Goal: Task Accomplishment & Management: Manage account settings

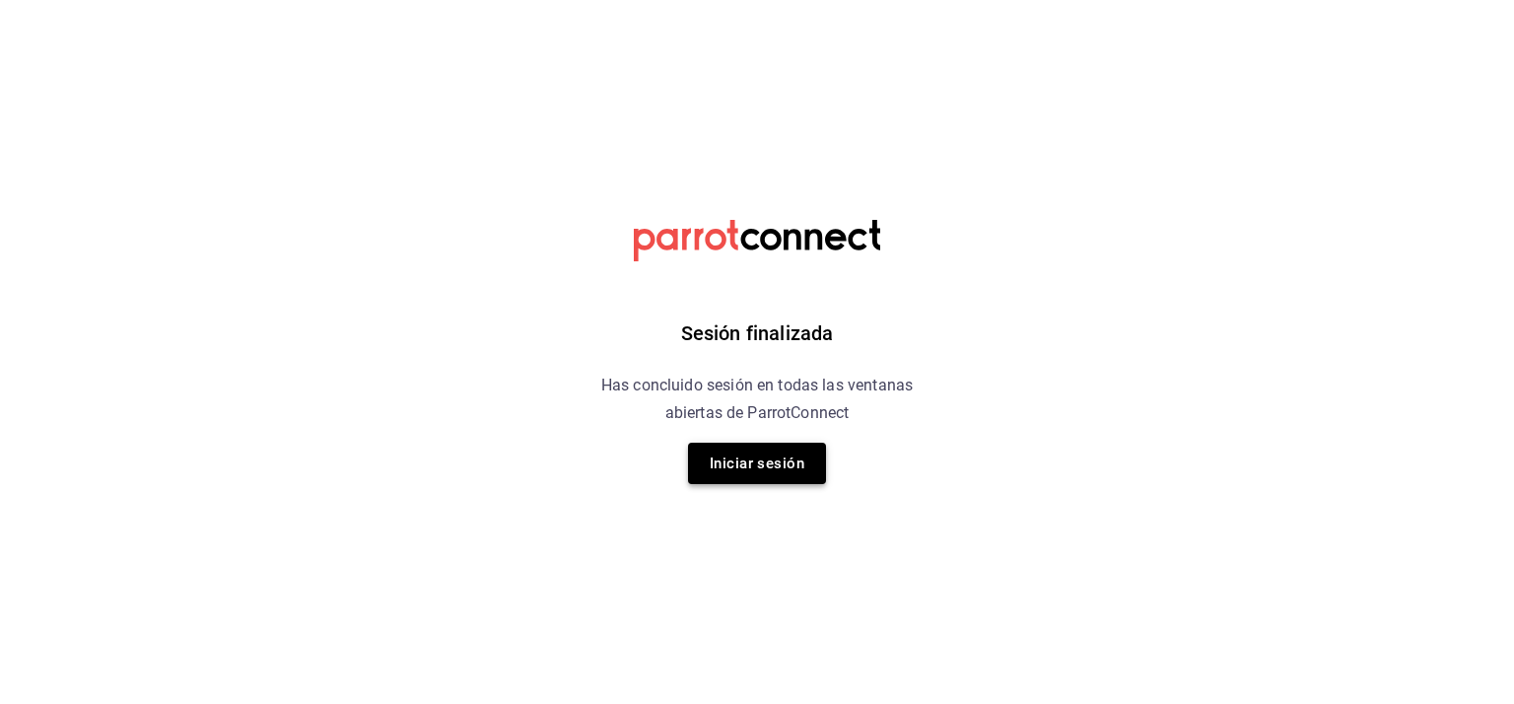
click at [762, 469] on button "Iniciar sesión" at bounding box center [757, 463] width 138 height 41
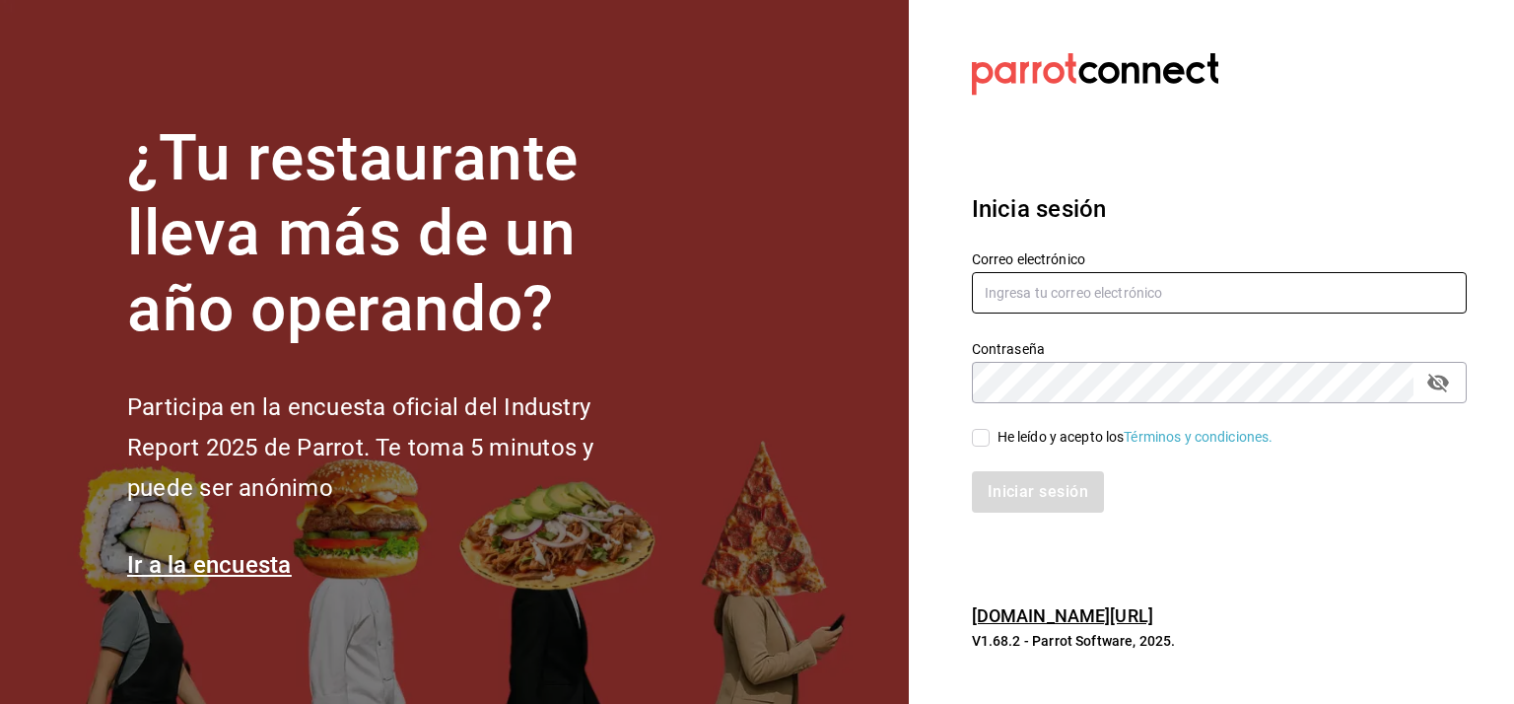
type input "lcastello@marilui.com"
click at [981, 435] on input "He leído y acepto los Términos y condiciones." at bounding box center [981, 438] width 18 height 18
checkbox input "true"
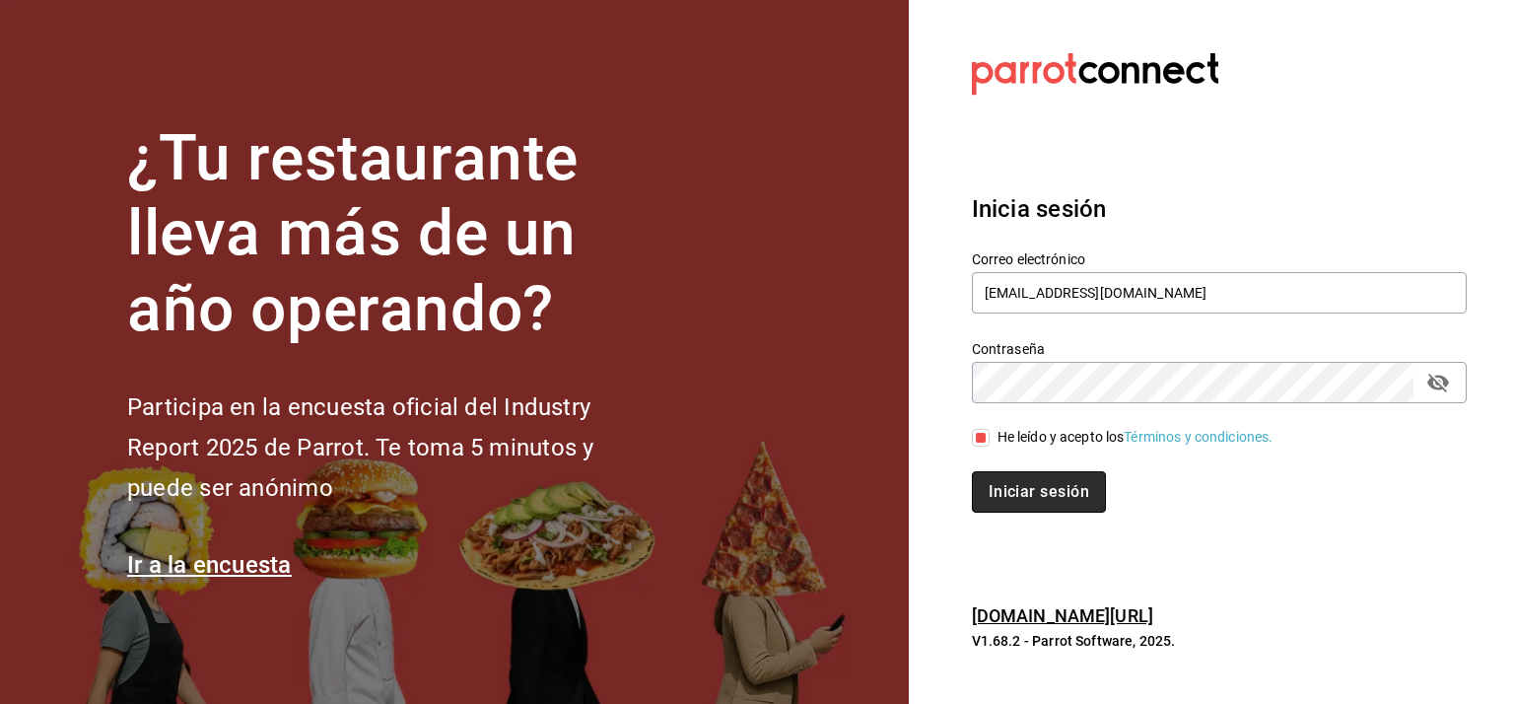
click at [1047, 490] on button "Iniciar sesión" at bounding box center [1039, 491] width 134 height 41
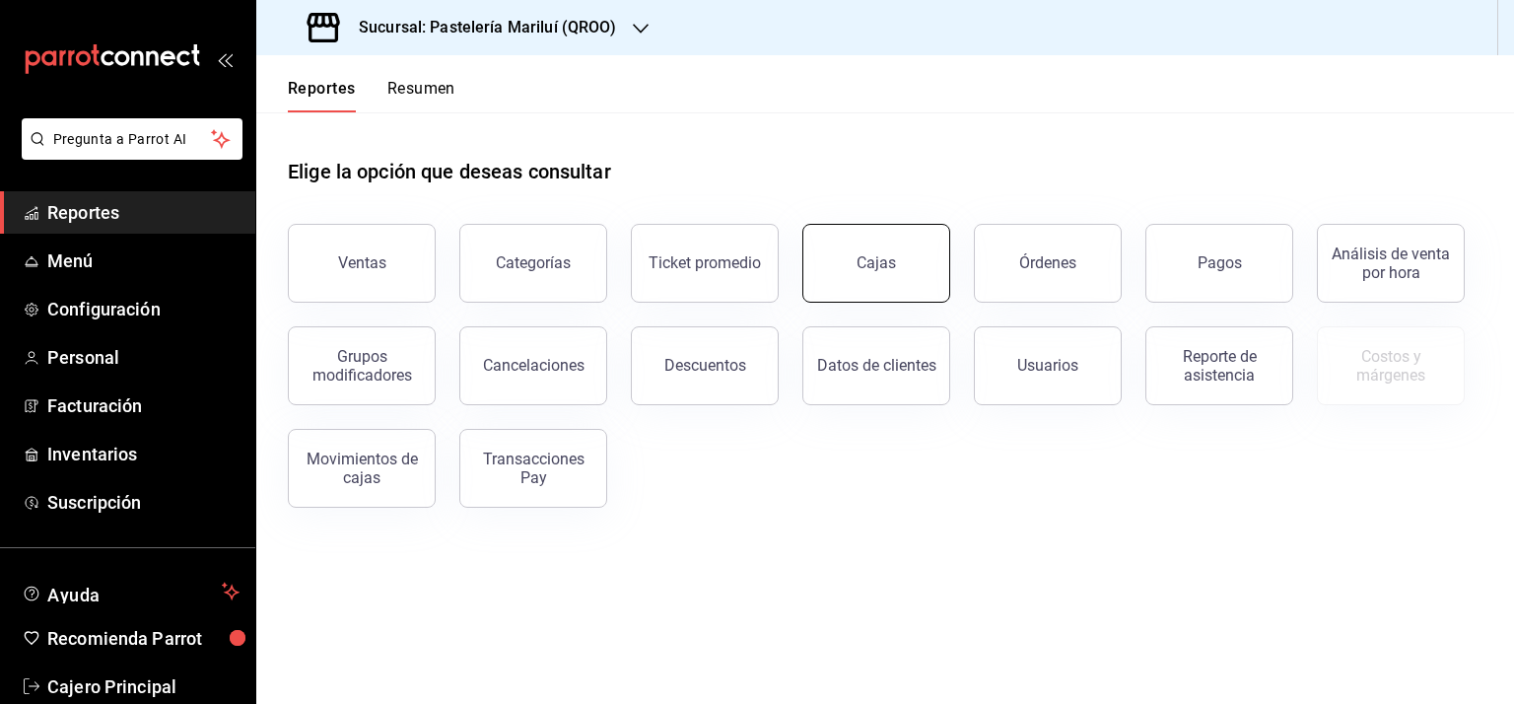
click at [874, 271] on div "Cajas" at bounding box center [876, 262] width 39 height 19
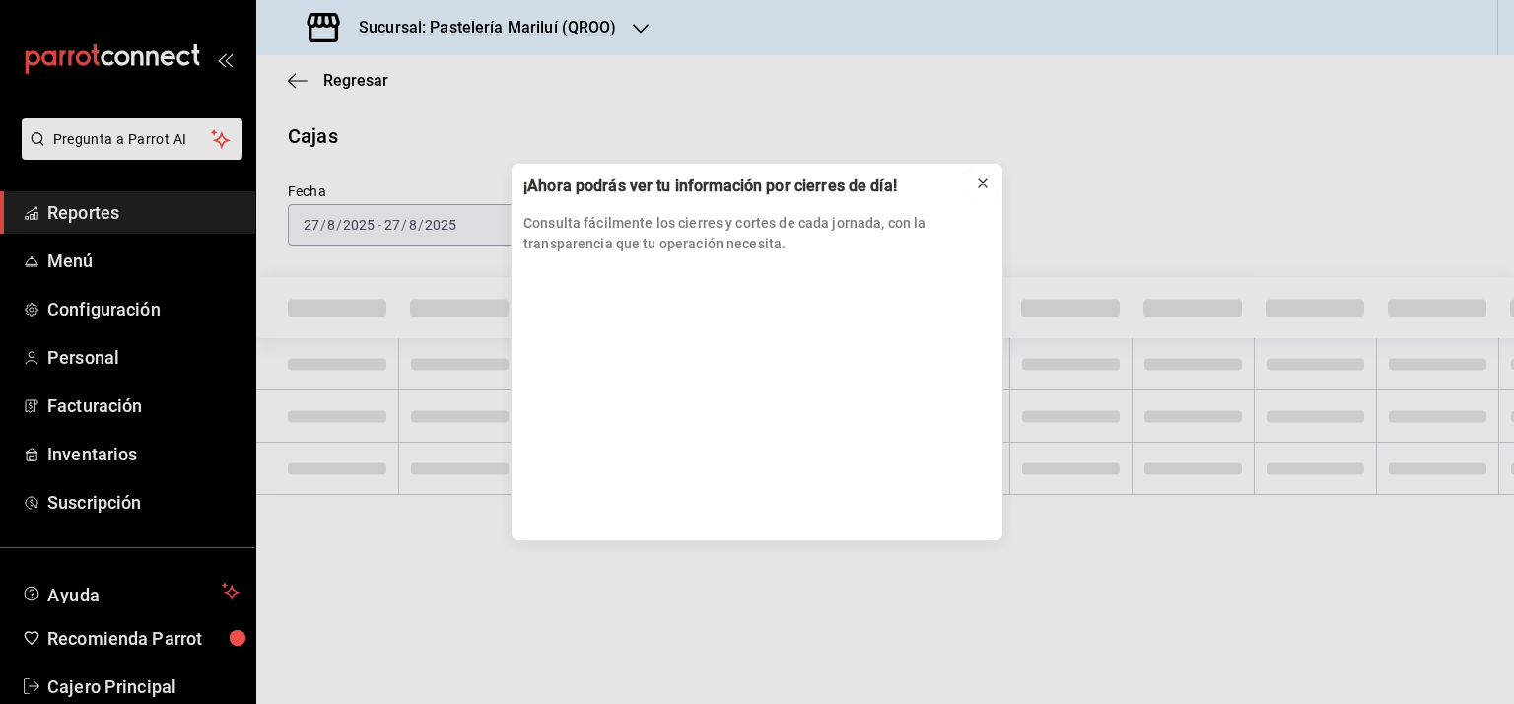
click at [988, 183] on icon at bounding box center [983, 183] width 16 height 16
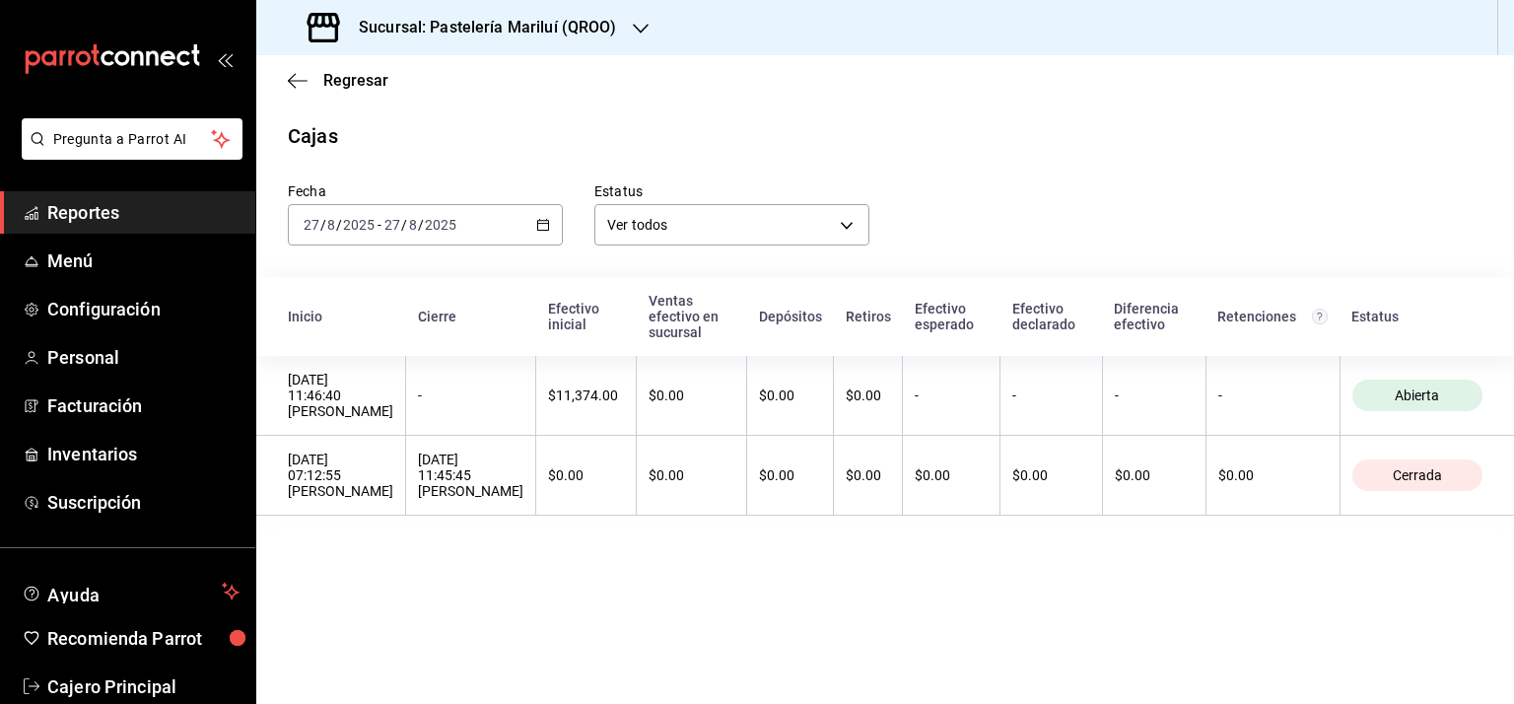
click at [541, 222] on icon "button" at bounding box center [543, 225] width 14 height 14
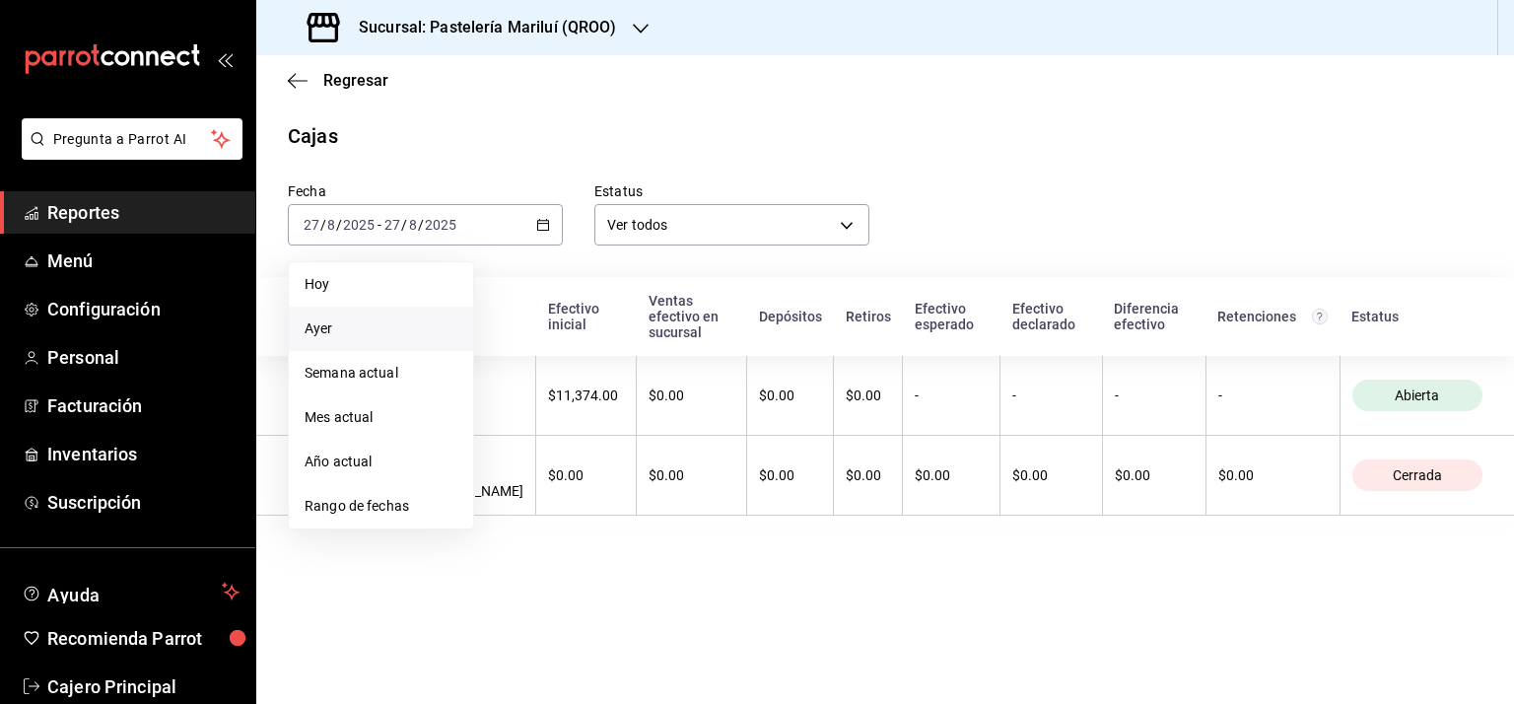
click at [351, 321] on span "Ayer" at bounding box center [381, 328] width 153 height 21
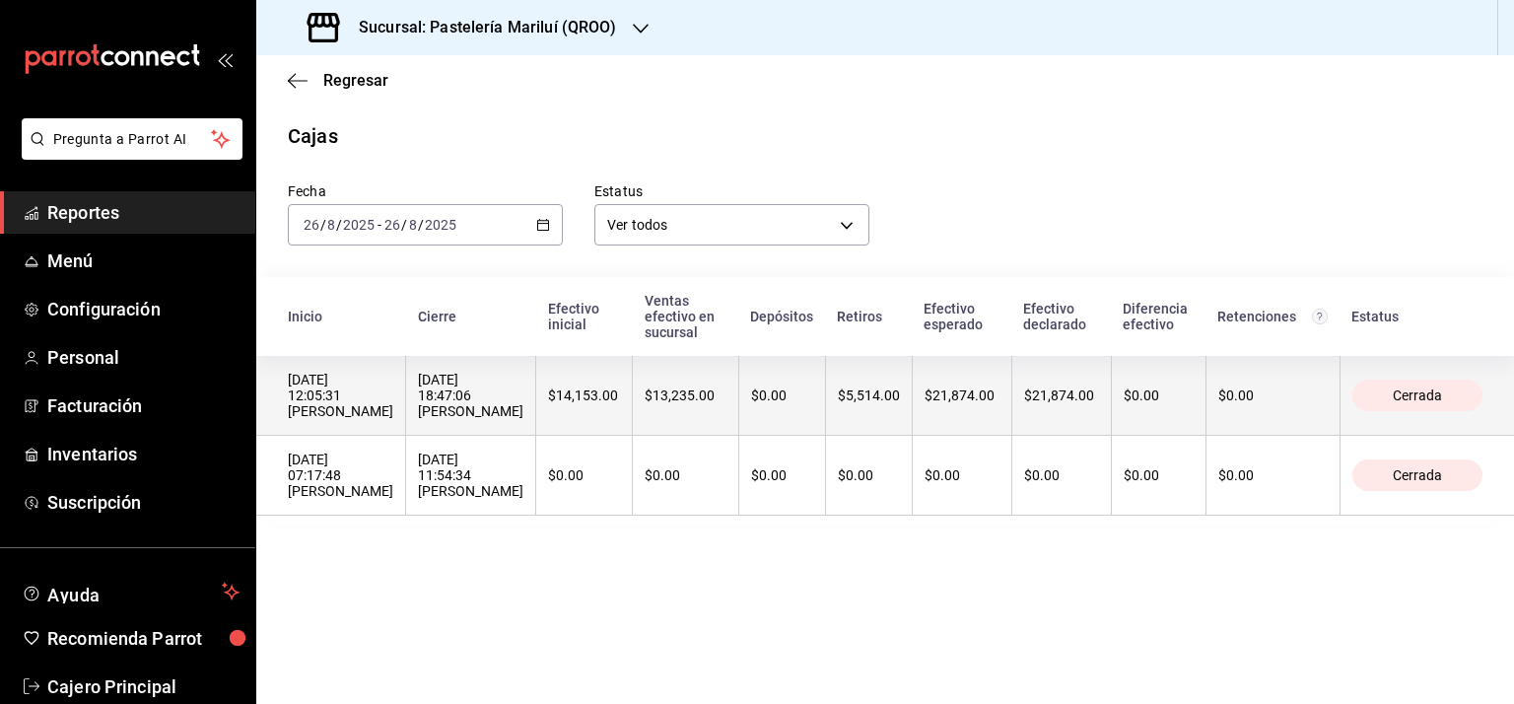
click at [1402, 365] on th "Cerrada" at bounding box center [1427, 396] width 174 height 80
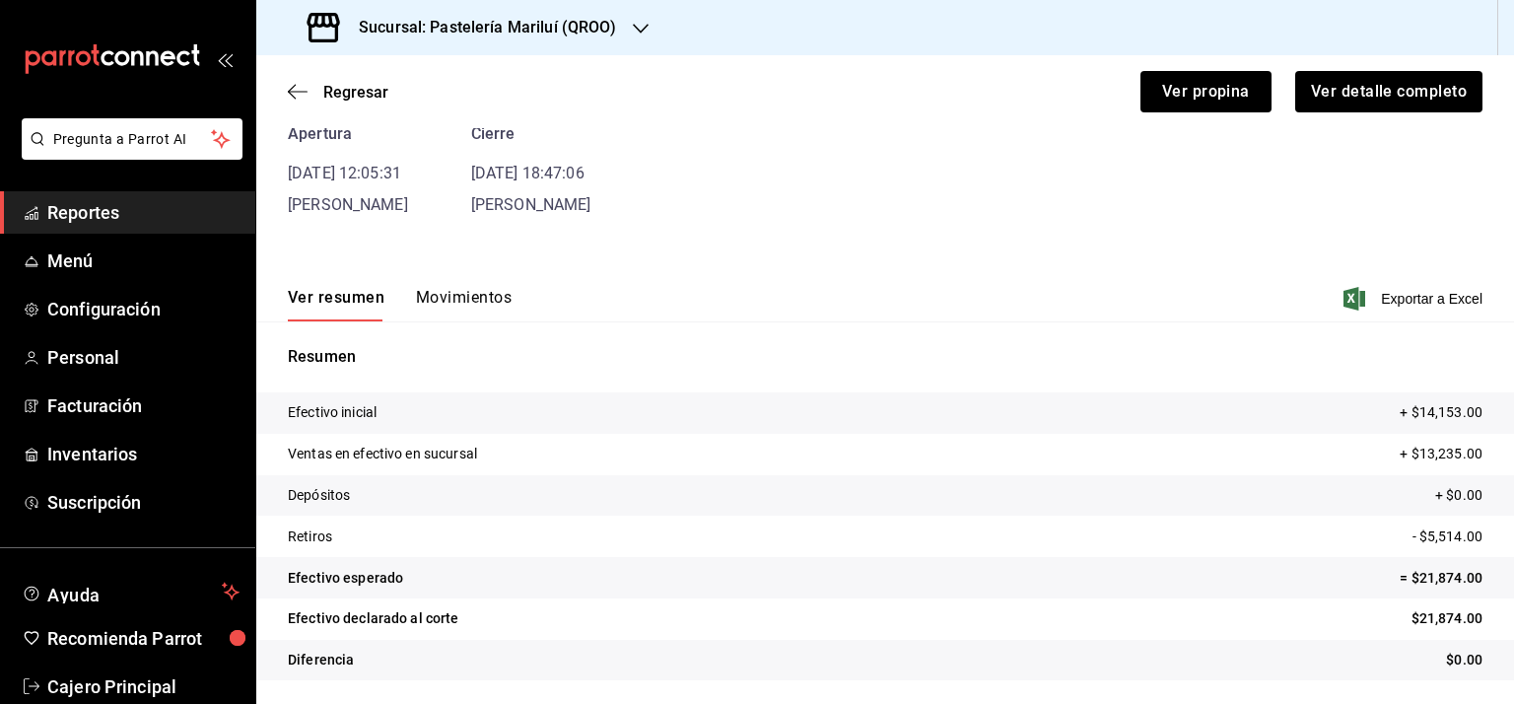
scroll to position [102, 0]
click at [465, 305] on button "Movimientos" at bounding box center [464, 305] width 96 height 34
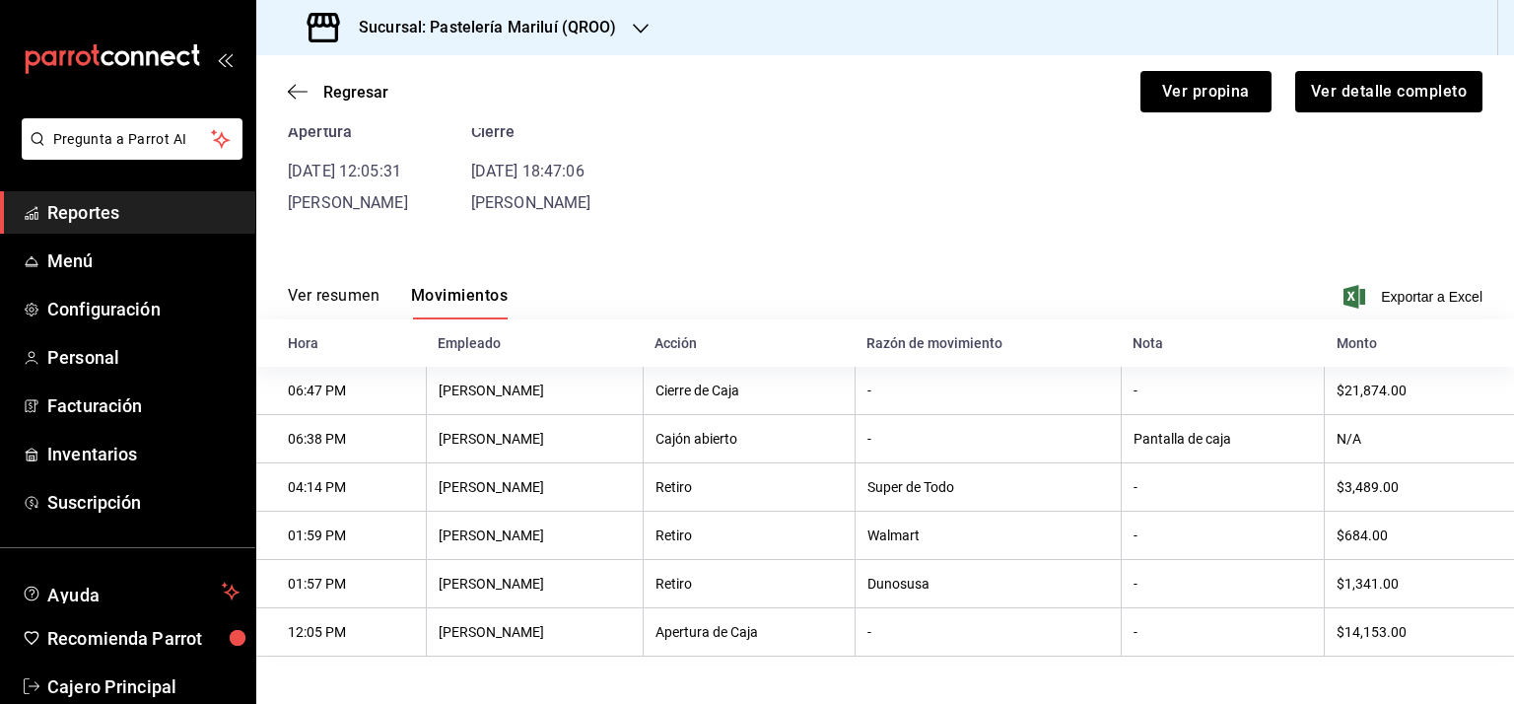
scroll to position [106, 0]
click at [323, 287] on button "Ver resumen" at bounding box center [334, 303] width 92 height 34
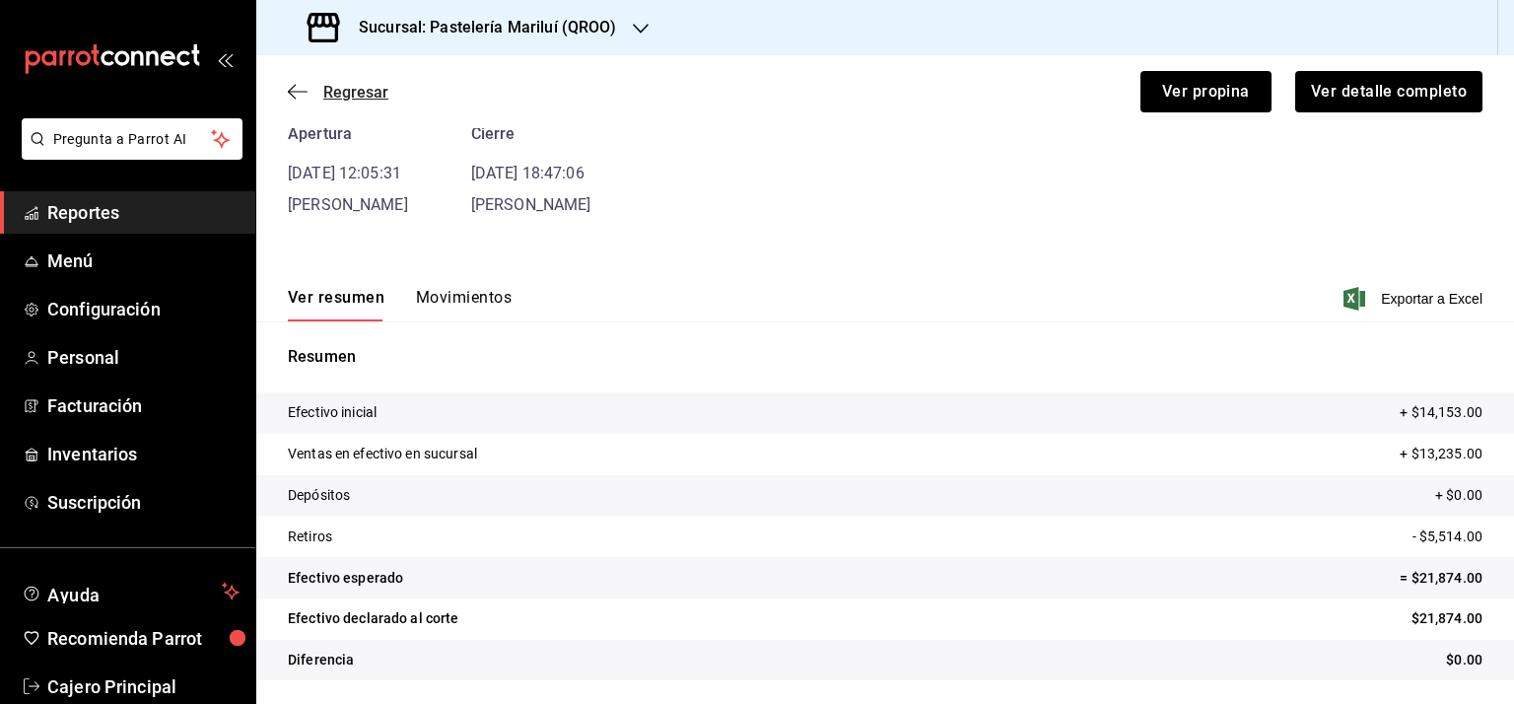
click at [343, 88] on span "Regresar" at bounding box center [355, 92] width 65 height 19
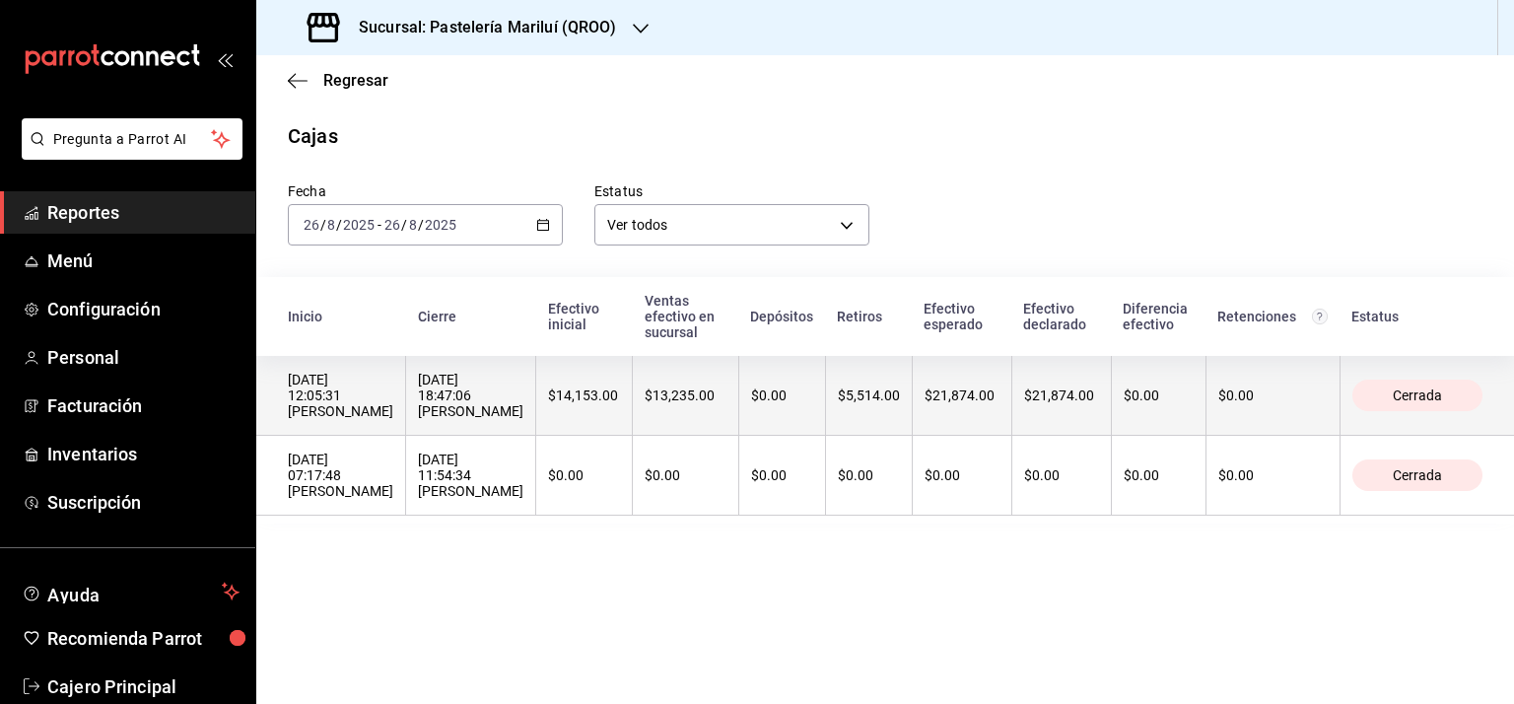
click at [952, 387] on div "$21,874.00" at bounding box center [962, 395] width 75 height 16
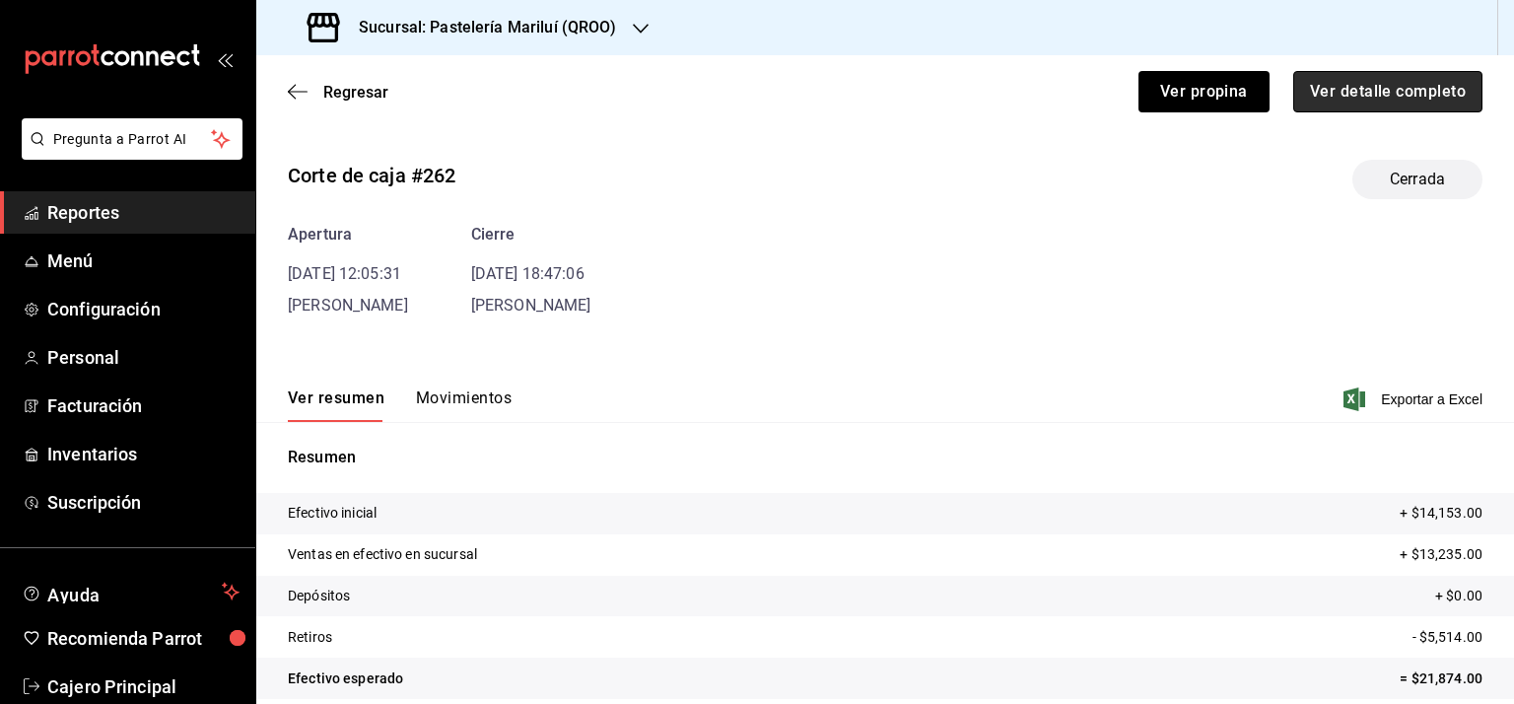
click at [1369, 93] on button "Ver detalle completo" at bounding box center [1387, 91] width 189 height 41
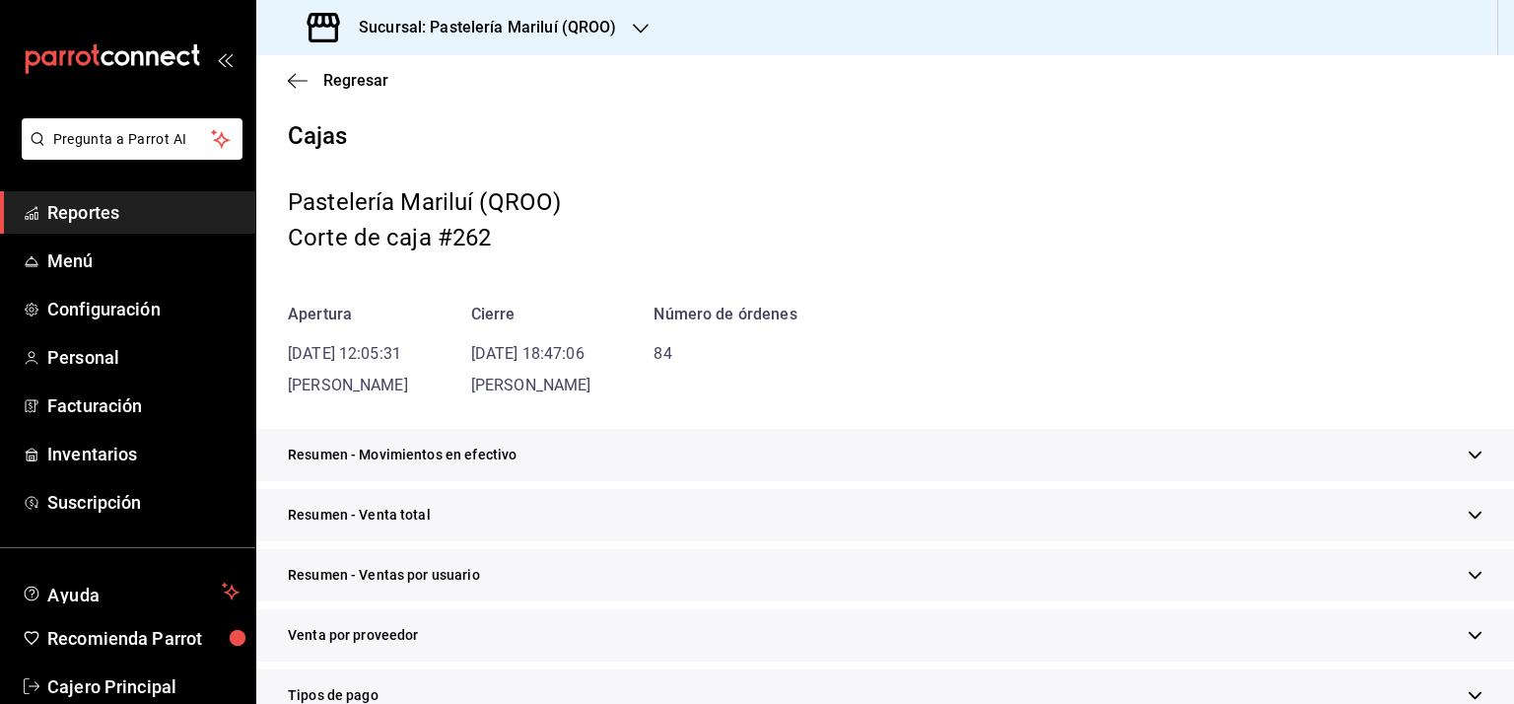
scroll to position [197, 0]
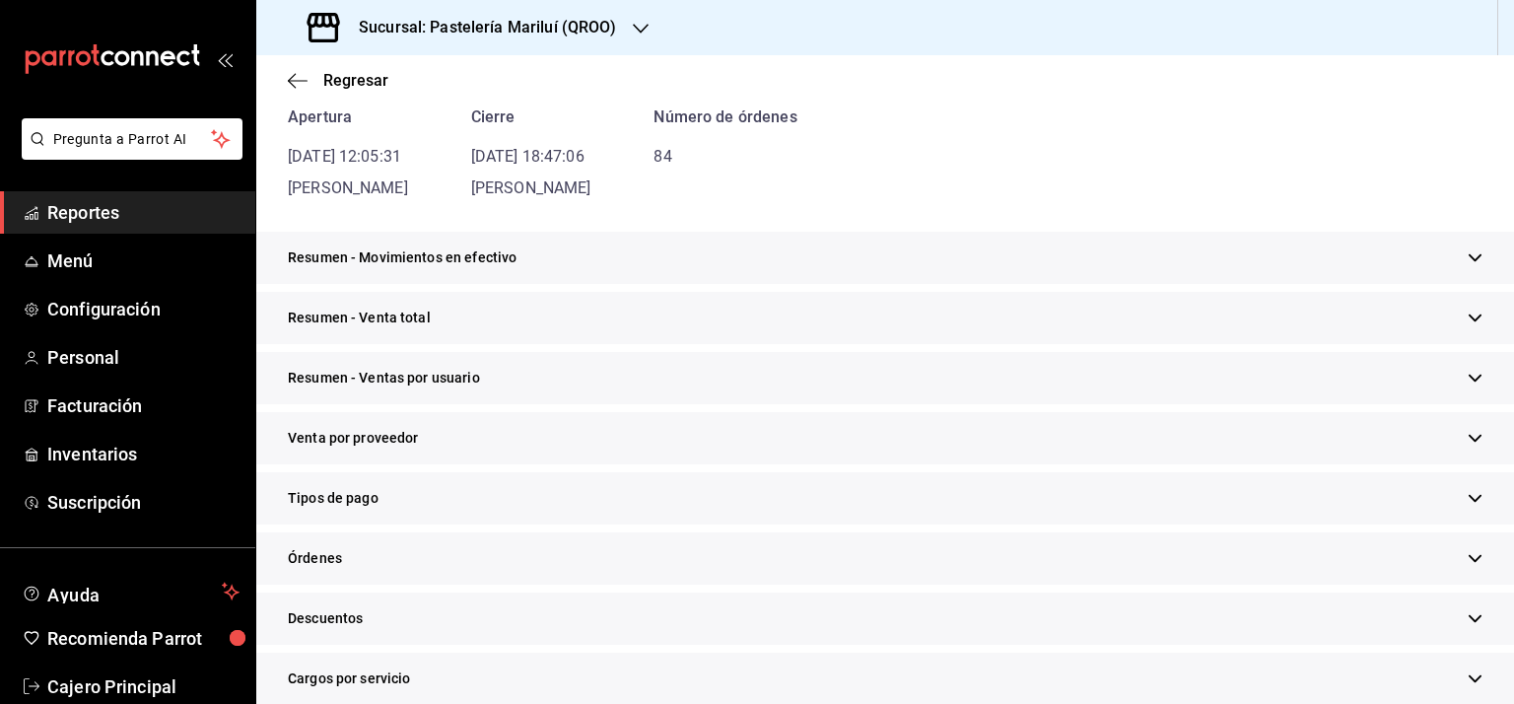
click at [1469, 258] on icon "button" at bounding box center [1475, 257] width 13 height 7
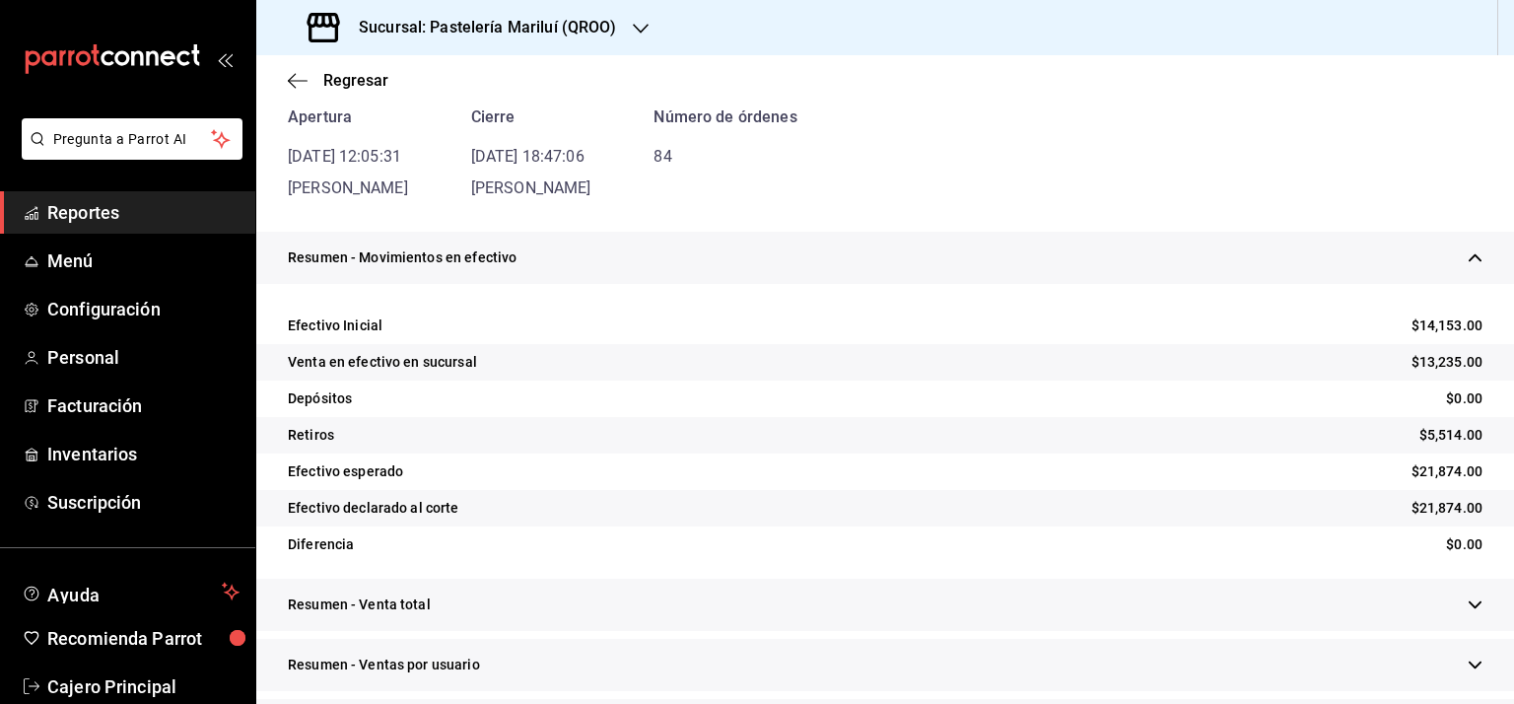
scroll to position [394, 0]
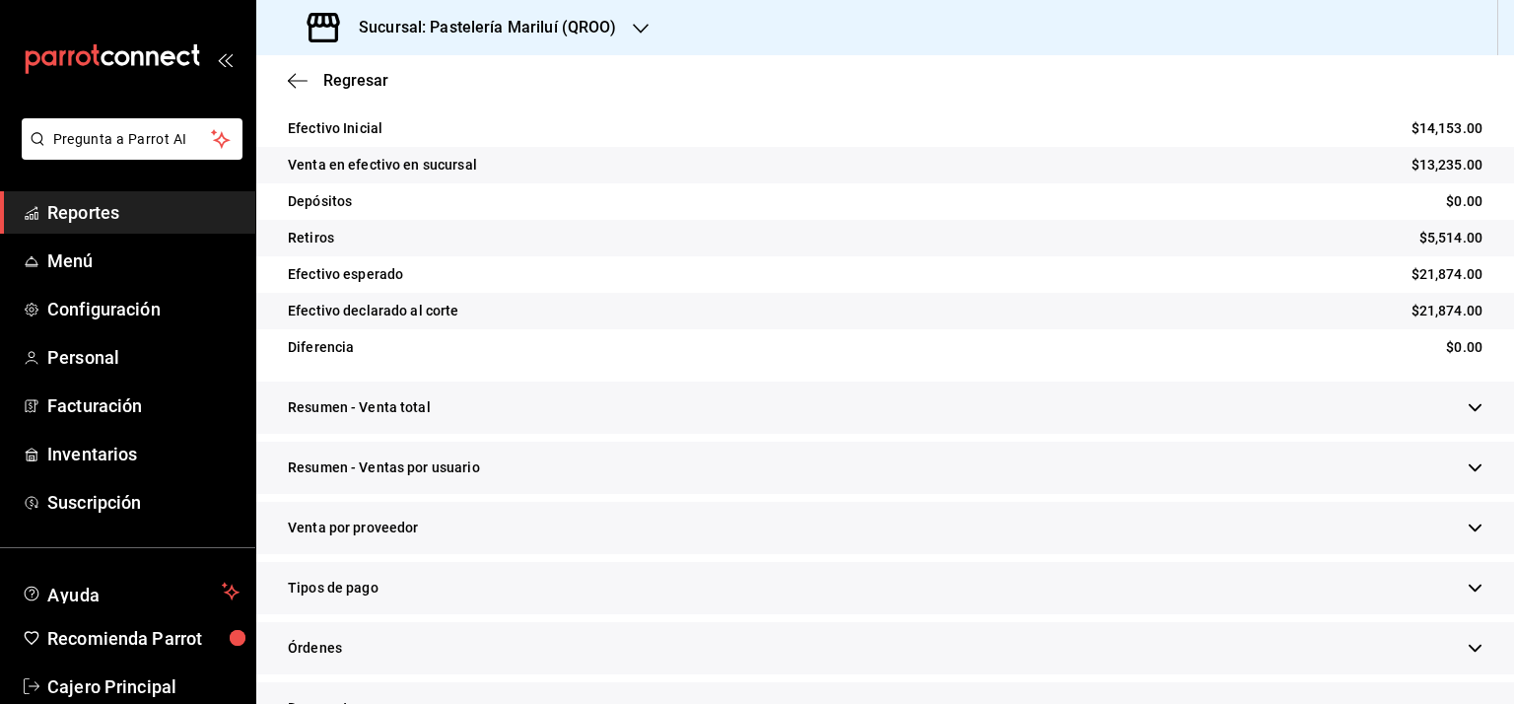
click at [1468, 411] on icon "button" at bounding box center [1475, 407] width 15 height 15
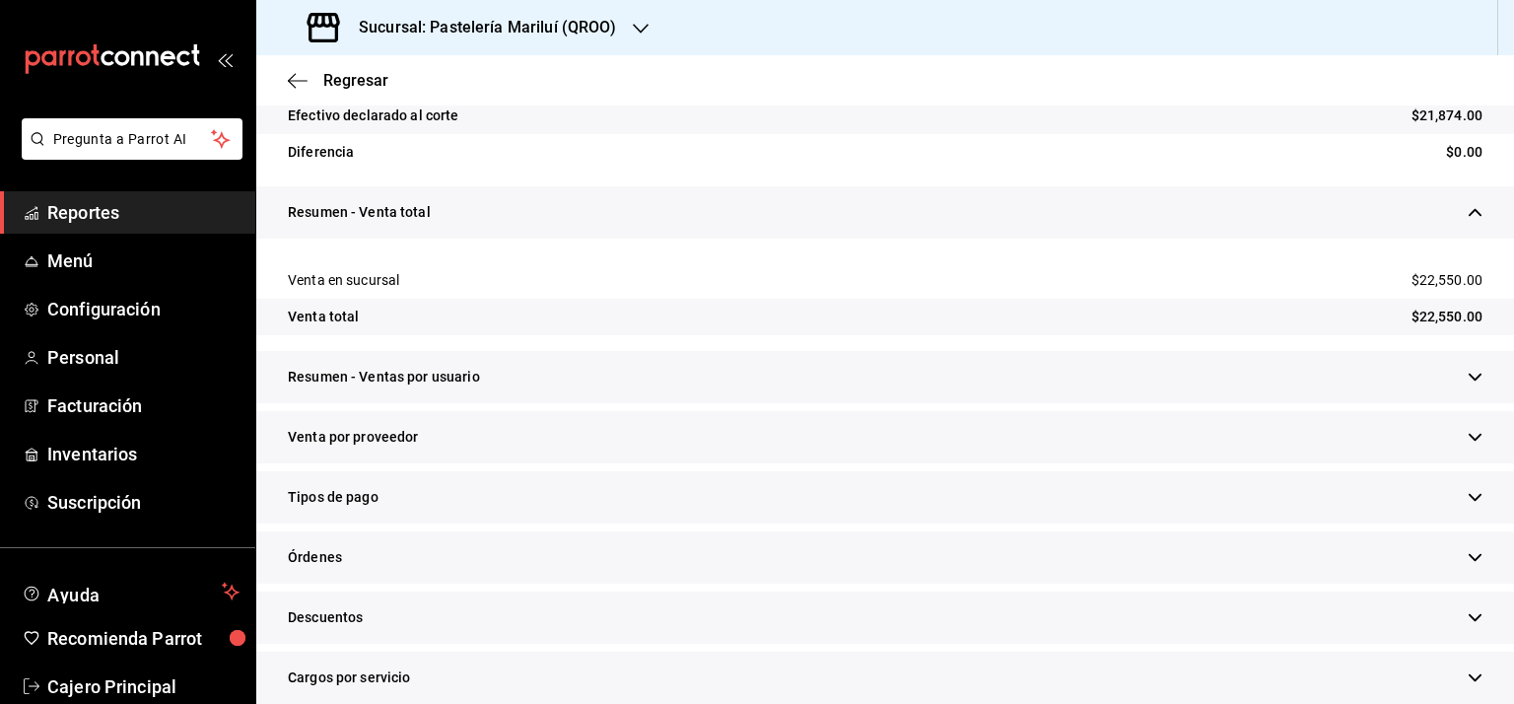
scroll to position [591, 0]
click at [1469, 374] on icon "button" at bounding box center [1475, 375] width 13 height 7
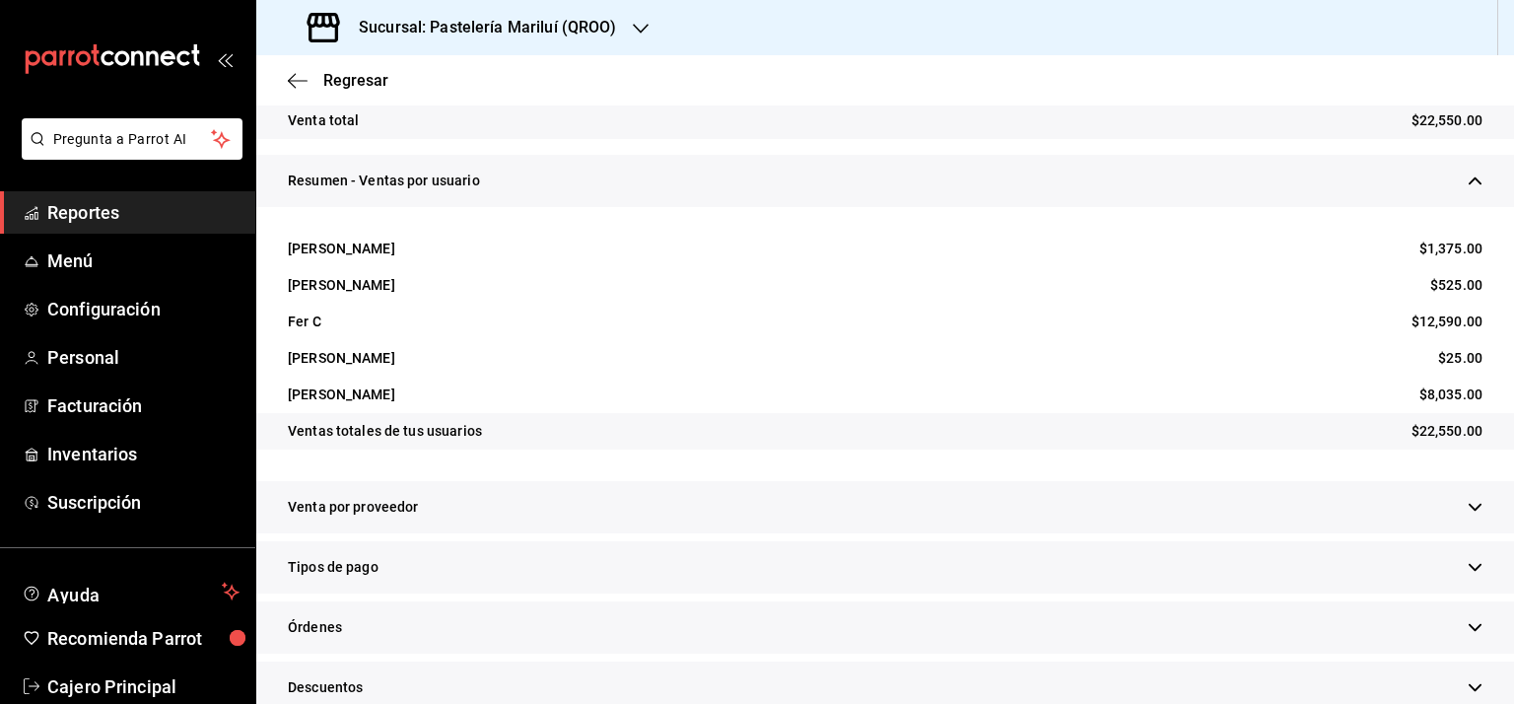
scroll to position [887, 0]
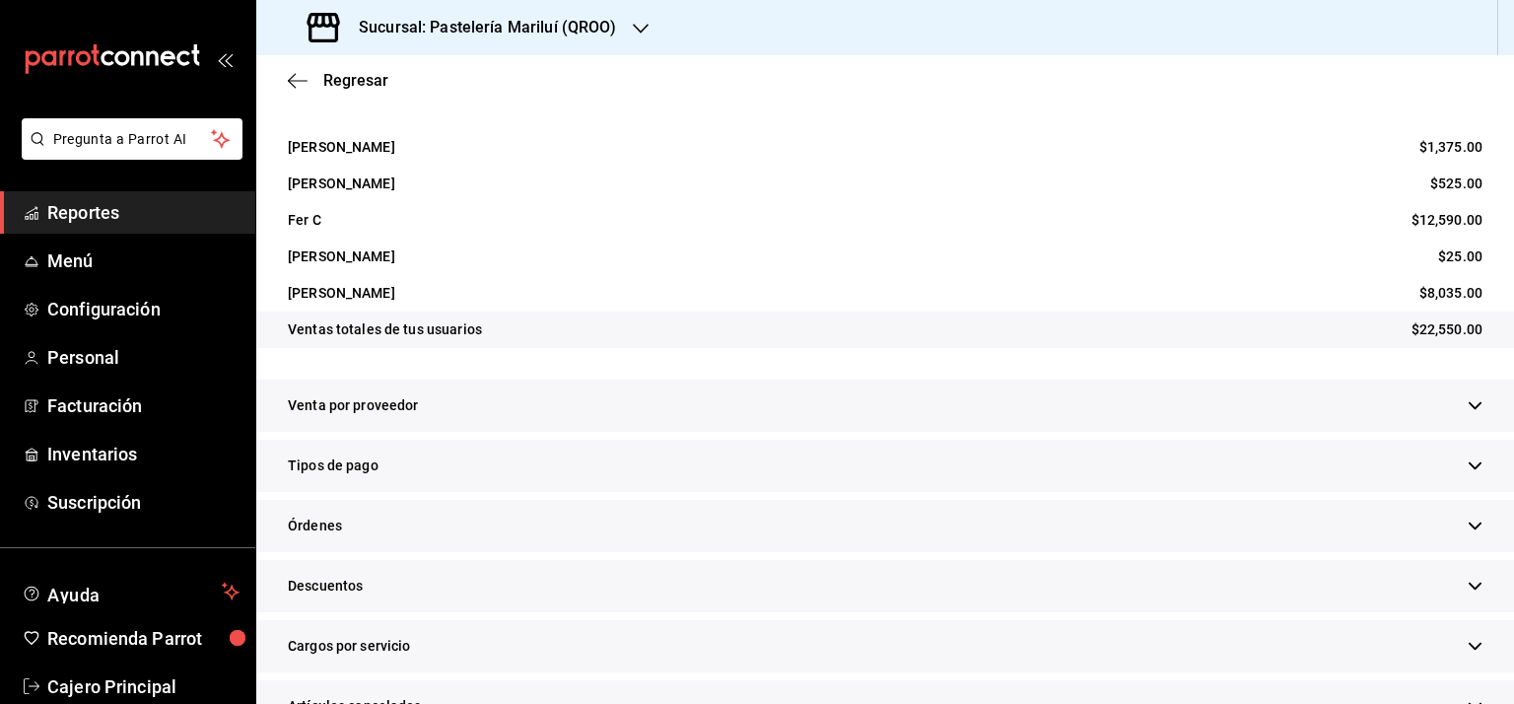
click at [1473, 405] on div "Venta por proveedor" at bounding box center [885, 406] width 1258 height 52
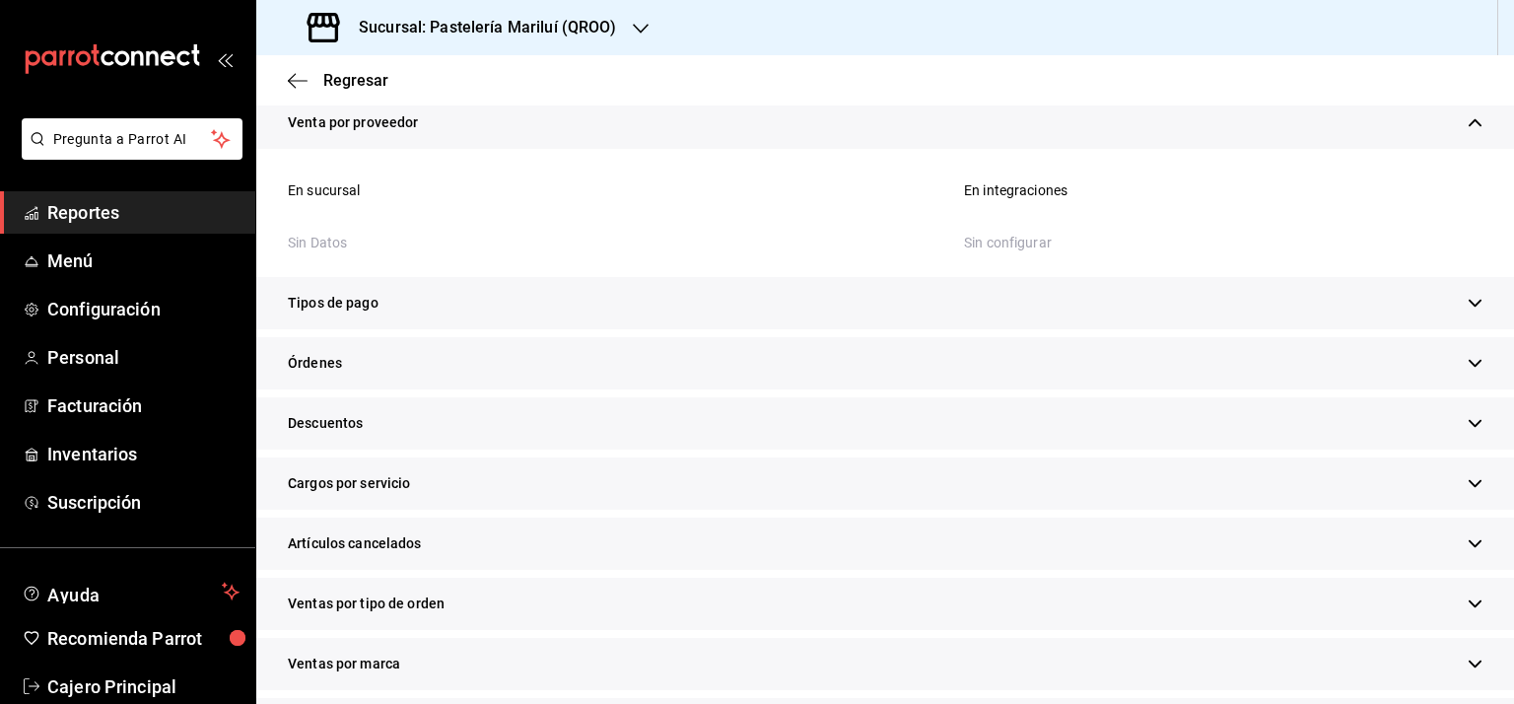
scroll to position [1183, 0]
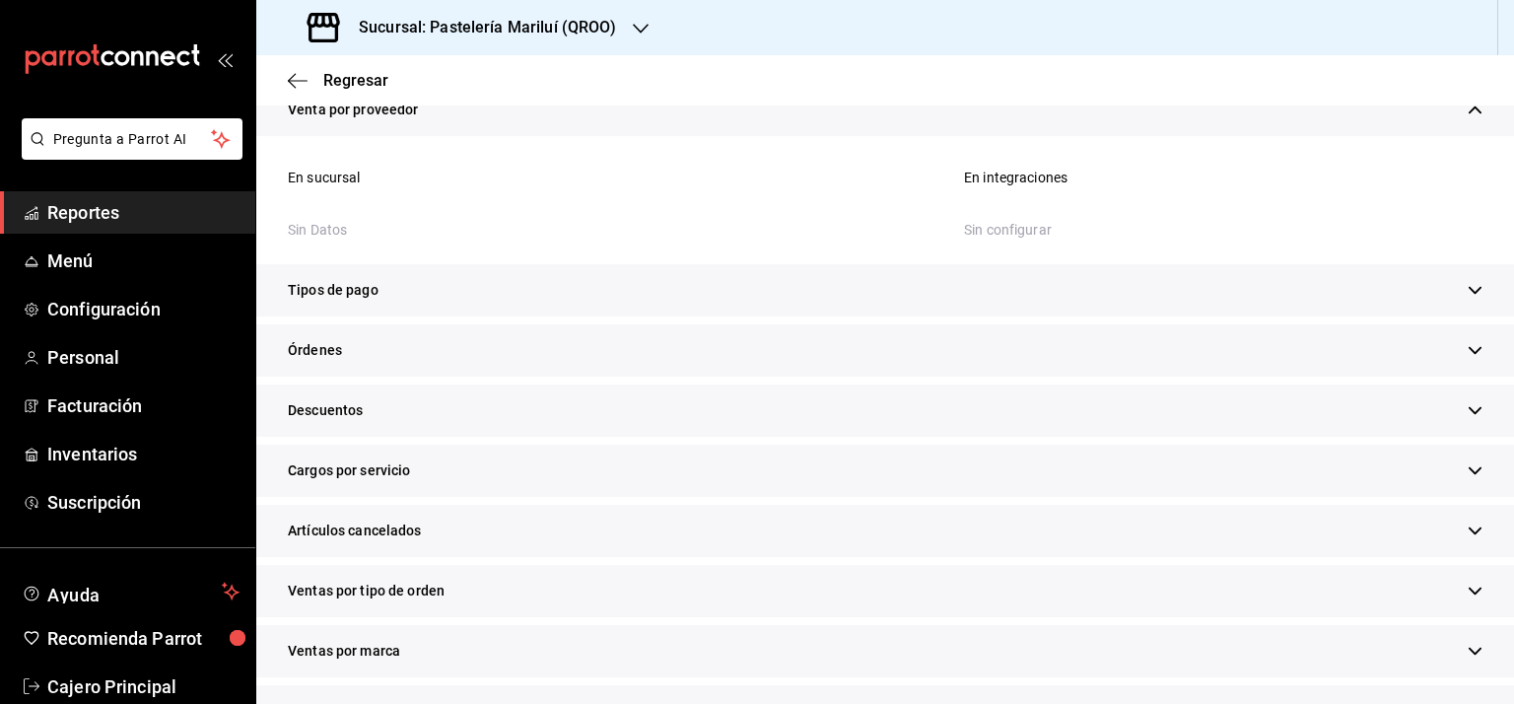
click at [1468, 293] on icon "button" at bounding box center [1475, 290] width 15 height 15
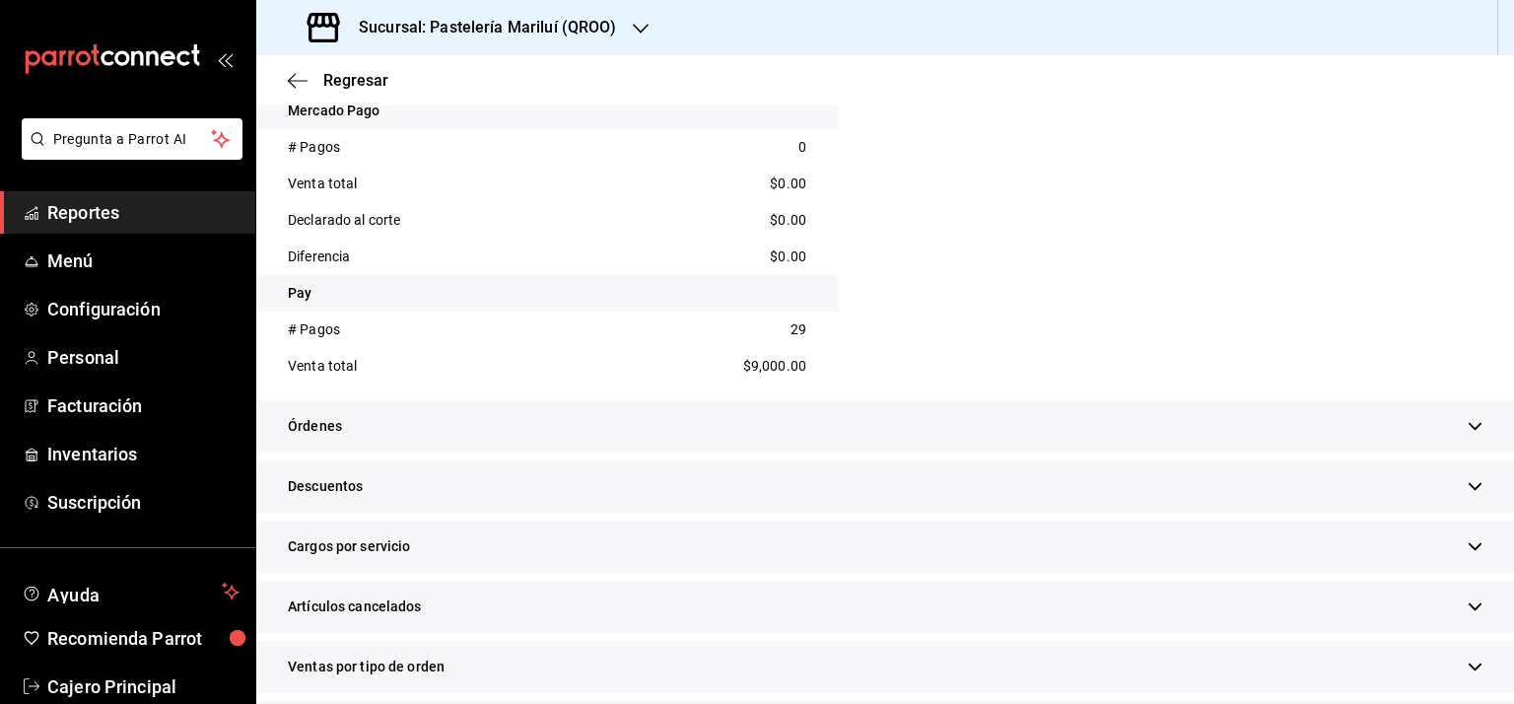
scroll to position [1831, 0]
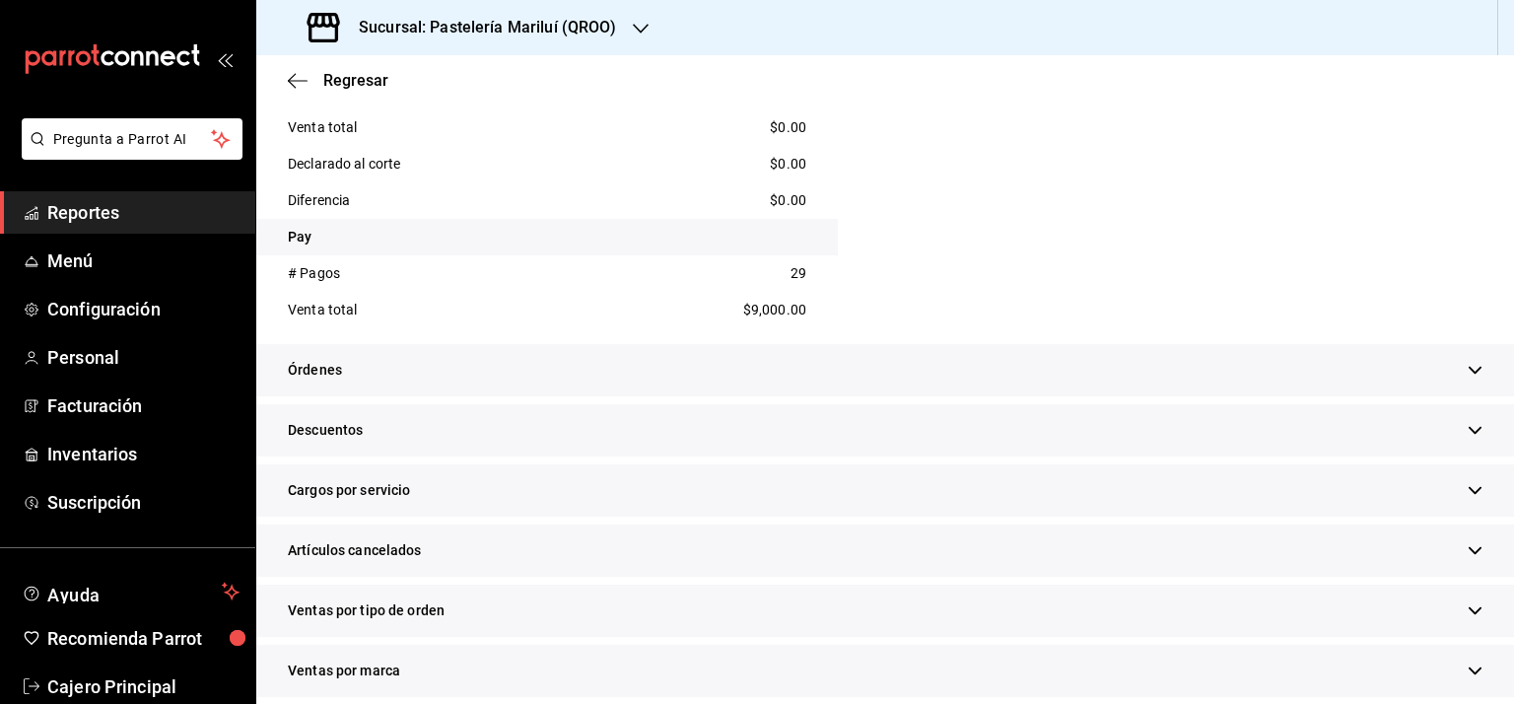
click at [1436, 364] on div "Órdenes" at bounding box center [885, 370] width 1258 height 52
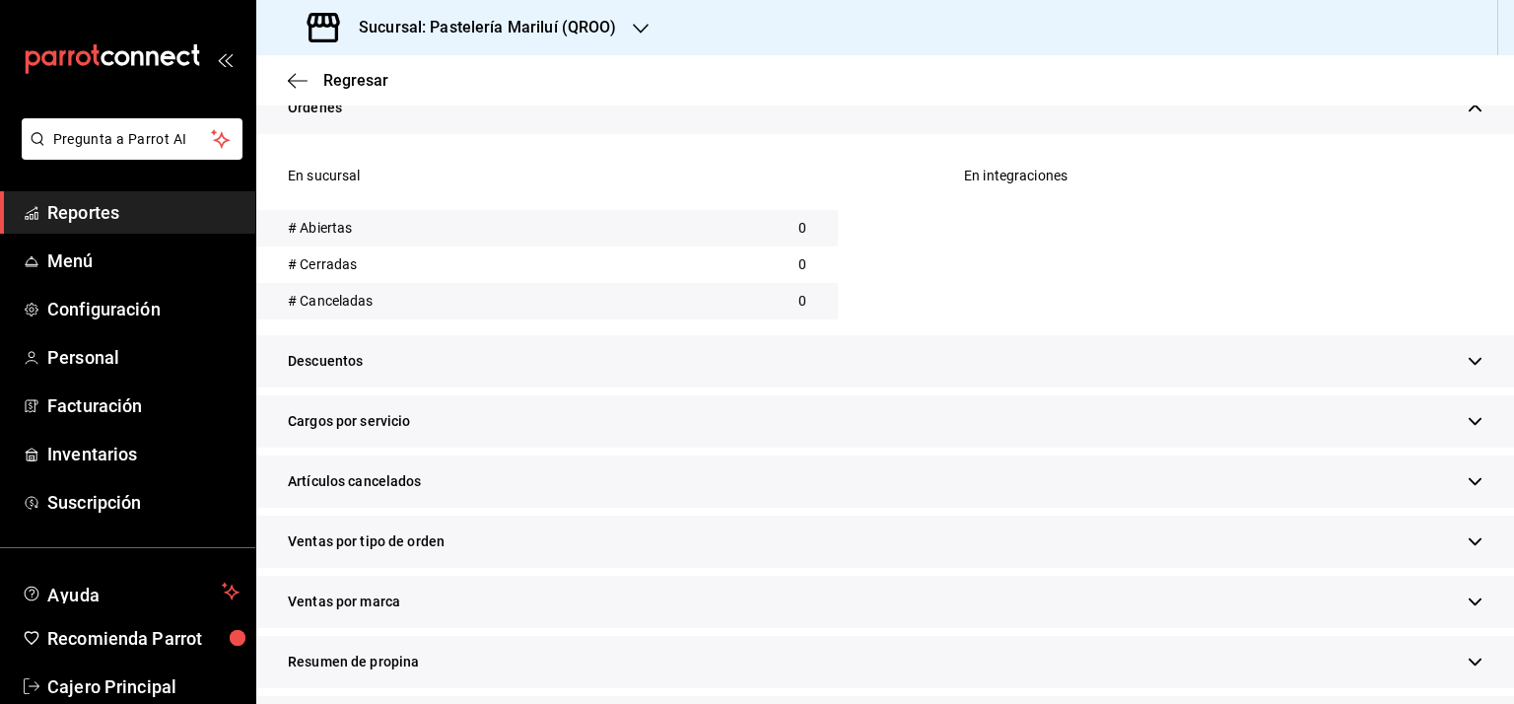
scroll to position [2126, 0]
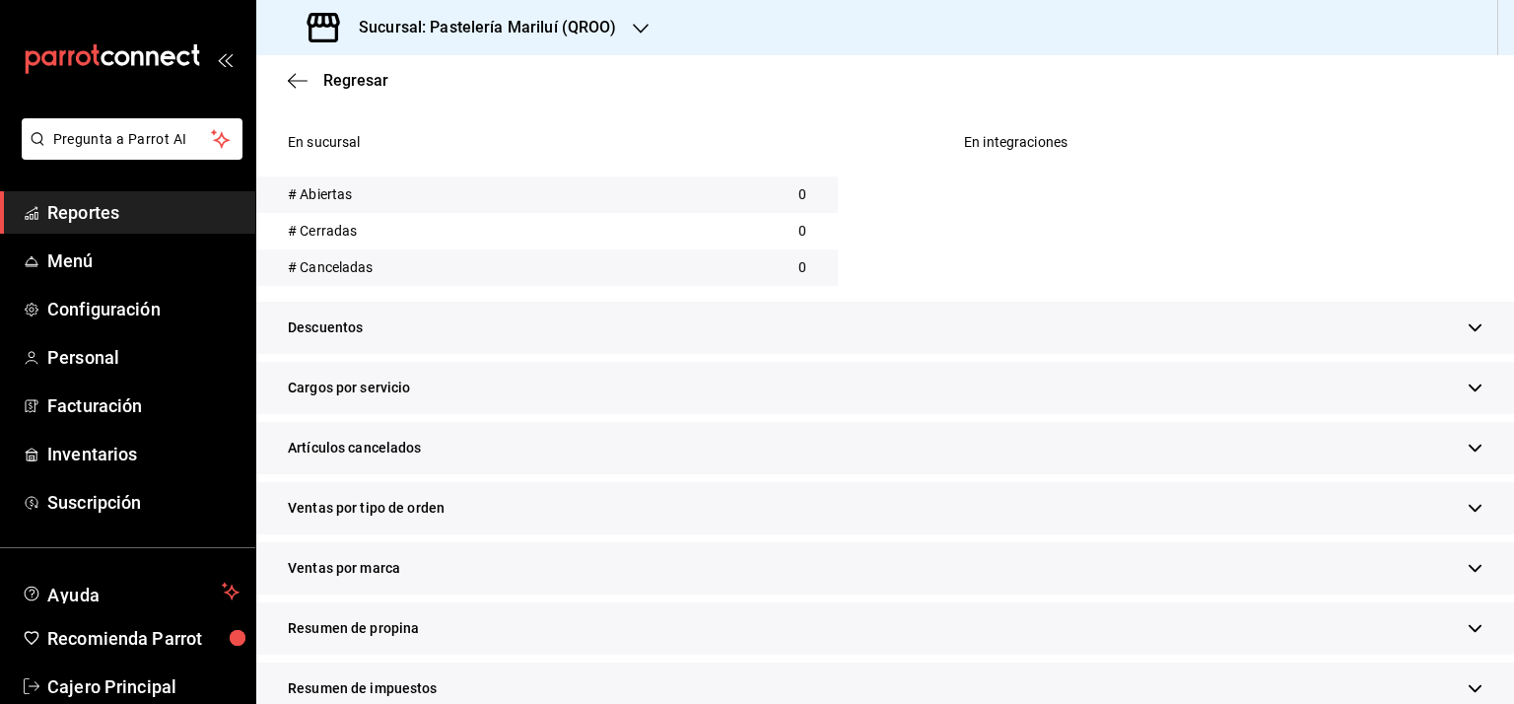
click at [1468, 321] on icon "button" at bounding box center [1475, 327] width 15 height 15
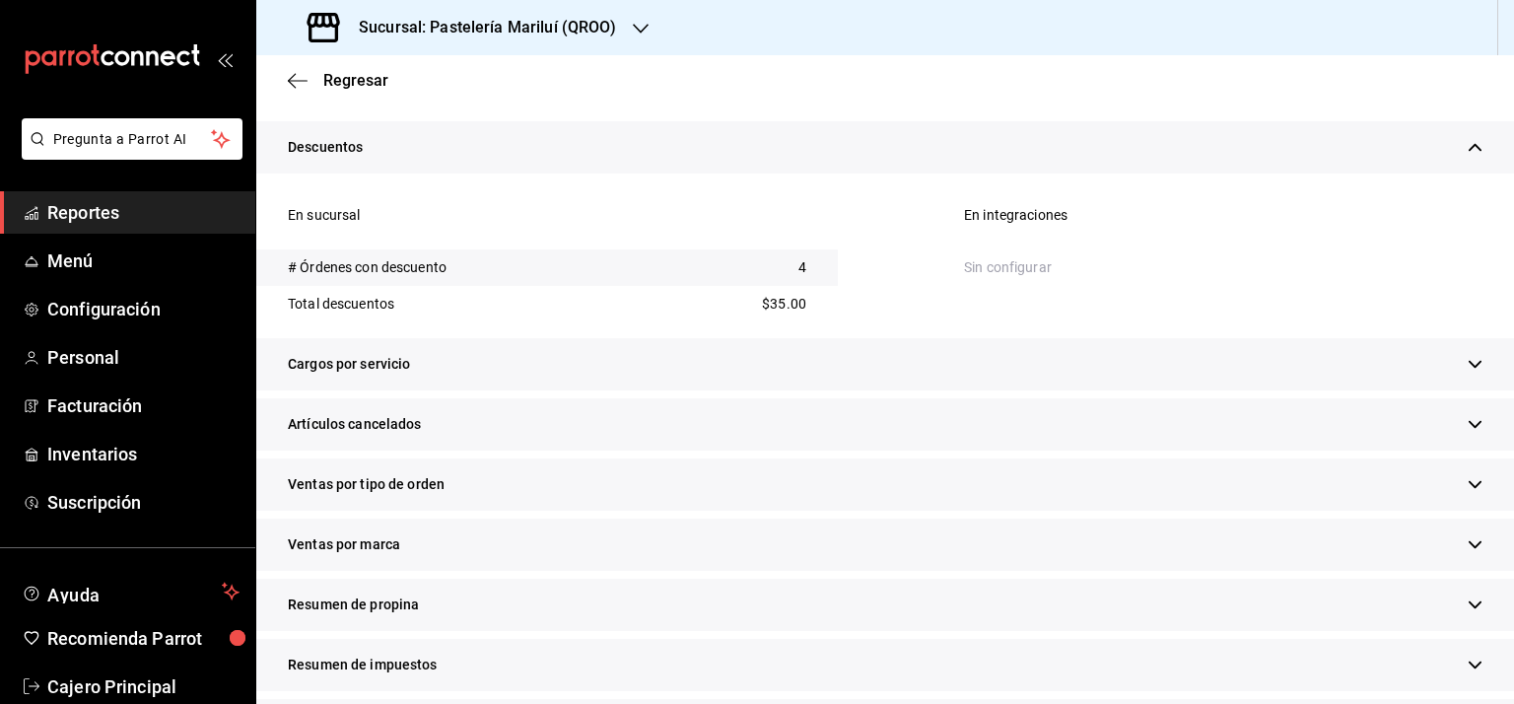
scroll to position [2323, 0]
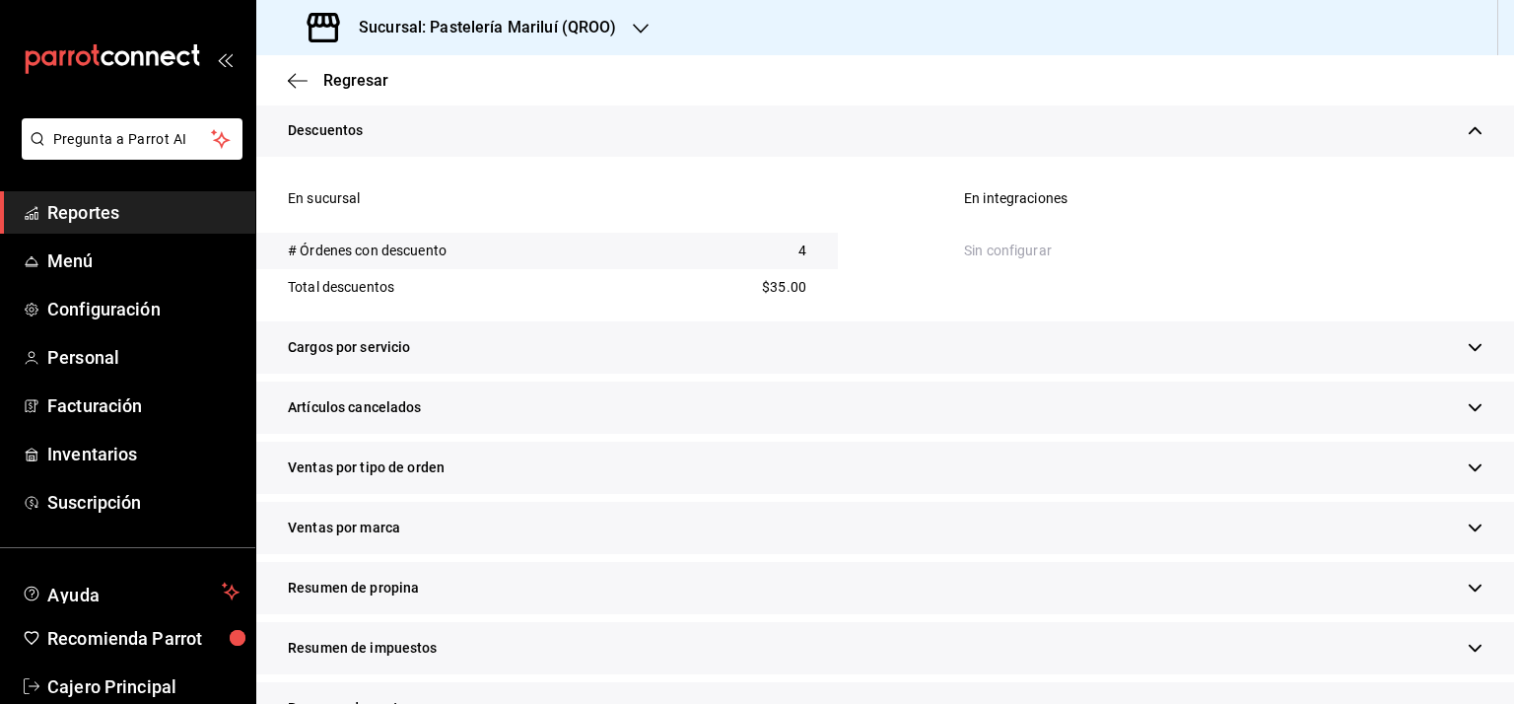
click at [1468, 350] on icon "button" at bounding box center [1475, 347] width 15 height 15
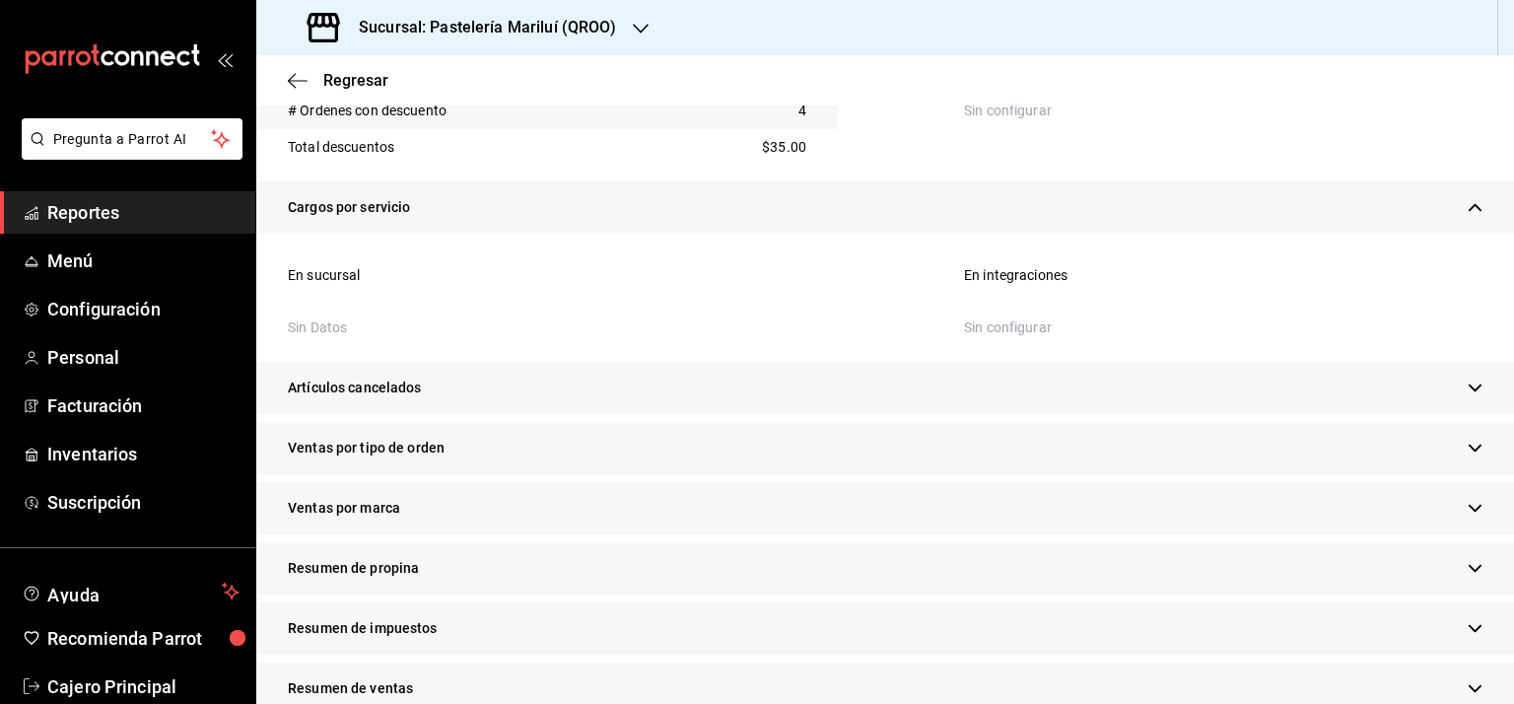
scroll to position [2498, 0]
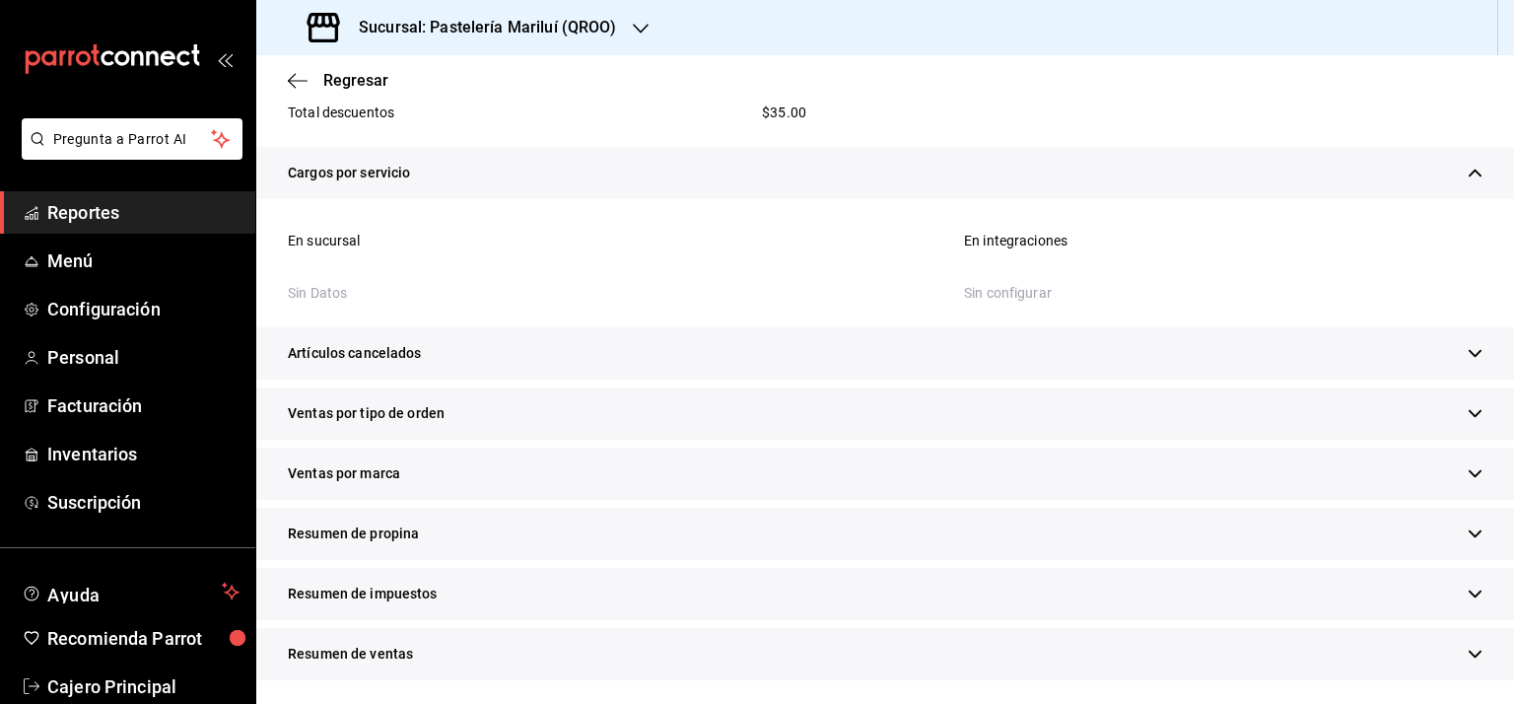
click at [1469, 350] on icon "button" at bounding box center [1475, 353] width 13 height 7
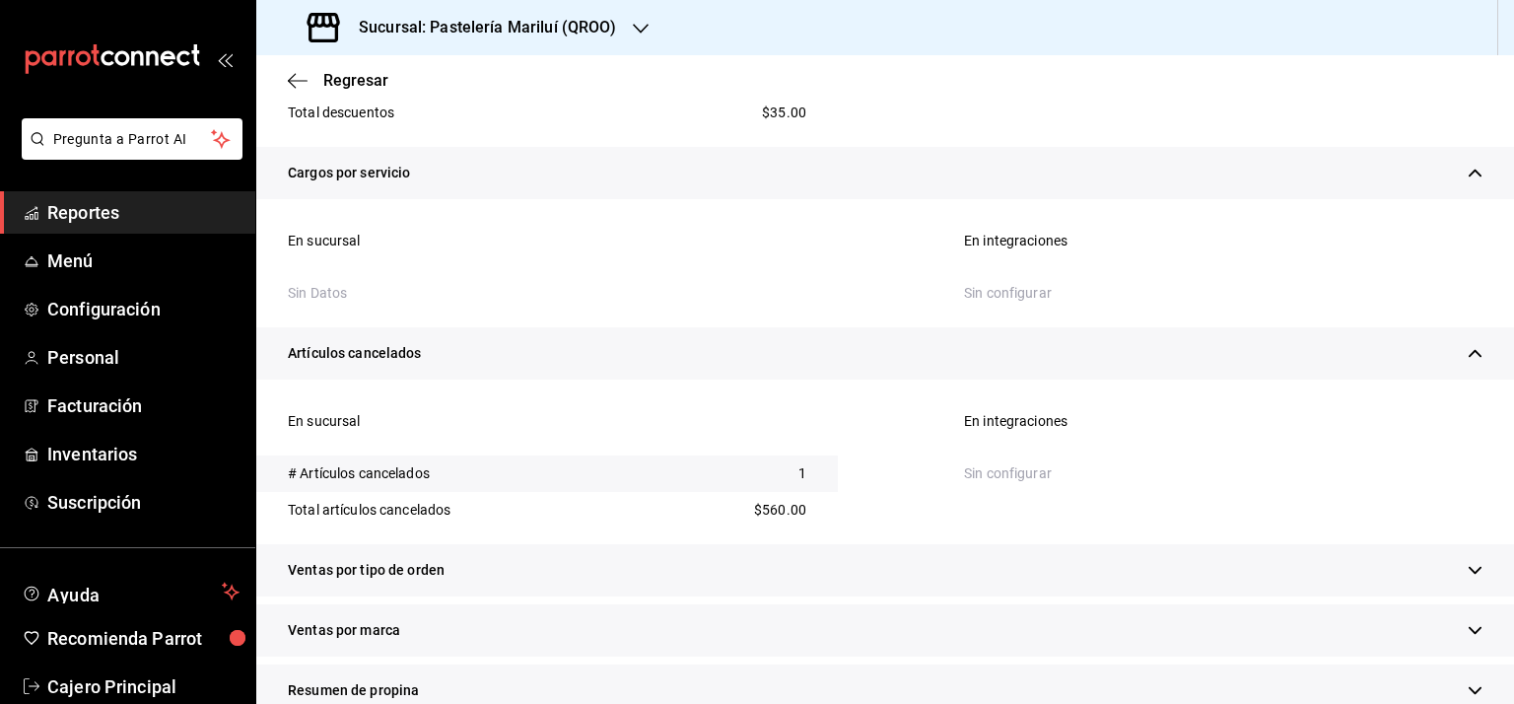
scroll to position [2655, 0]
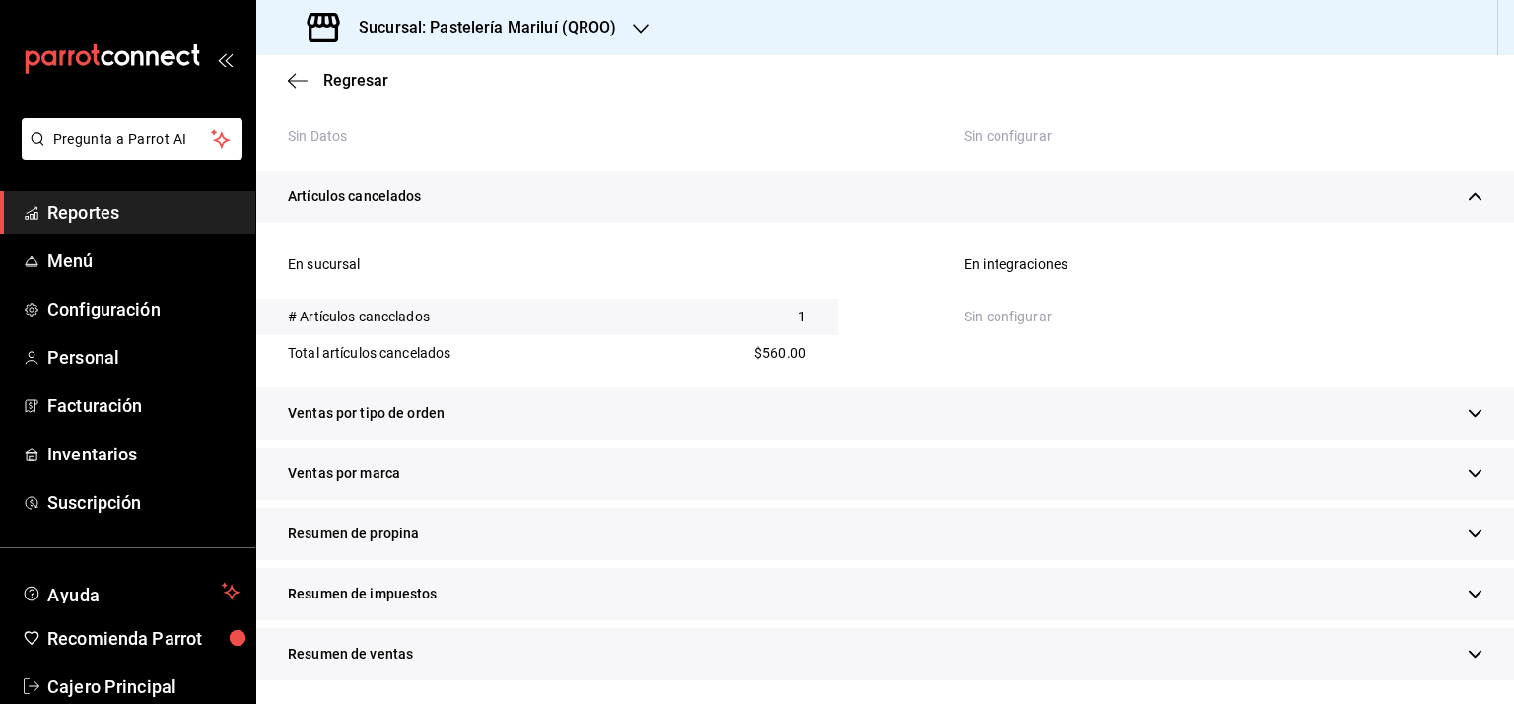
click at [1444, 412] on div "Ventas por tipo de orden" at bounding box center [885, 413] width 1258 height 52
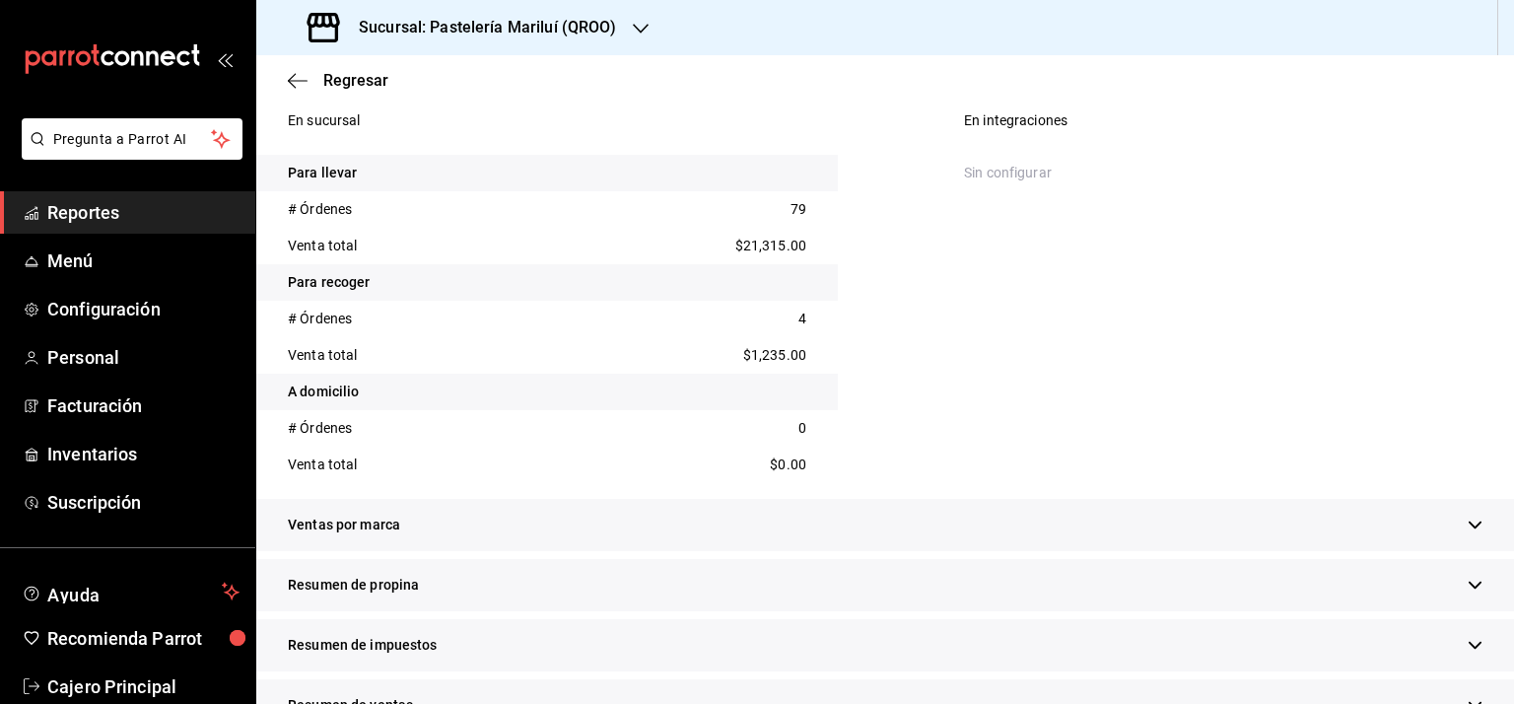
scroll to position [3049, 0]
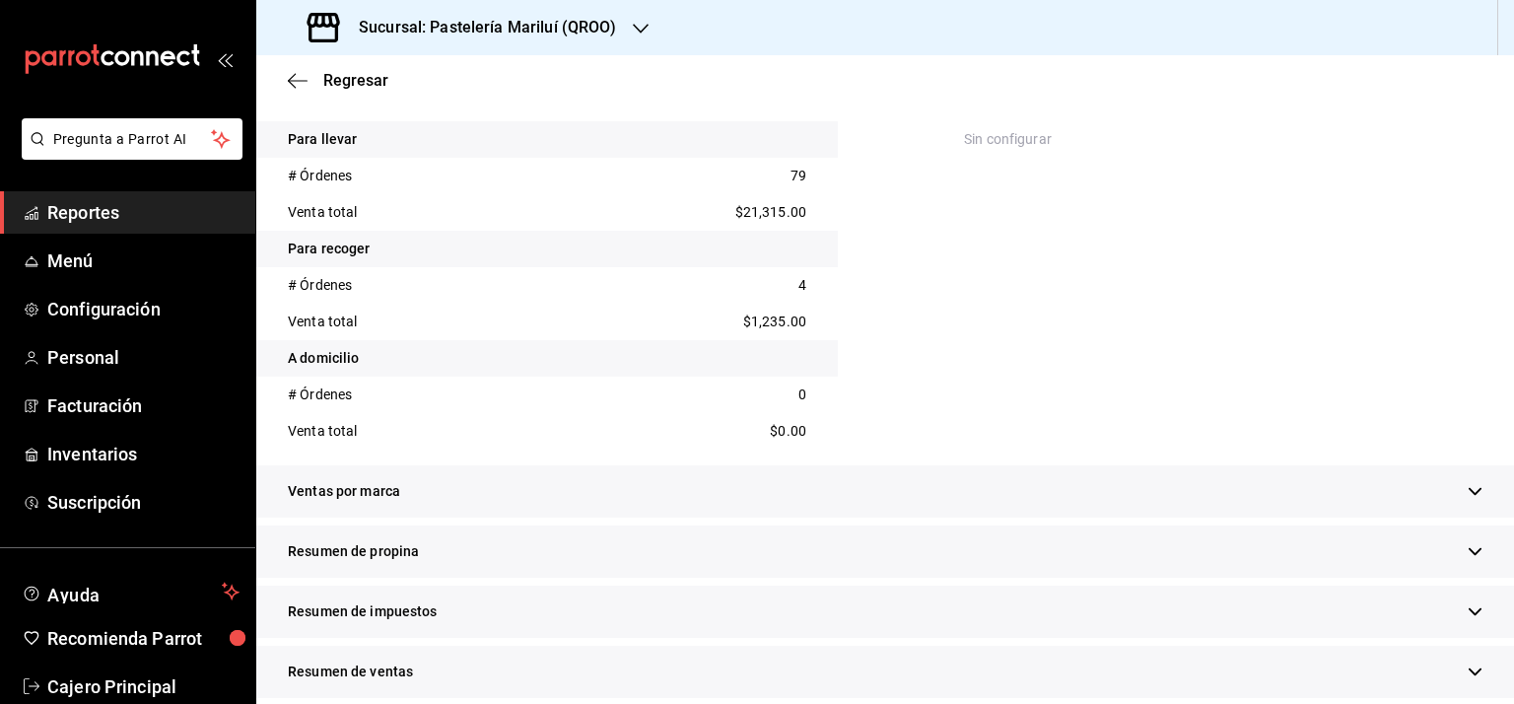
click at [1468, 489] on icon "button" at bounding box center [1475, 491] width 15 height 15
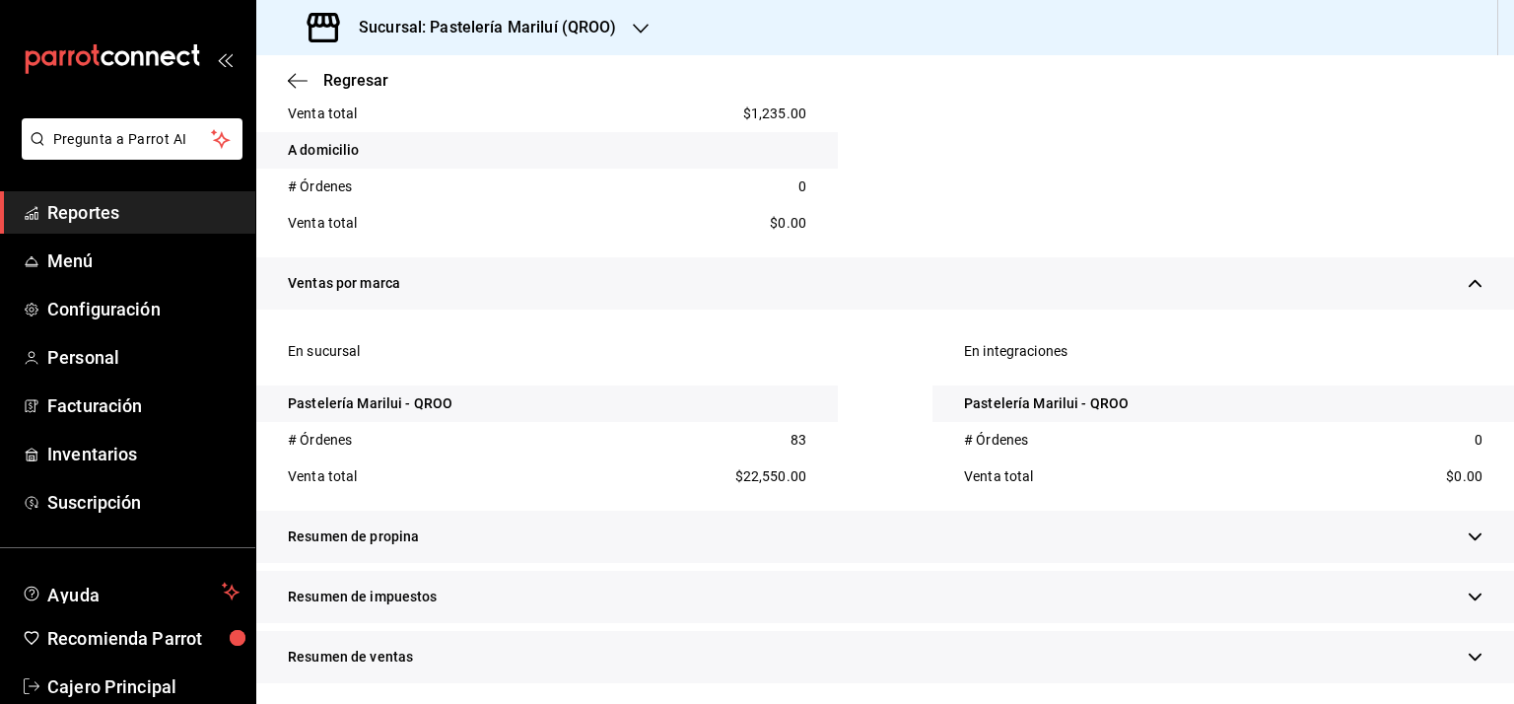
scroll to position [3260, 0]
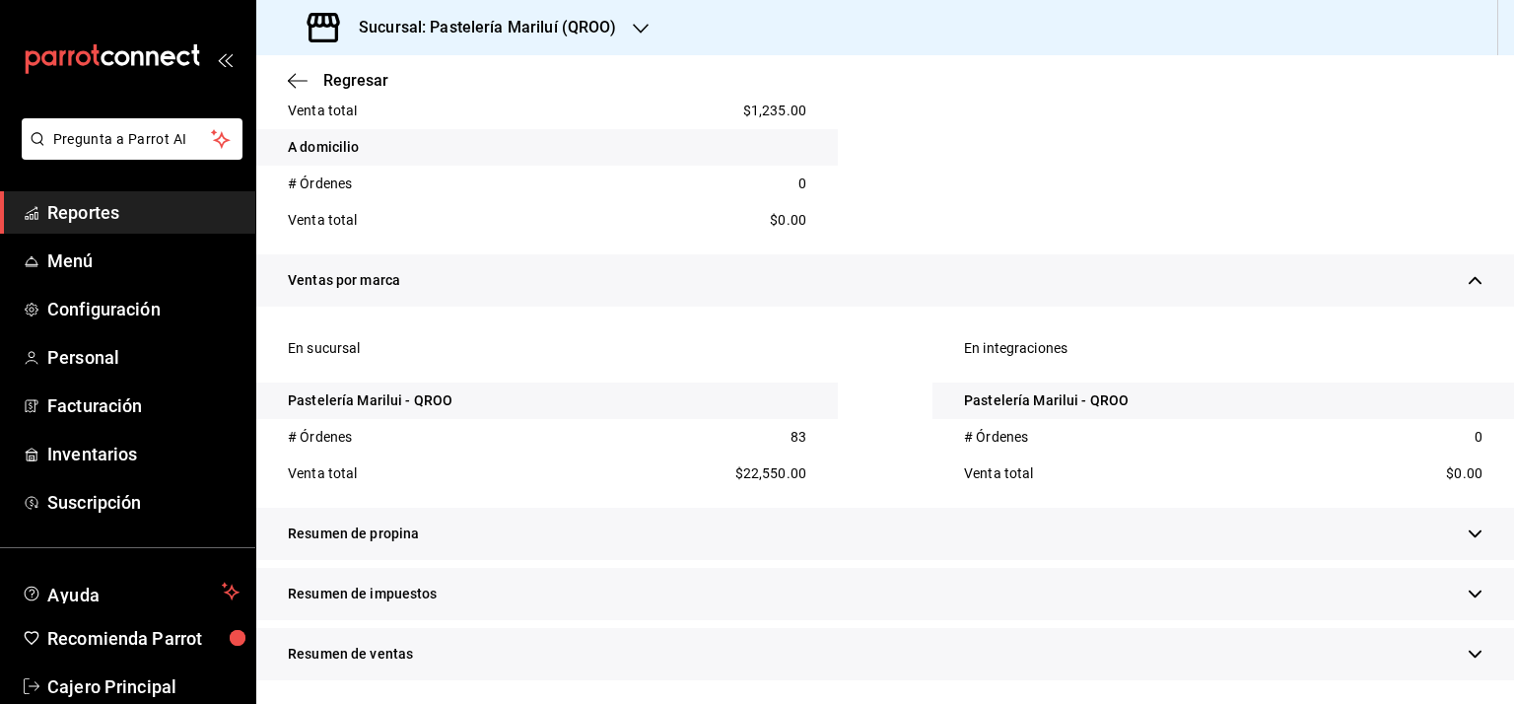
click at [1467, 528] on div "Resumen de propina" at bounding box center [885, 534] width 1258 height 52
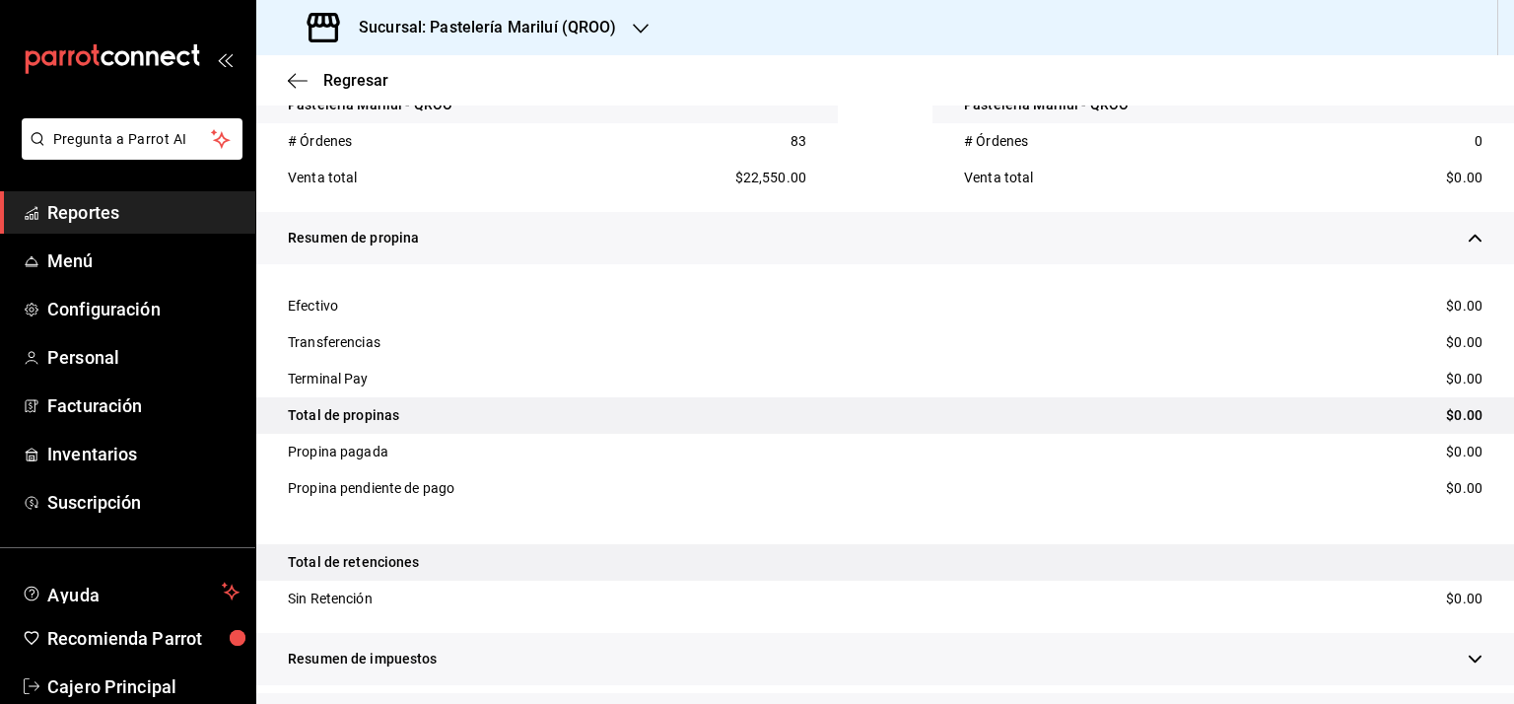
scroll to position [3621, 0]
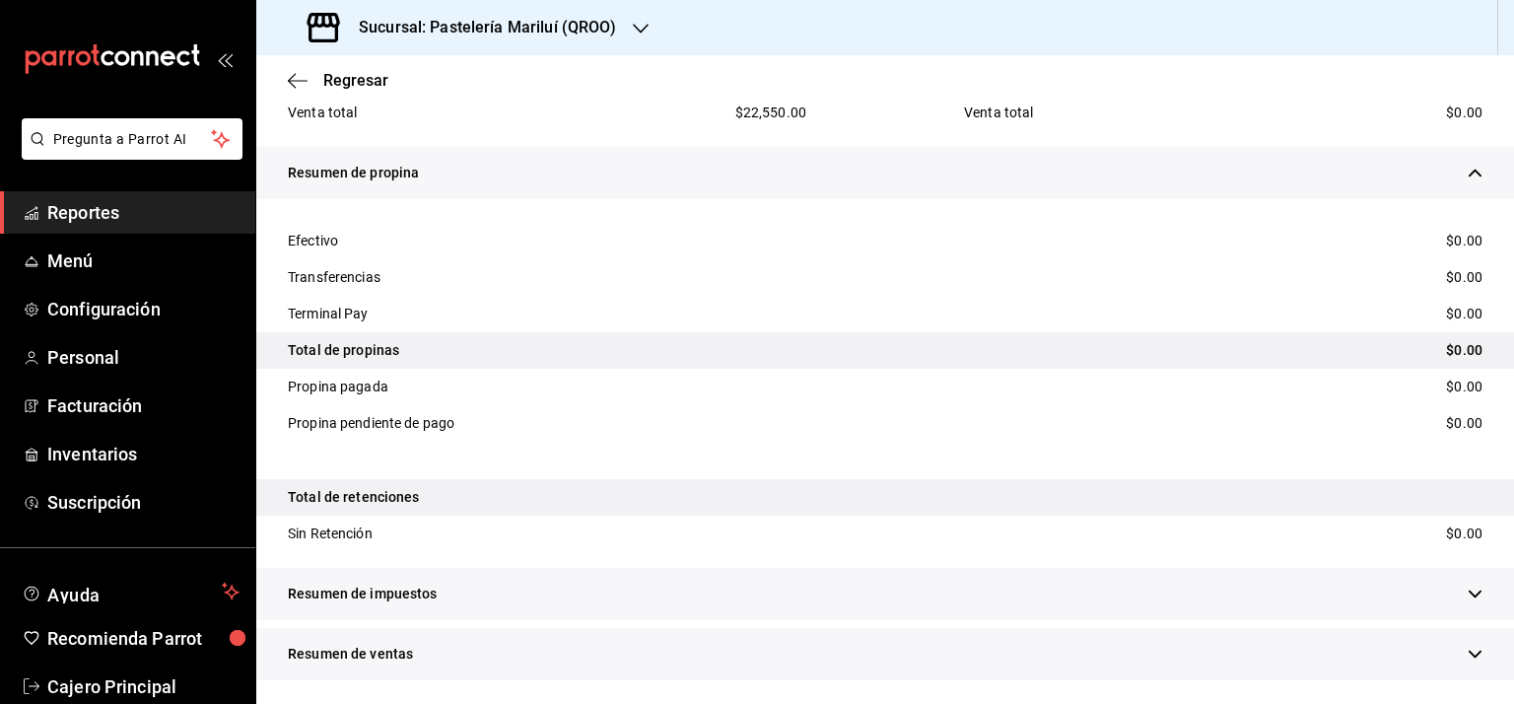
click at [1449, 589] on div "Resumen de impuestos" at bounding box center [885, 594] width 1258 height 52
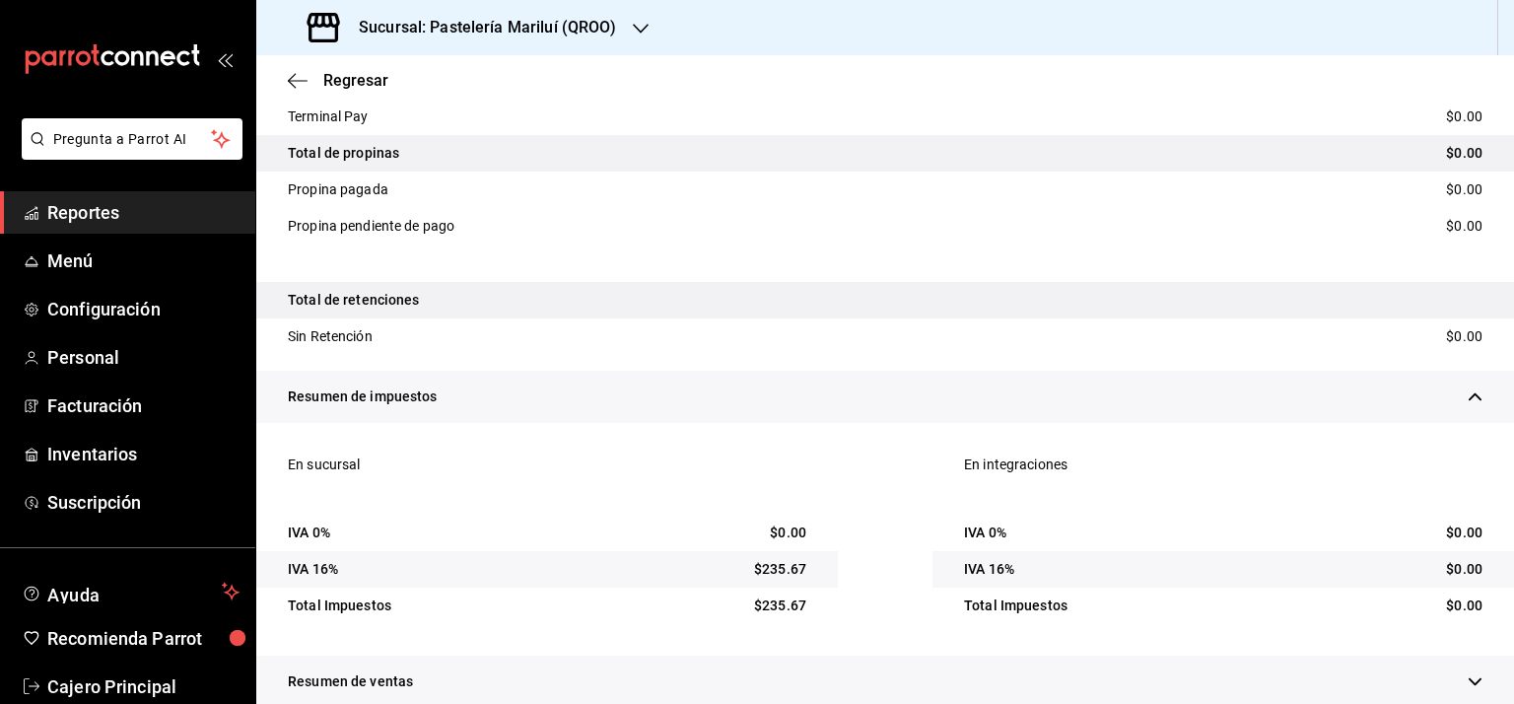
scroll to position [3845, 0]
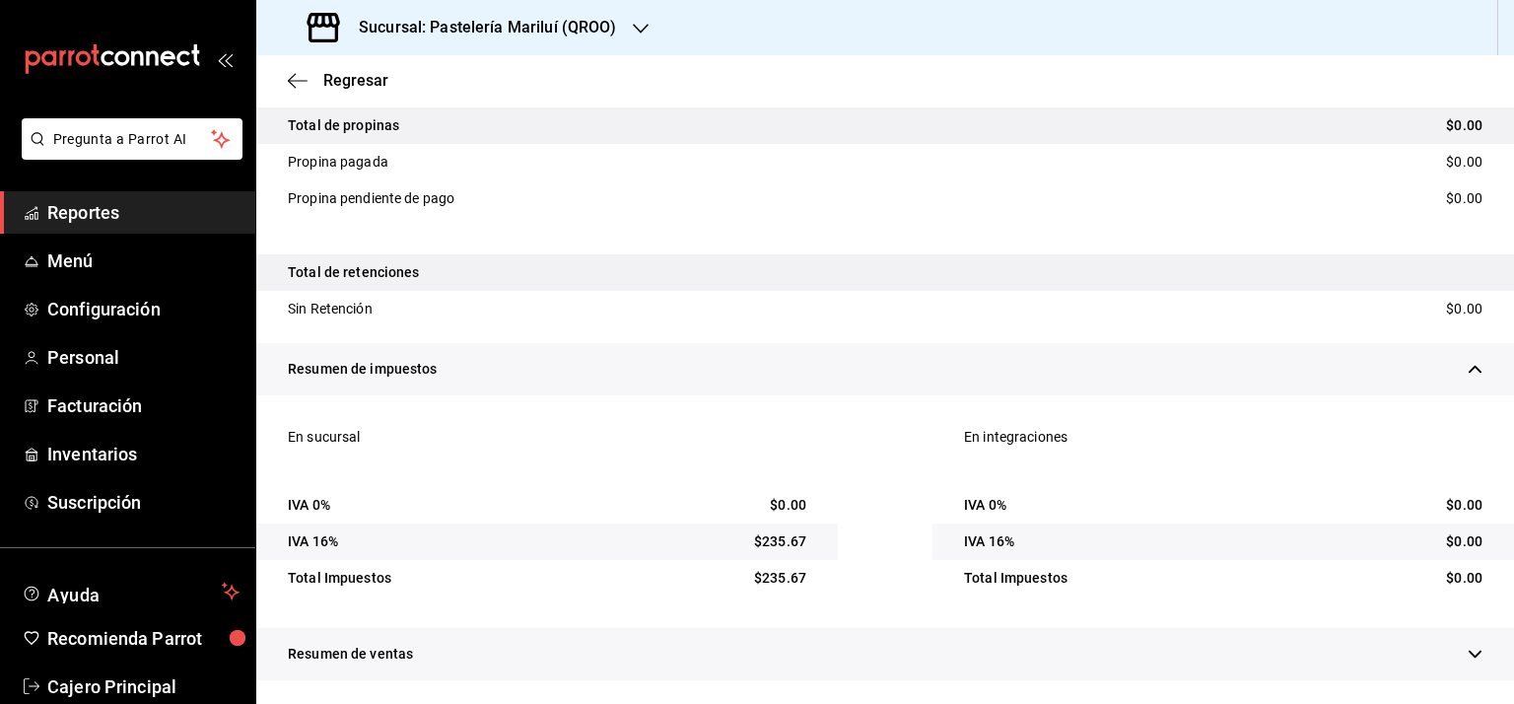
click at [1468, 652] on icon "button" at bounding box center [1475, 654] width 15 height 15
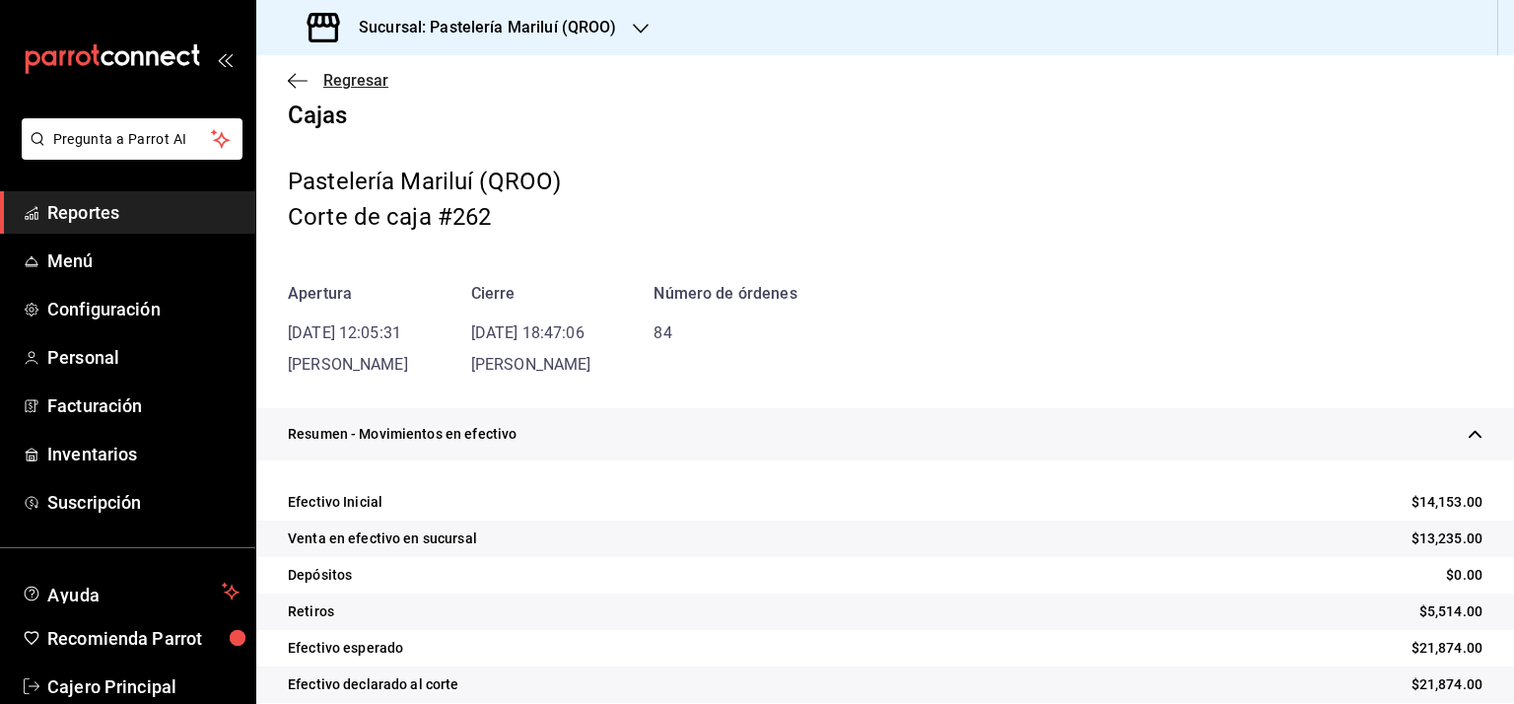
scroll to position [0, 0]
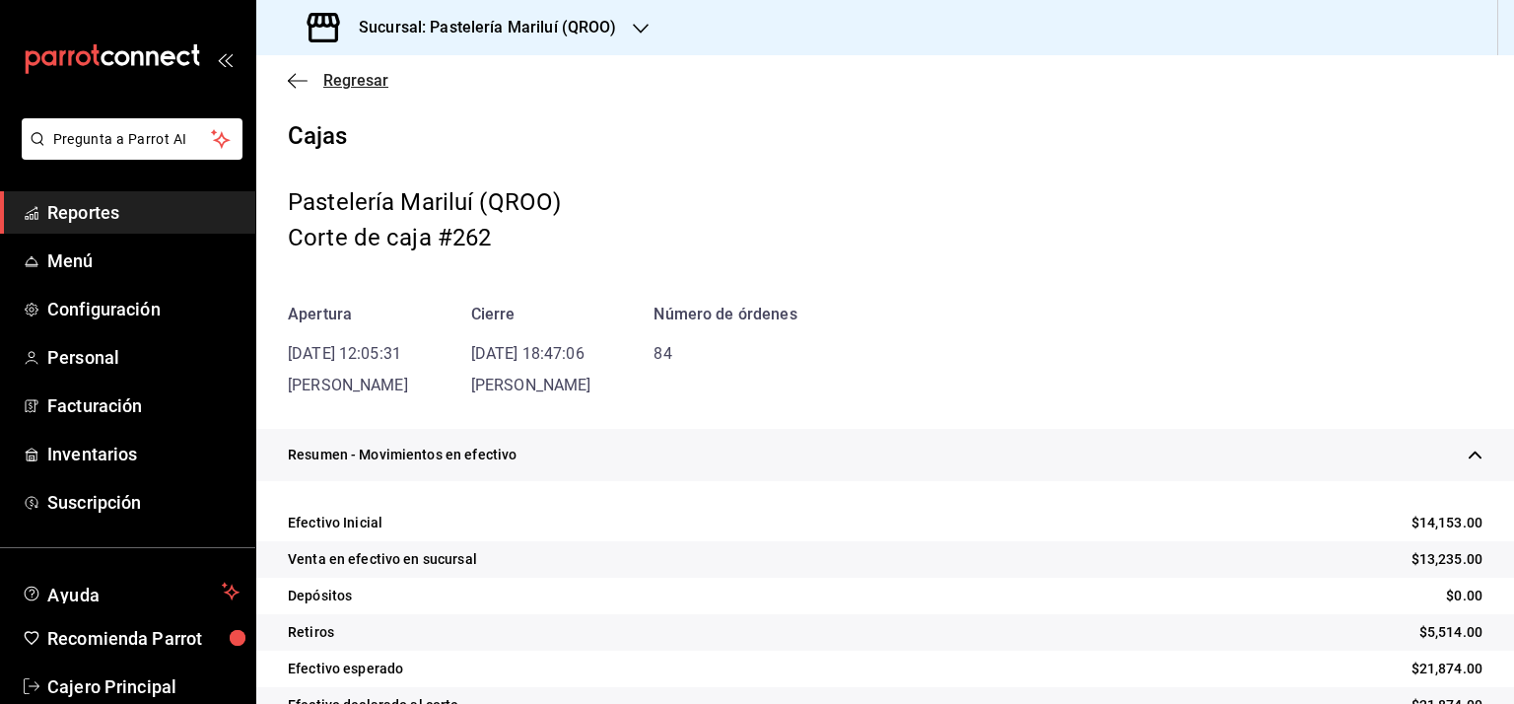
click at [295, 77] on icon "button" at bounding box center [298, 81] width 20 height 18
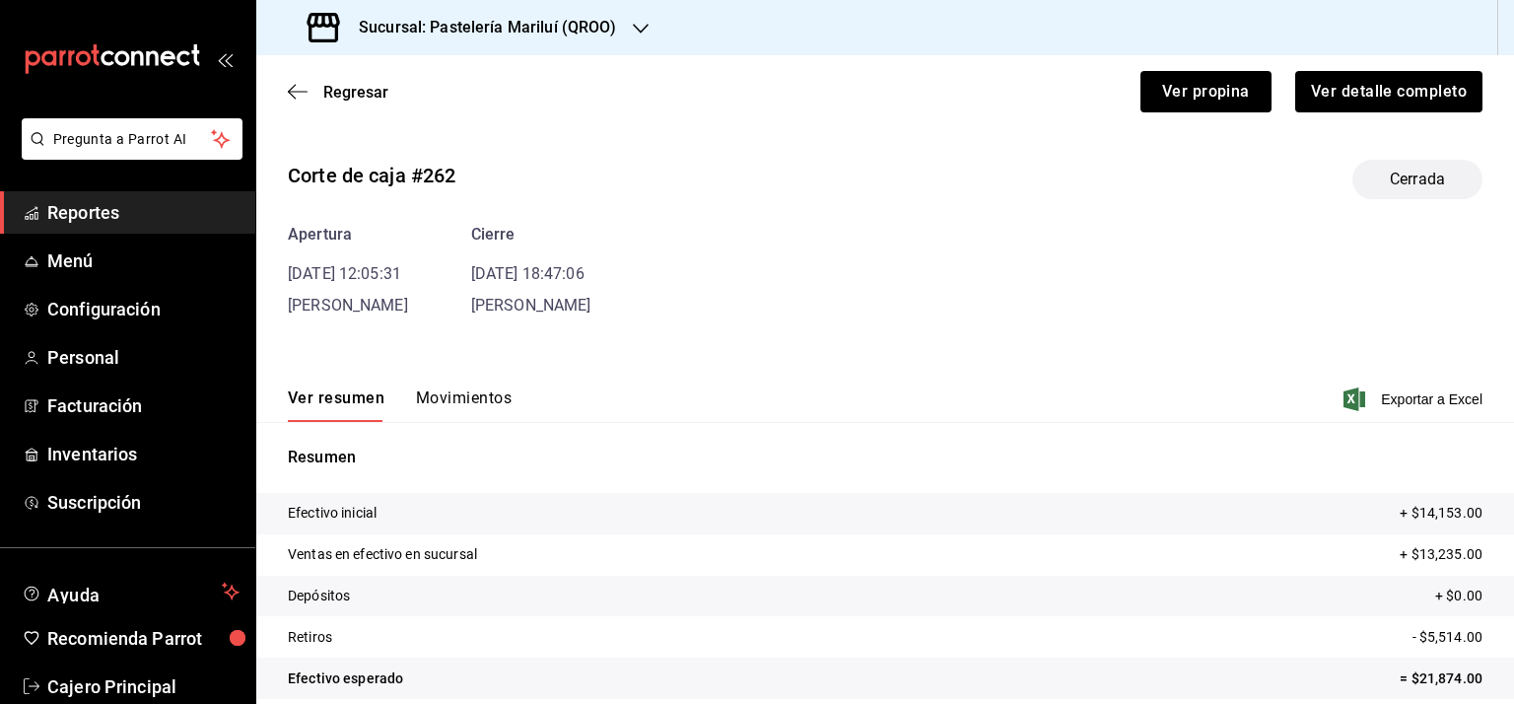
click at [85, 207] on span "Reportes" at bounding box center [143, 212] width 192 height 27
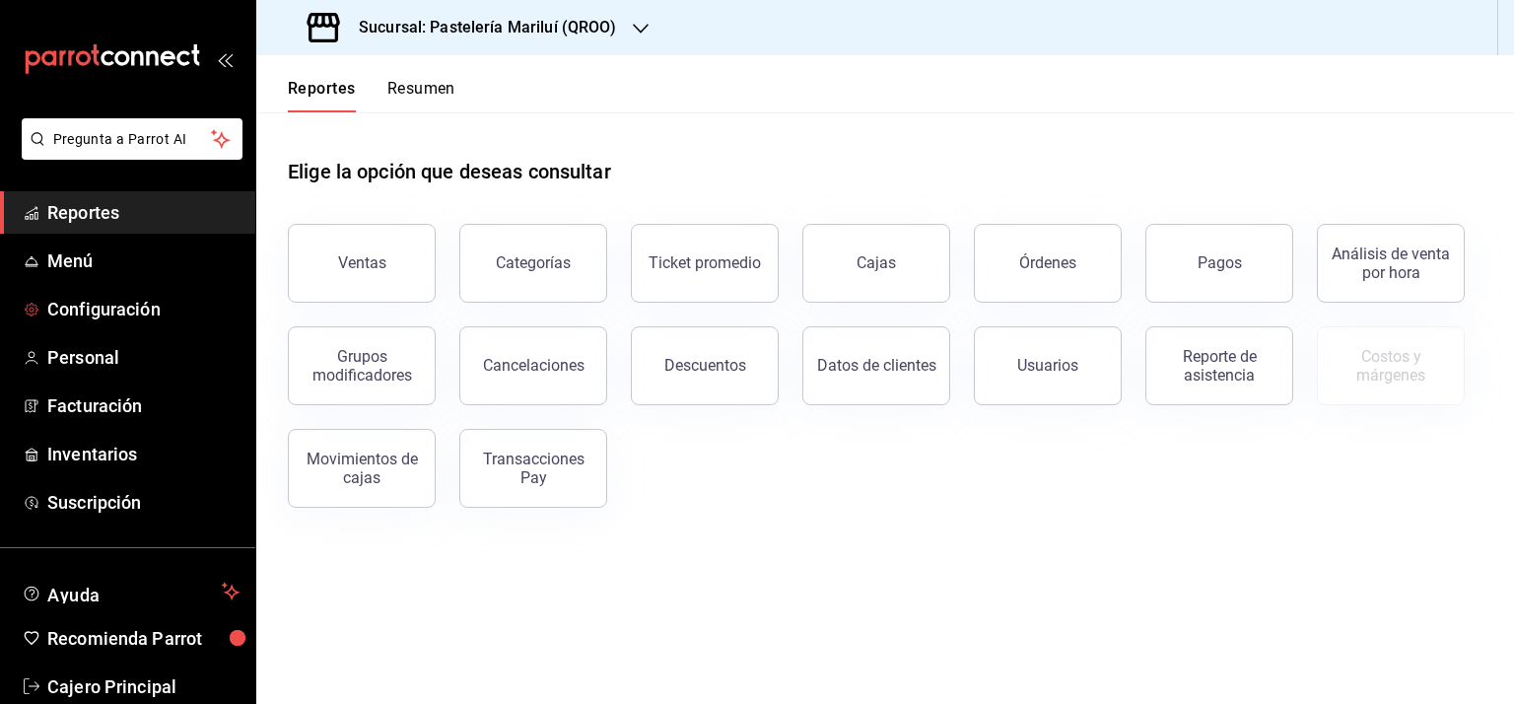
drag, startPoint x: 117, startPoint y: 317, endPoint x: 788, endPoint y: 695, distance: 769.3
click at [117, 317] on span "Configuración" at bounding box center [143, 309] width 192 height 27
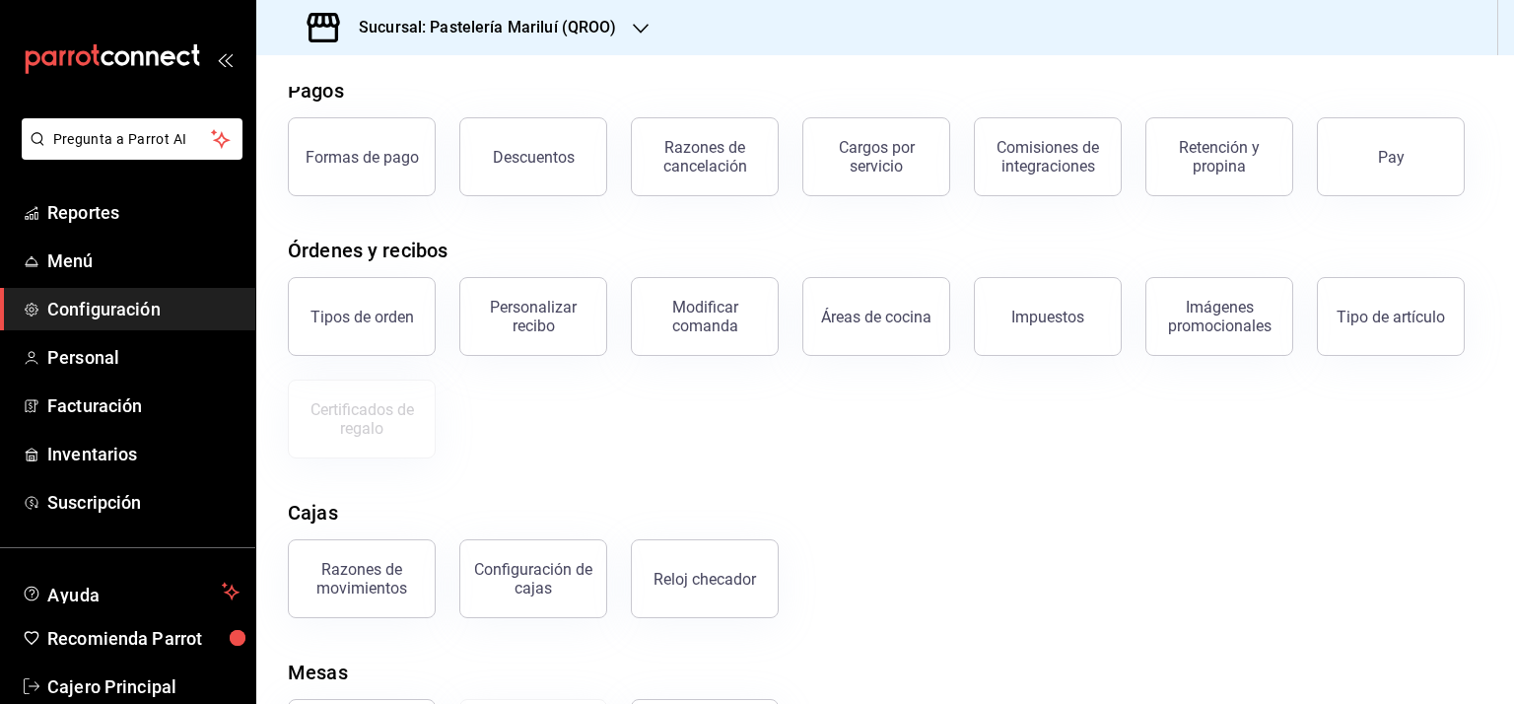
scroll to position [193, 0]
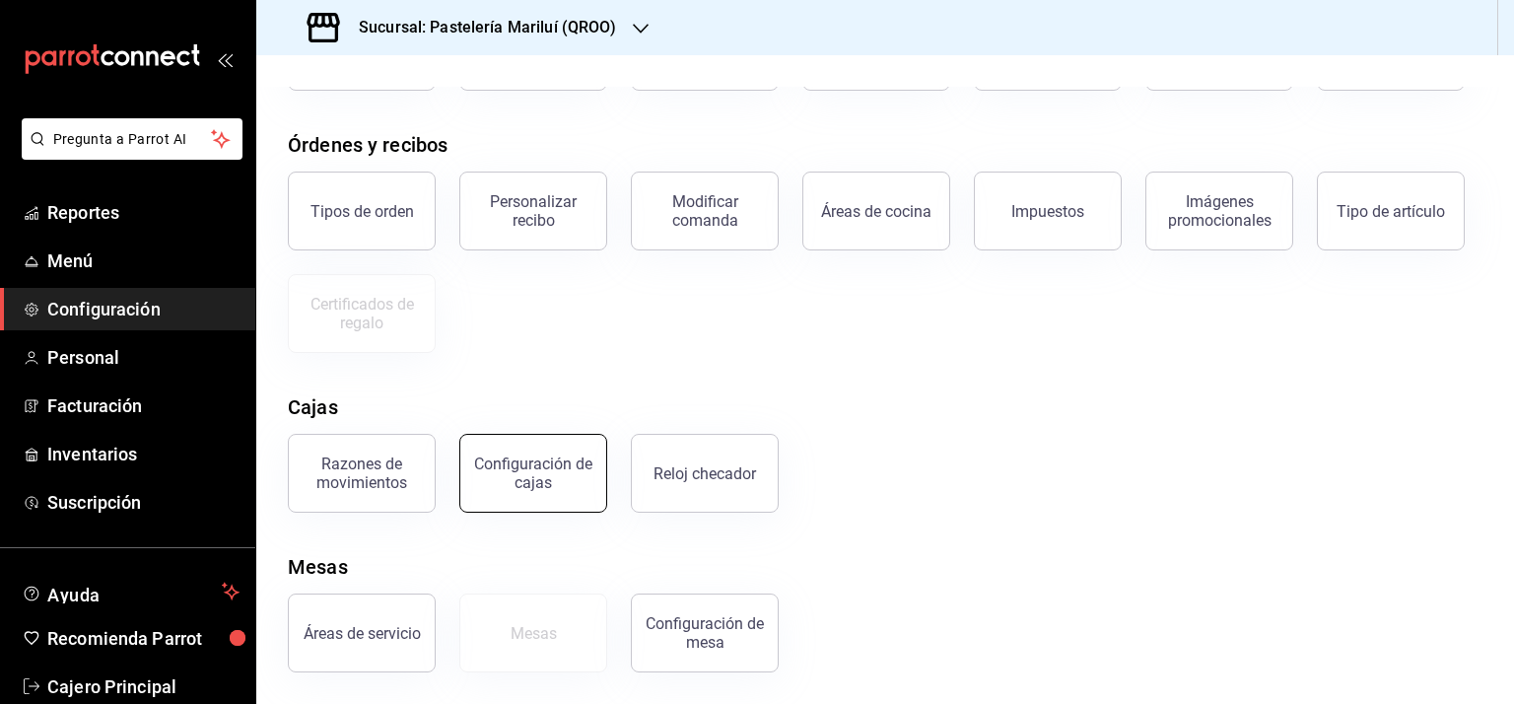
click at [537, 464] on div "Configuración de cajas" at bounding box center [533, 472] width 122 height 37
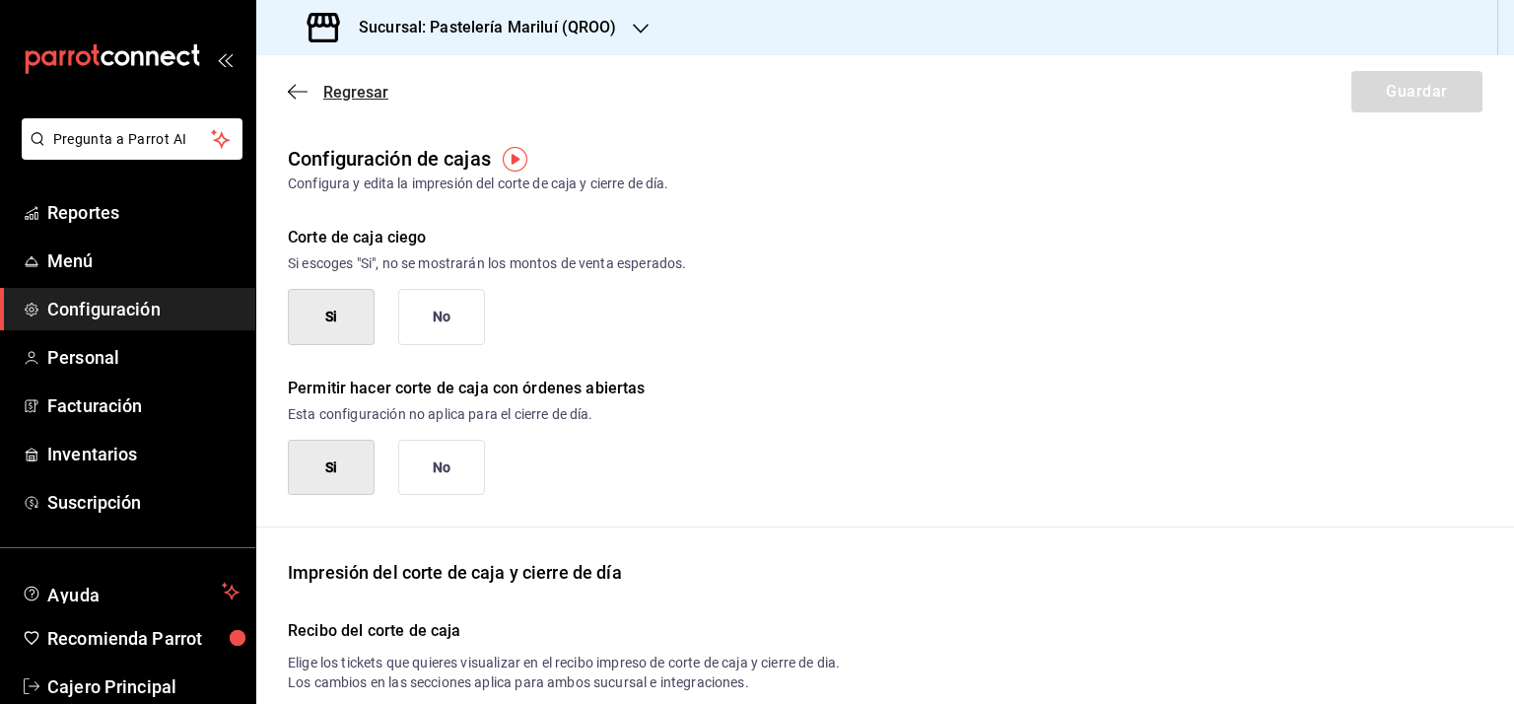
click at [295, 86] on icon "button" at bounding box center [298, 92] width 20 height 18
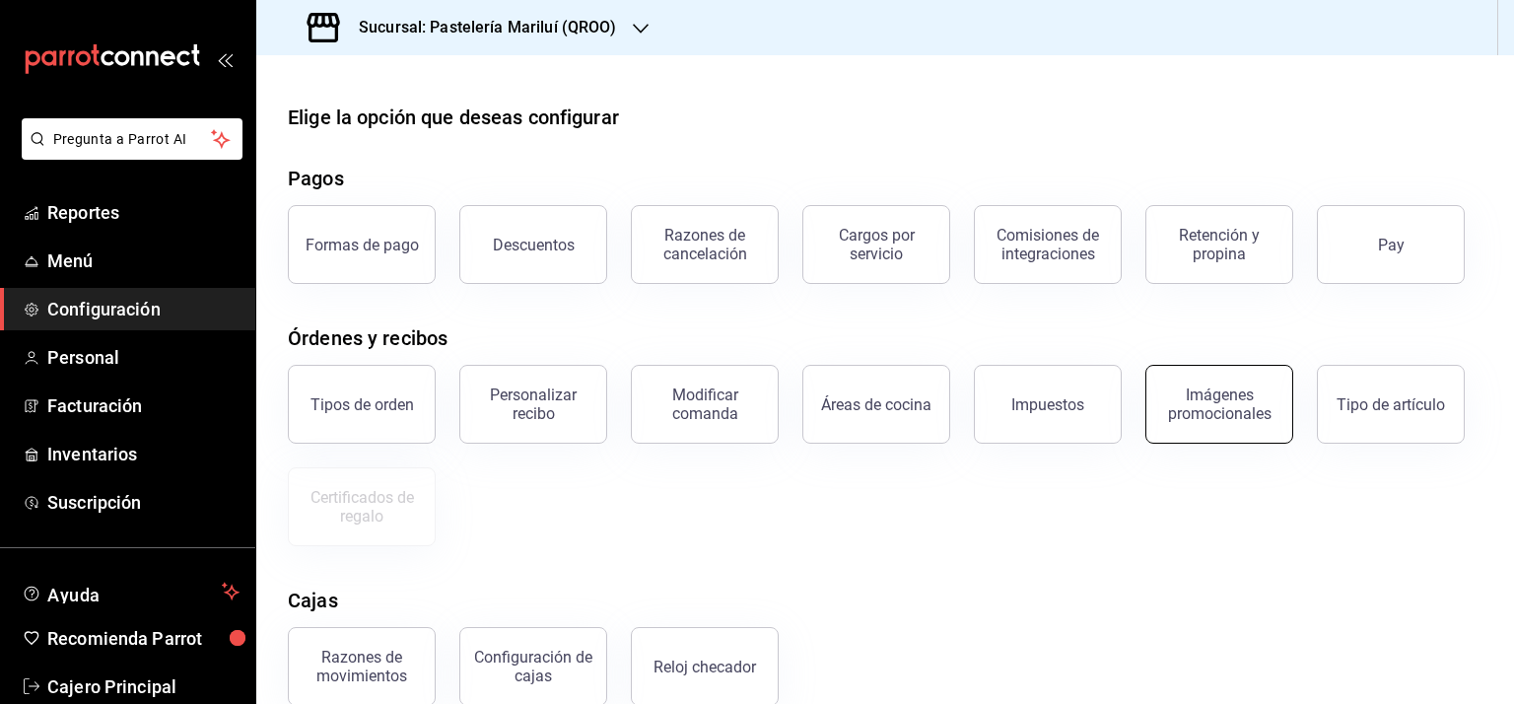
click at [1242, 409] on div "Imágenes promocionales" at bounding box center [1219, 403] width 122 height 37
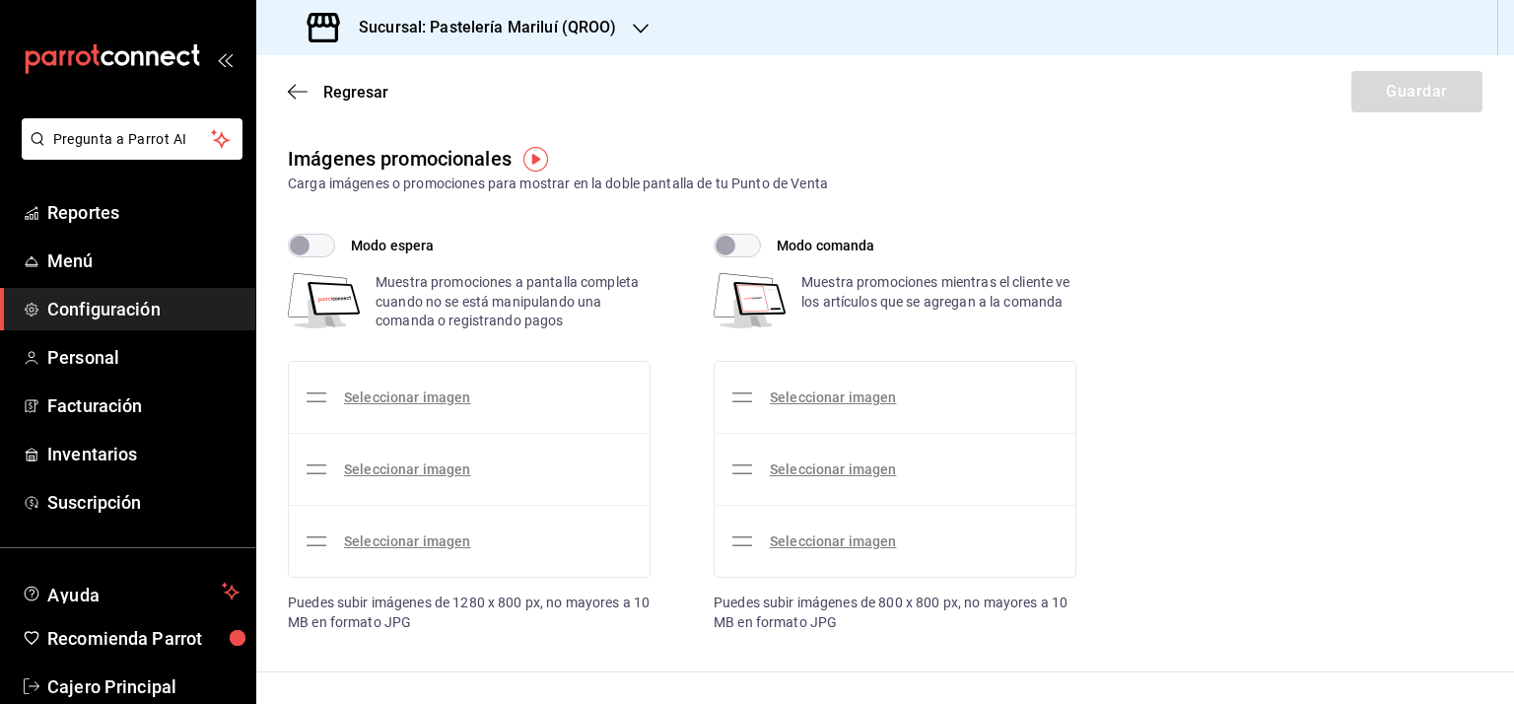
checkbox input "true"
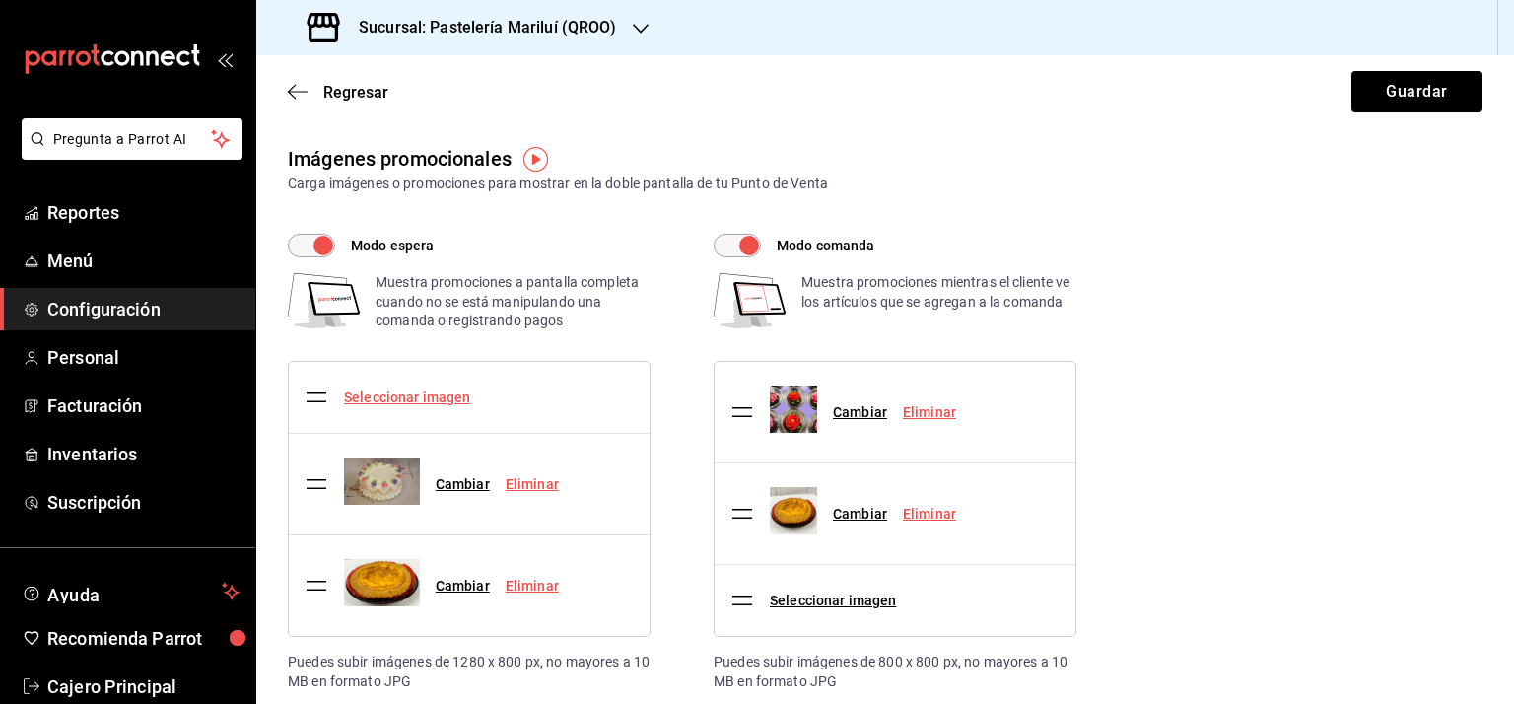
click at [400, 395] on link "Seleccionar imagen" at bounding box center [407, 397] width 126 height 16
click at [0, 0] on input "Seleccionar imagen" at bounding box center [0, 0] width 0 height 0
click at [296, 92] on icon "button" at bounding box center [298, 92] width 20 height 18
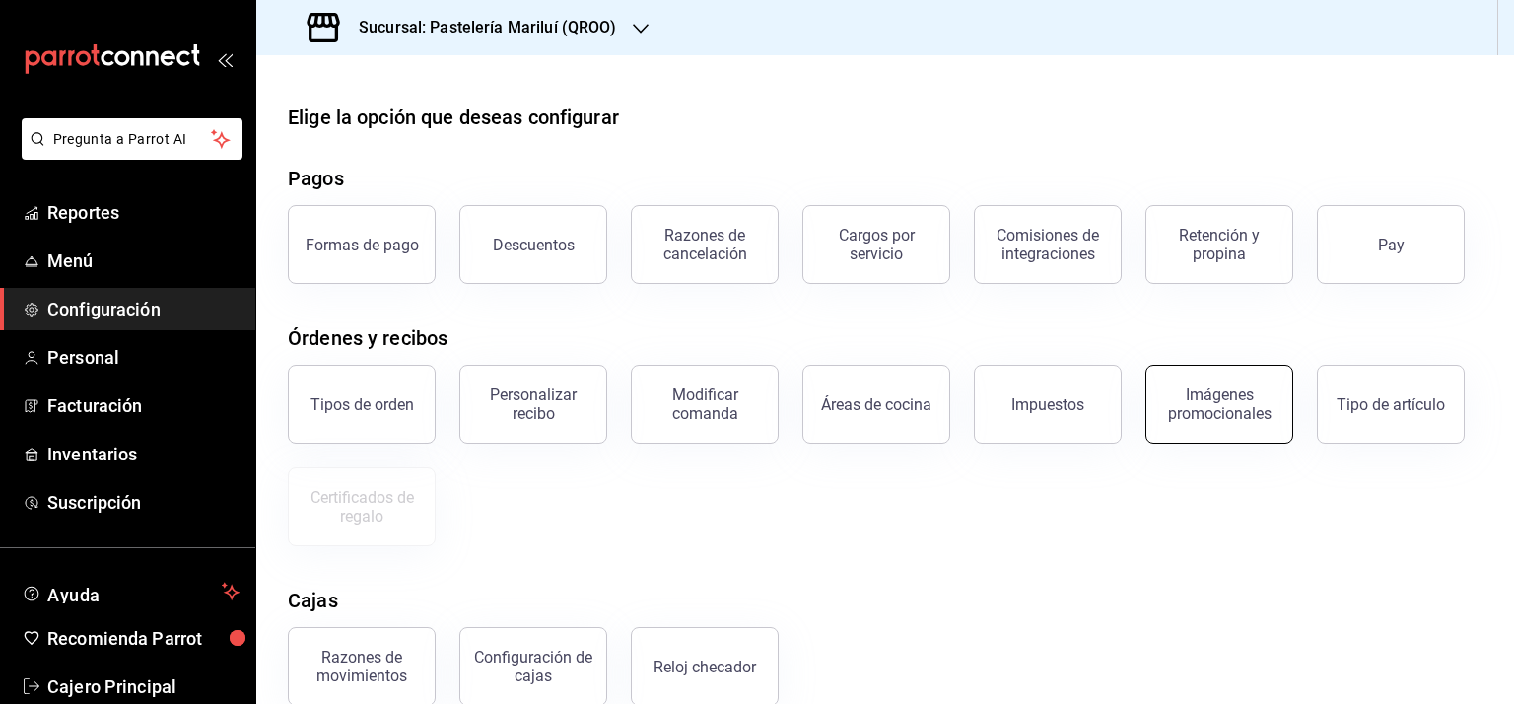
click at [1224, 382] on button "Imágenes promocionales" at bounding box center [1219, 404] width 148 height 79
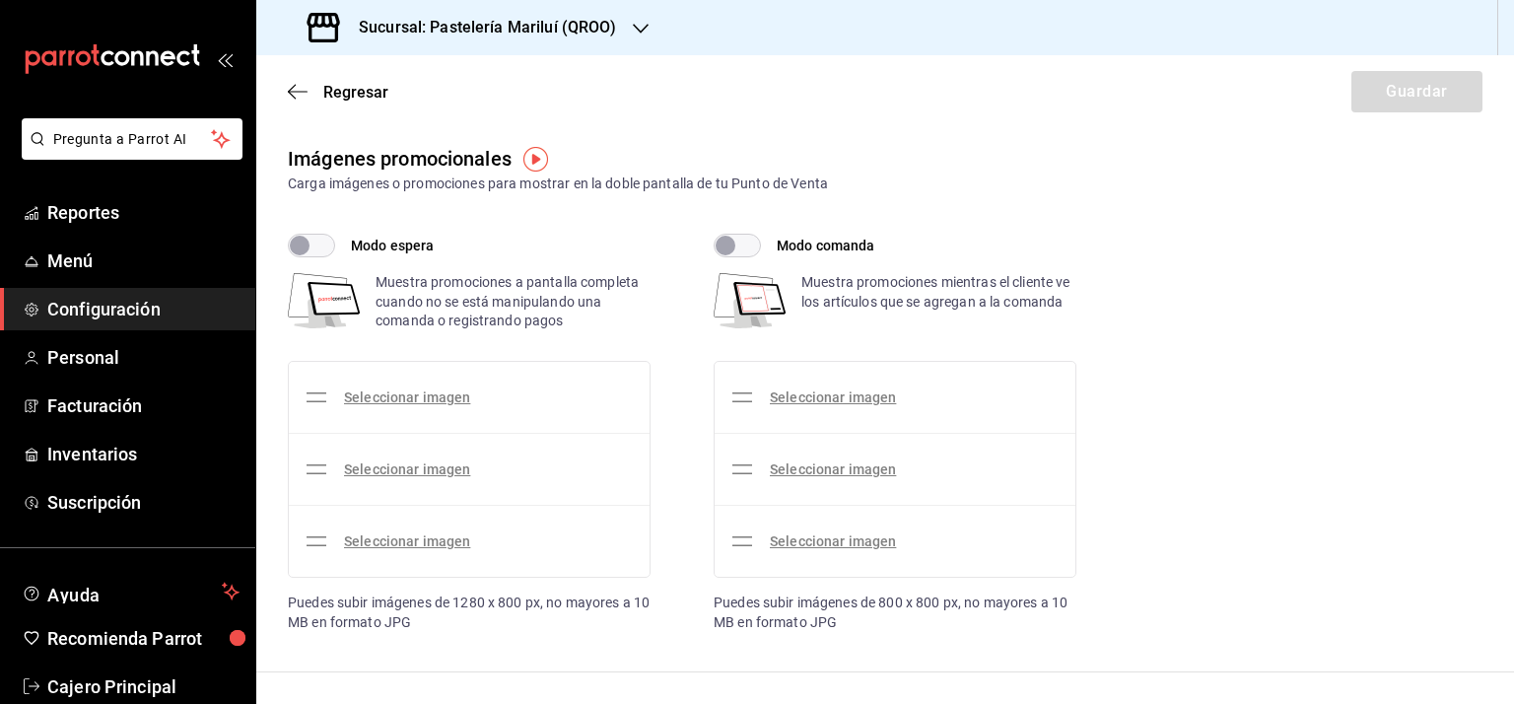
checkbox input "true"
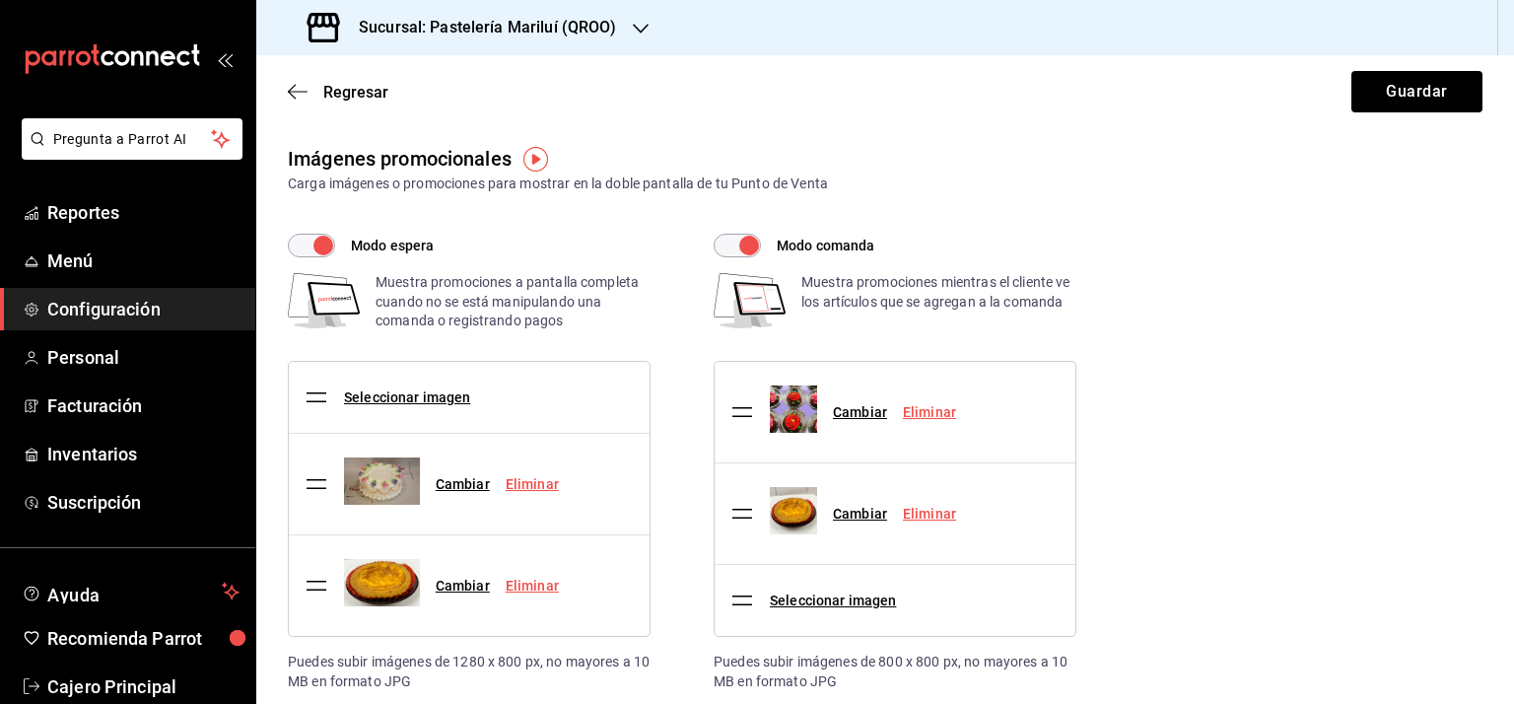
click at [401, 242] on span "Modo espera" at bounding box center [392, 246] width 83 height 21
click at [359, 242] on input "Modo espera" at bounding box center [323, 246] width 71 height 24
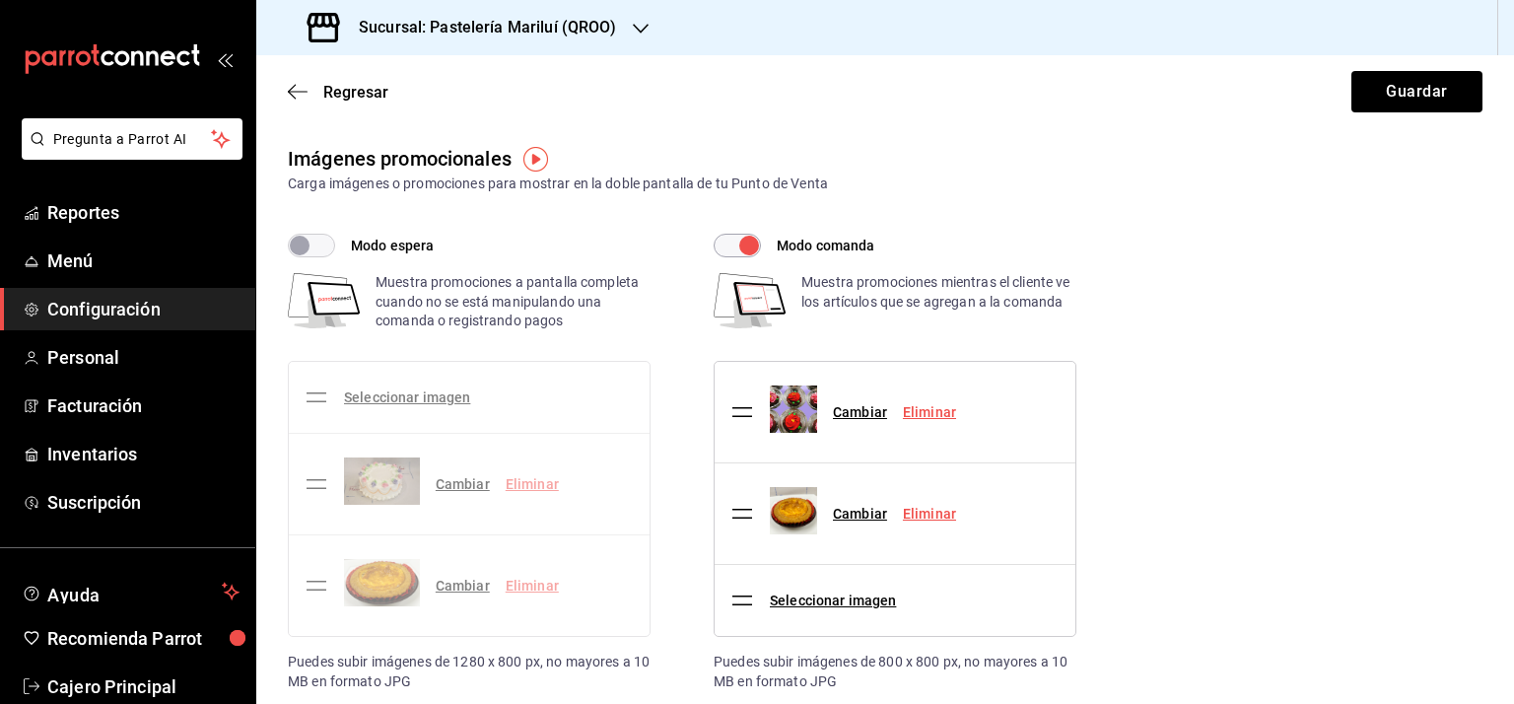
click at [322, 242] on input "Modo espera" at bounding box center [299, 246] width 71 height 24
checkbox input "true"
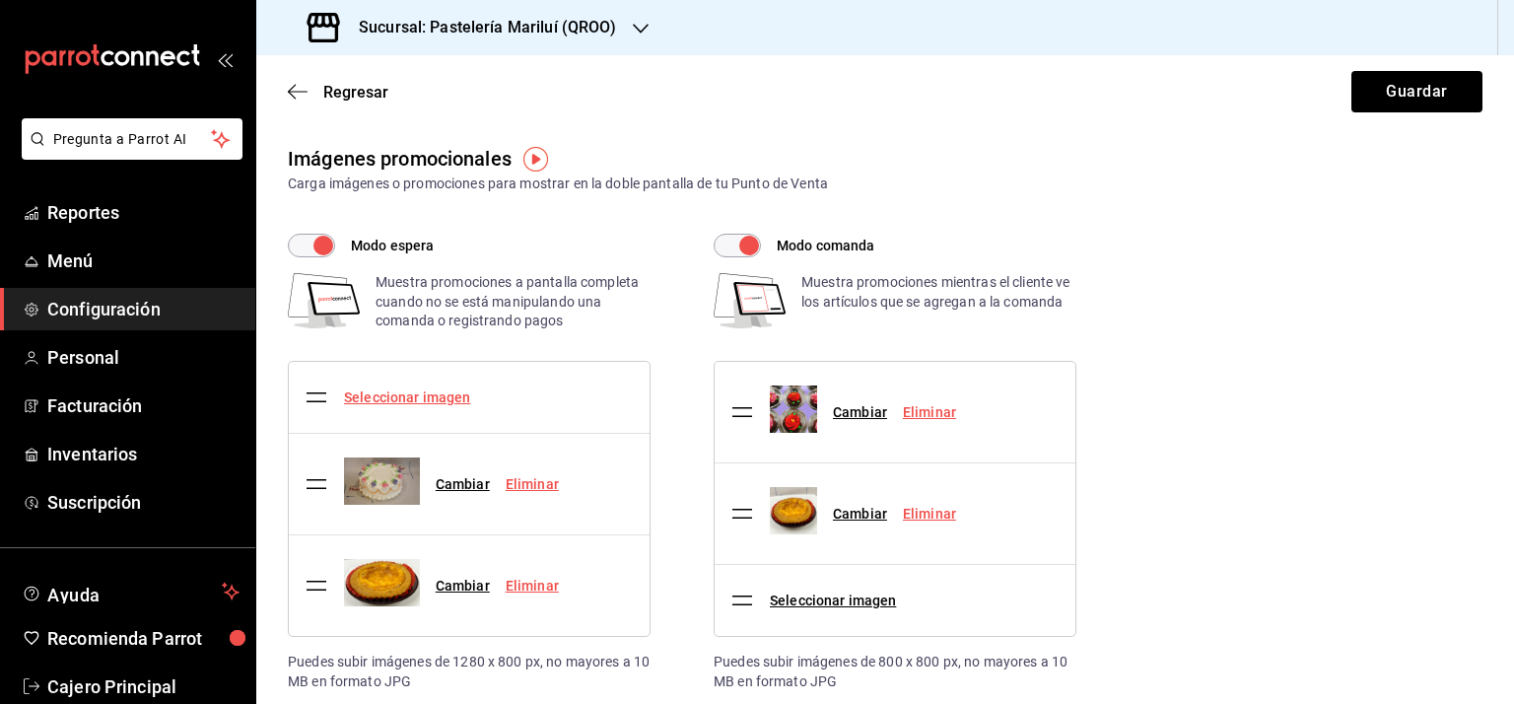
click at [410, 393] on link "Seleccionar imagen" at bounding box center [407, 397] width 126 height 16
click at [0, 0] on input "Seleccionar imagen" at bounding box center [0, 0] width 0 height 0
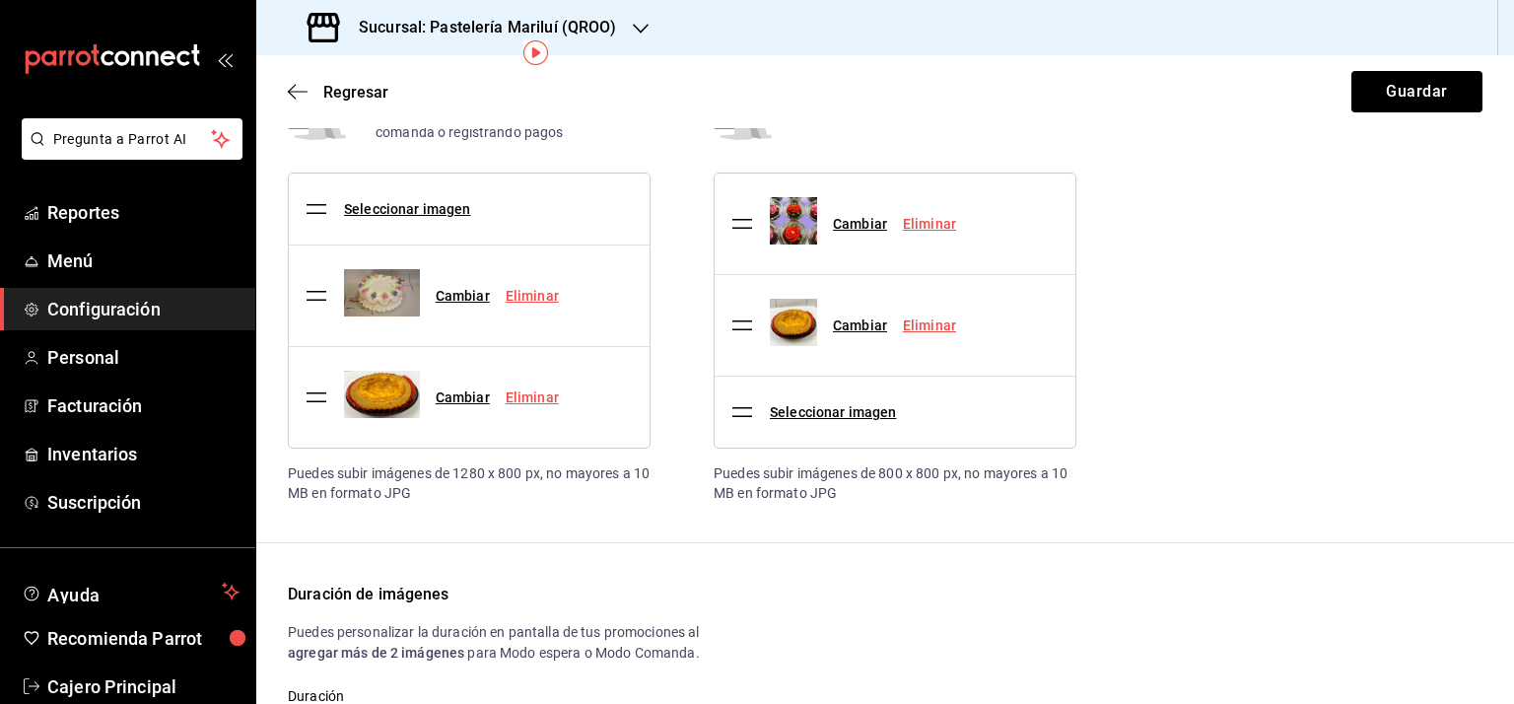
scroll to position [197, 0]
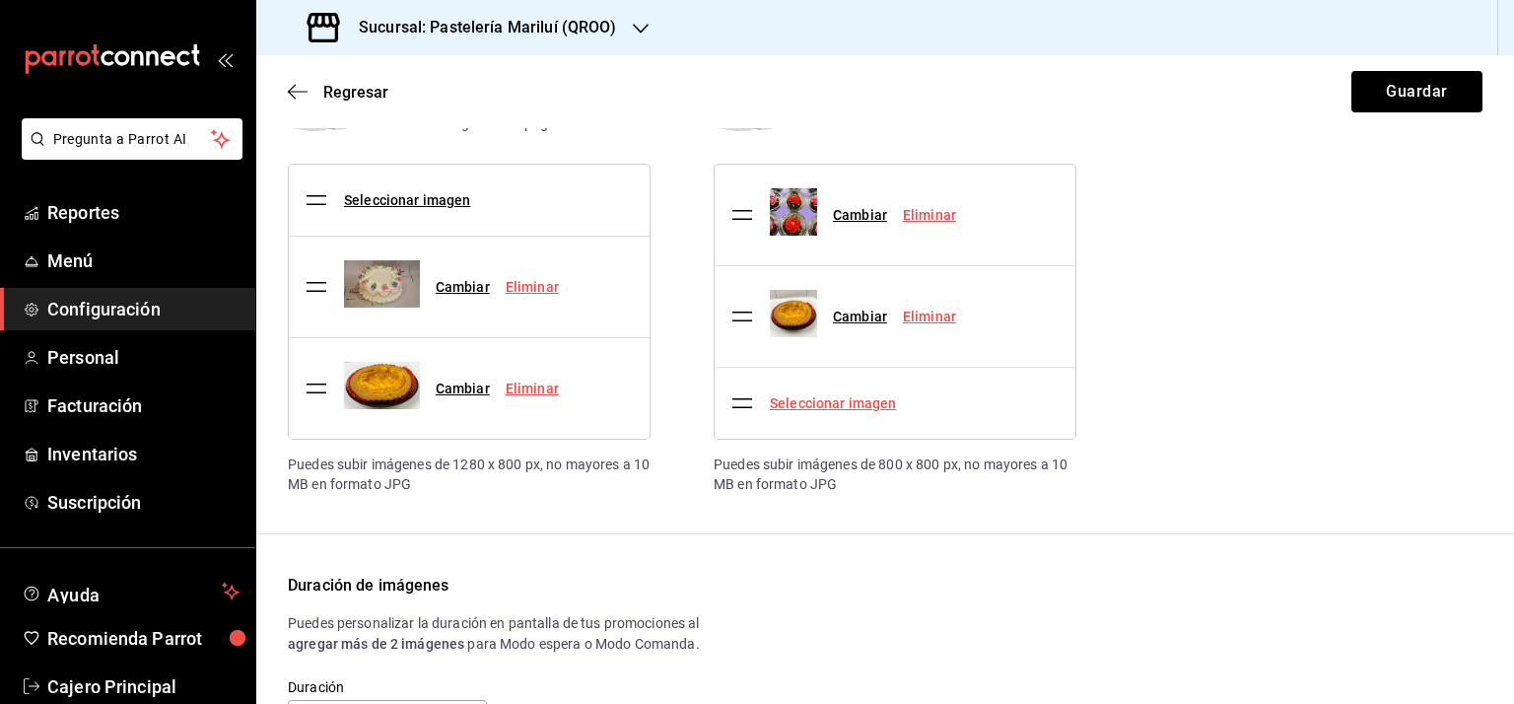
click at [803, 404] on link "Seleccionar imagen" at bounding box center [833, 403] width 126 height 16
click at [0, 0] on input "Seleccionar imagen" at bounding box center [0, 0] width 0 height 0
click at [381, 198] on link "Seleccionar imagen" at bounding box center [407, 200] width 126 height 16
click at [0, 0] on input "Seleccionar imagen" at bounding box center [0, 0] width 0 height 0
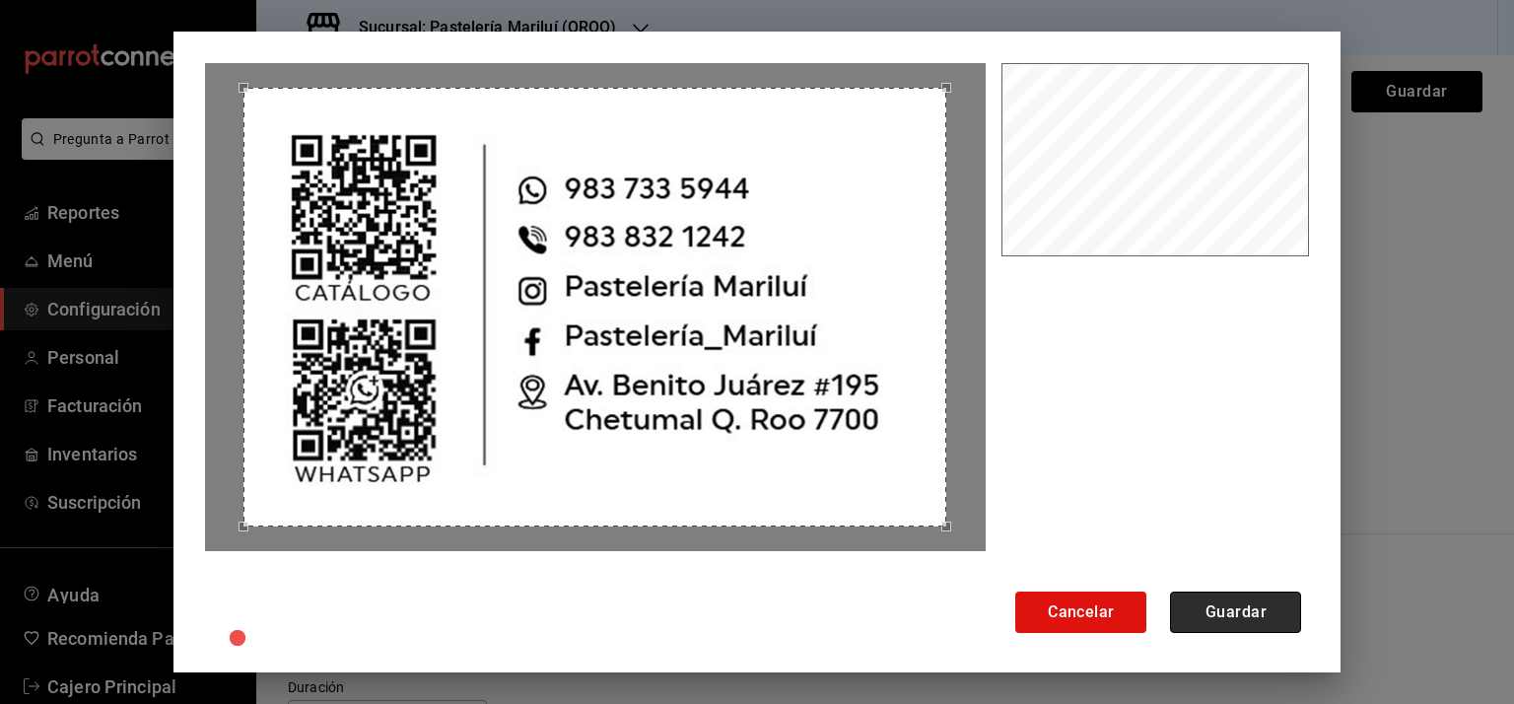
click at [1262, 617] on button "Guardar" at bounding box center [1235, 611] width 131 height 41
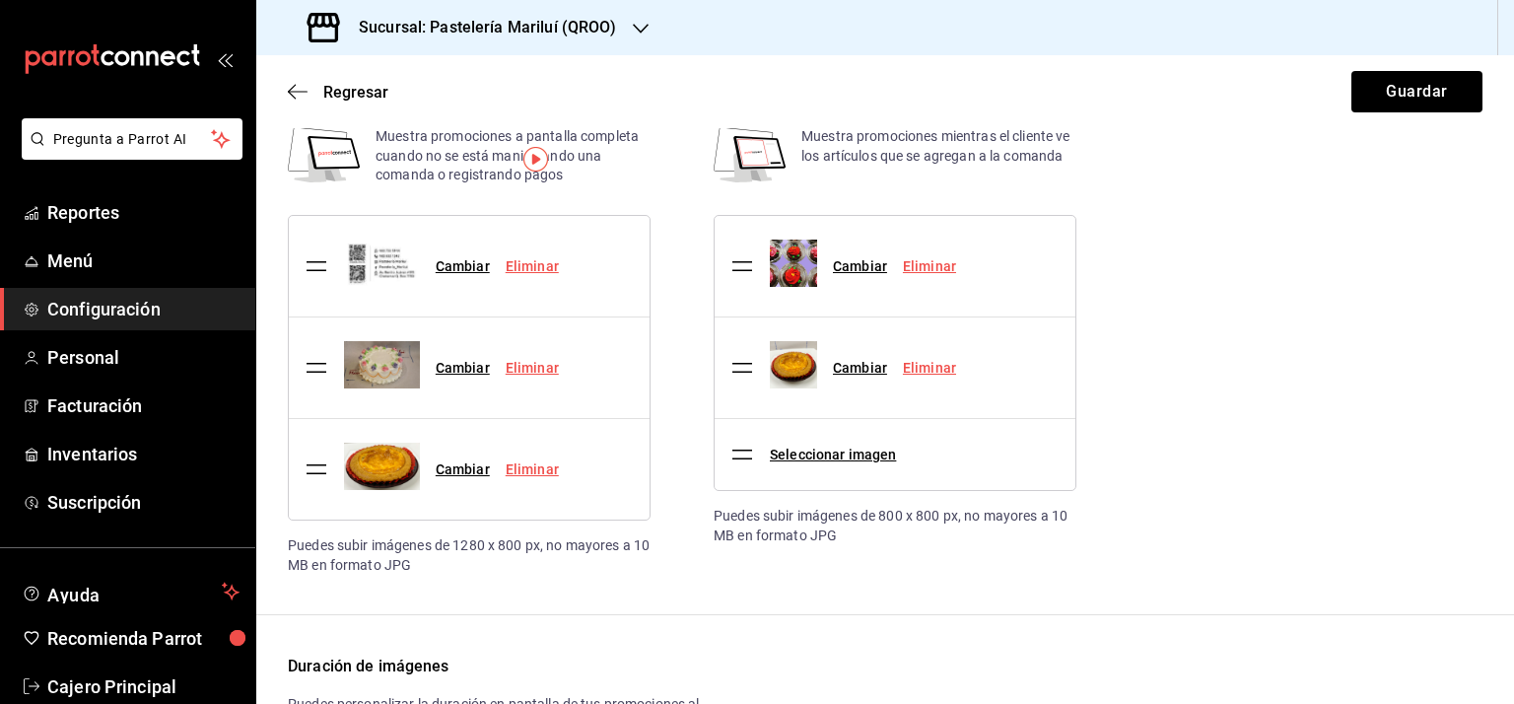
scroll to position [0, 0]
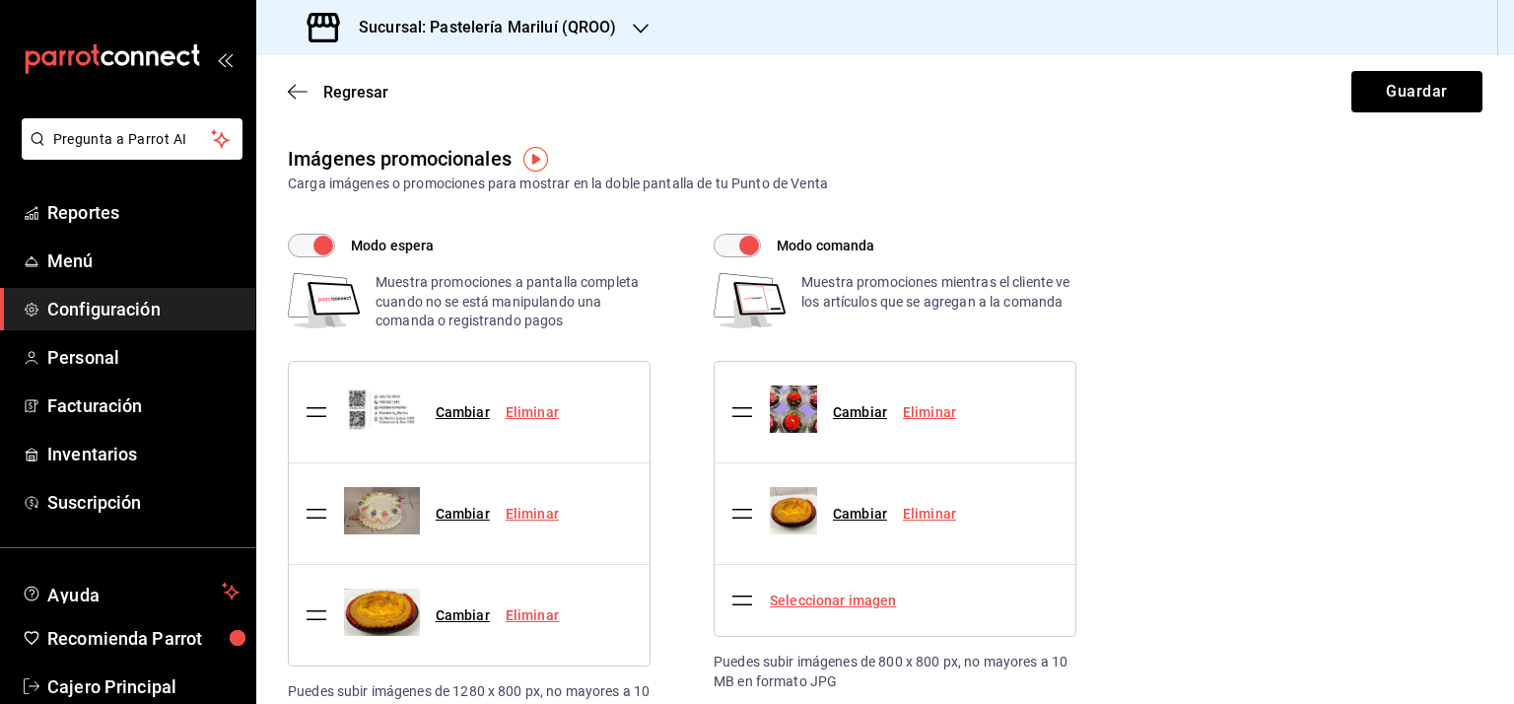
click at [831, 595] on link "Seleccionar imagen" at bounding box center [833, 600] width 126 height 16
click at [0, 0] on input "Seleccionar imagen" at bounding box center [0, 0] width 0 height 0
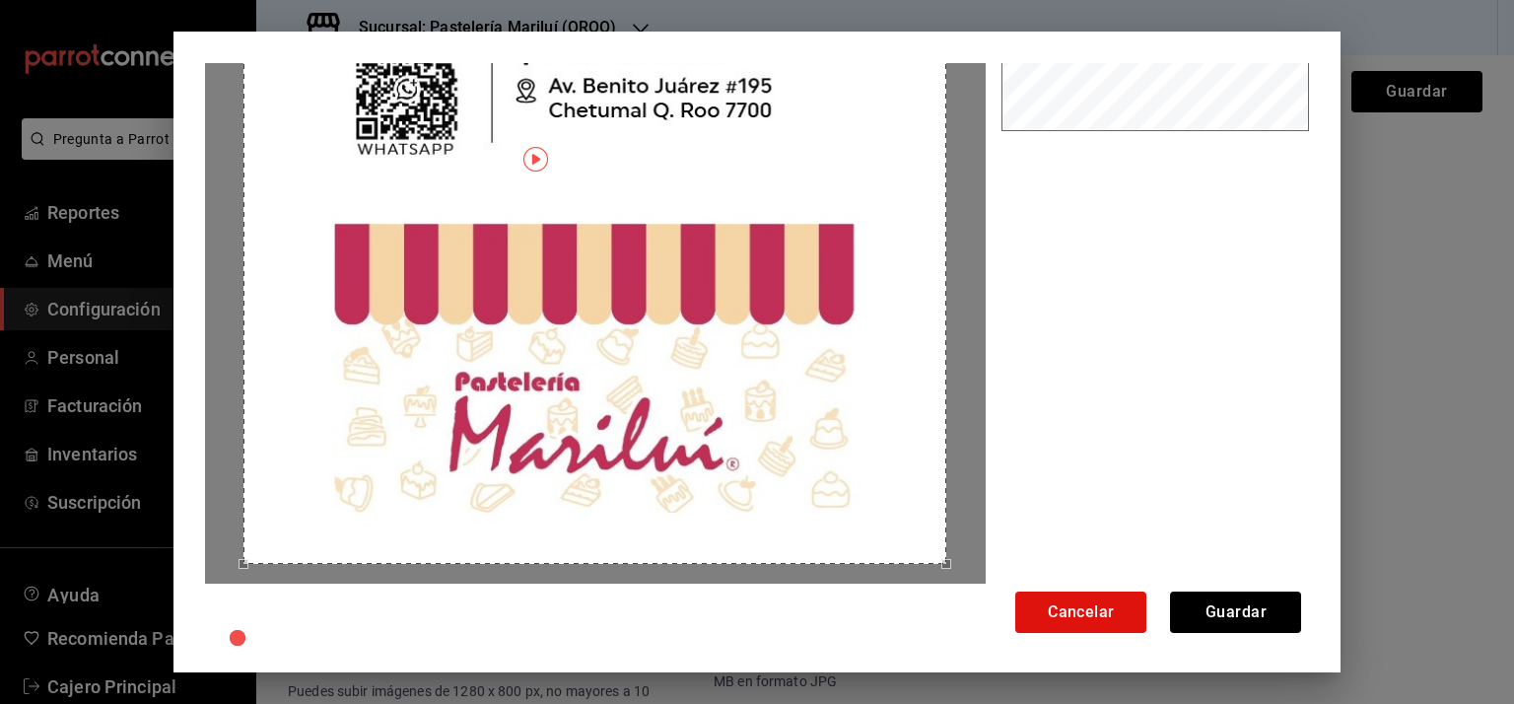
scroll to position [265, 0]
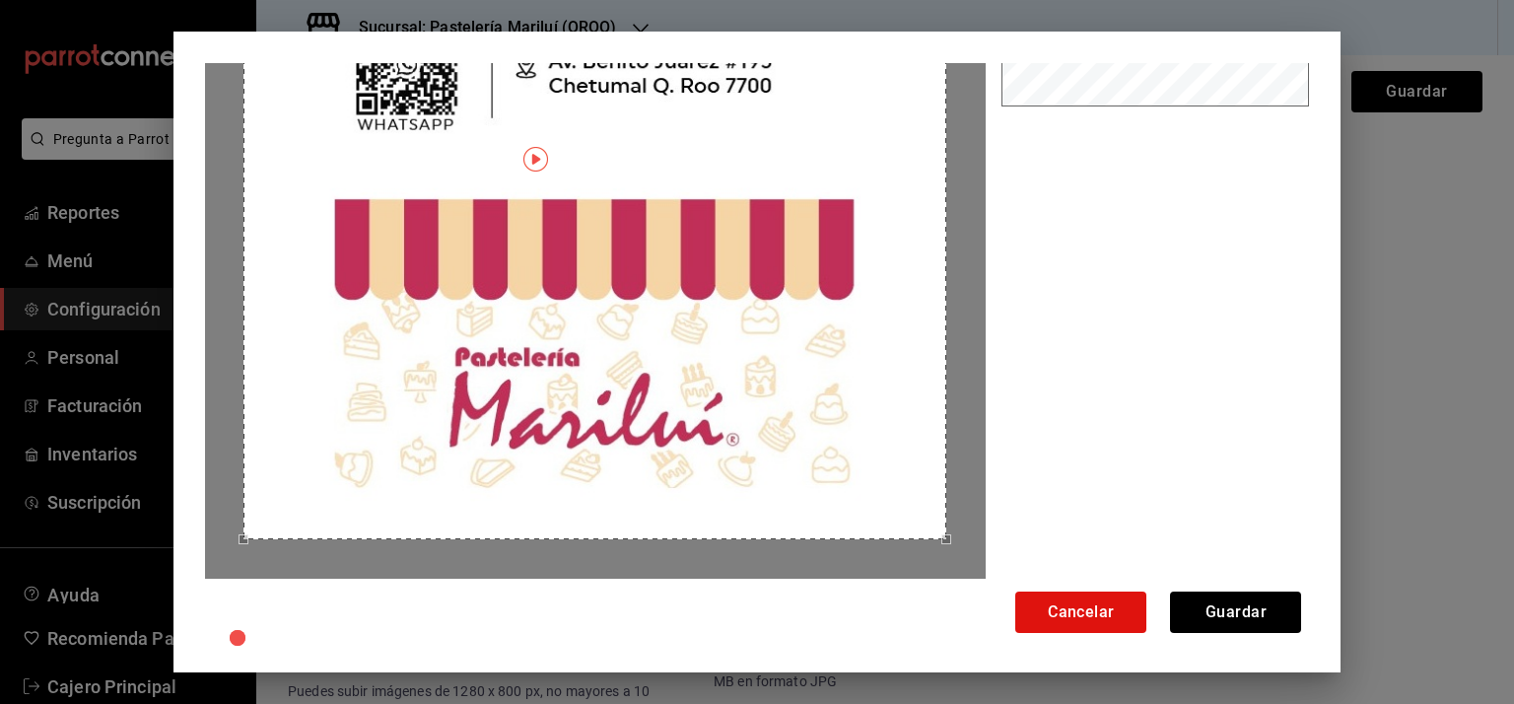
click at [536, 160] on img "button" at bounding box center [535, 159] width 25 height 25
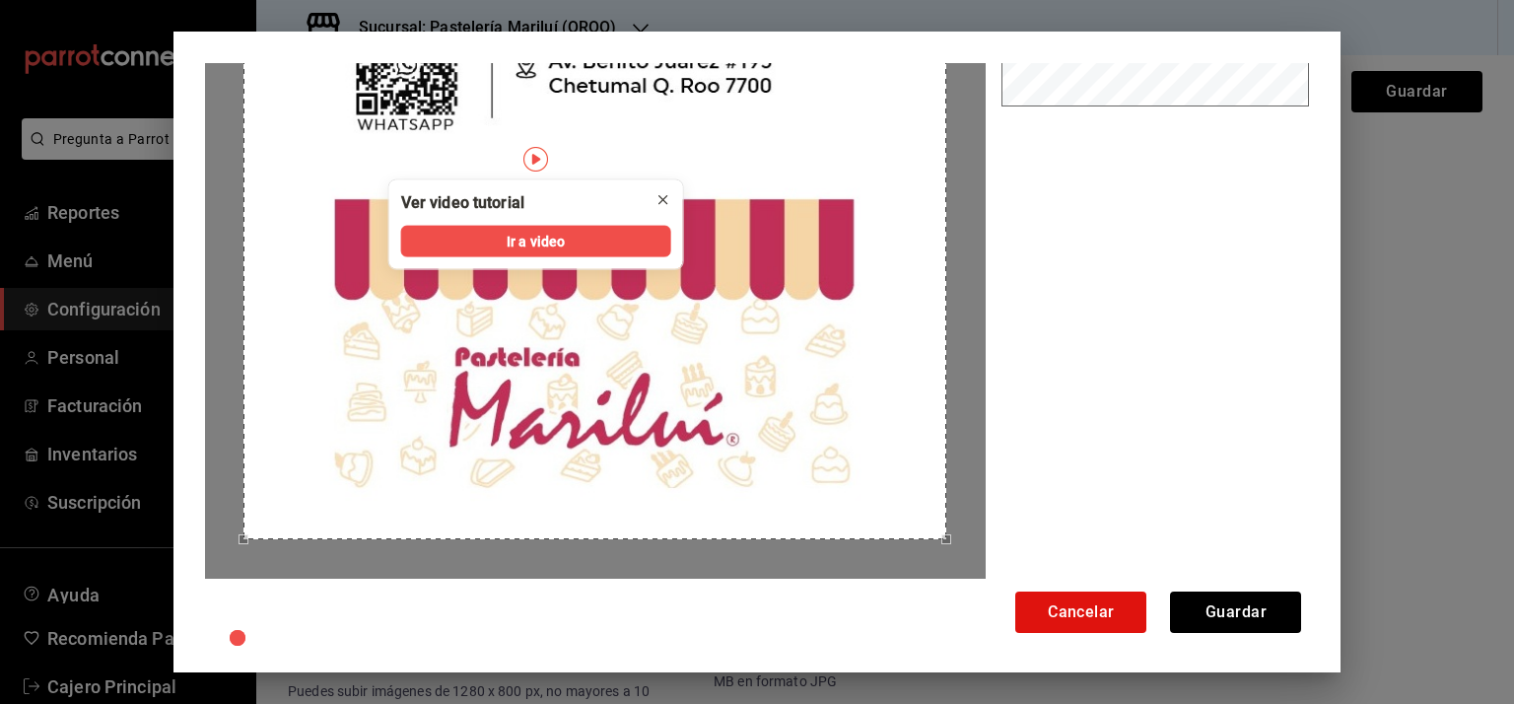
click at [661, 200] on icon "close" at bounding box center [663, 200] width 8 height 8
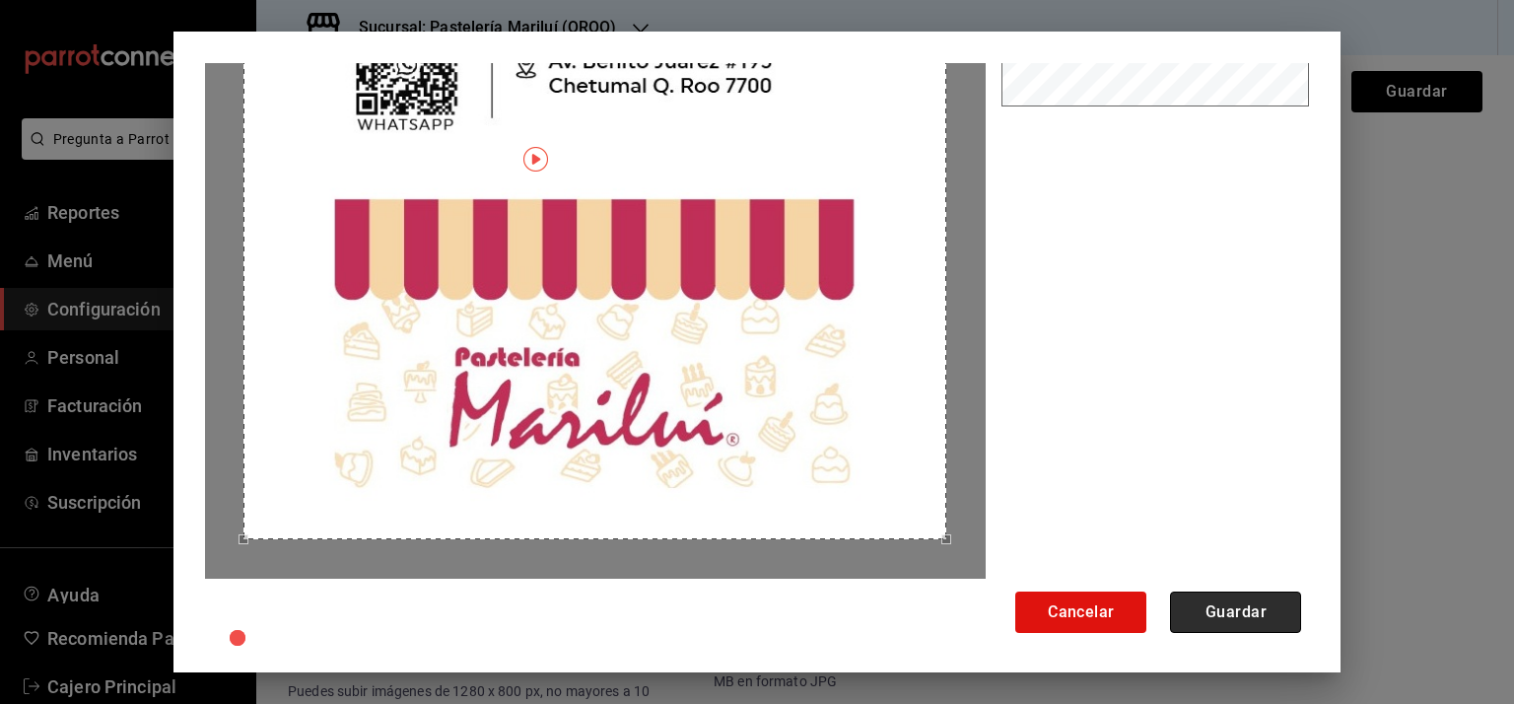
click at [1243, 608] on button "Guardar" at bounding box center [1235, 611] width 131 height 41
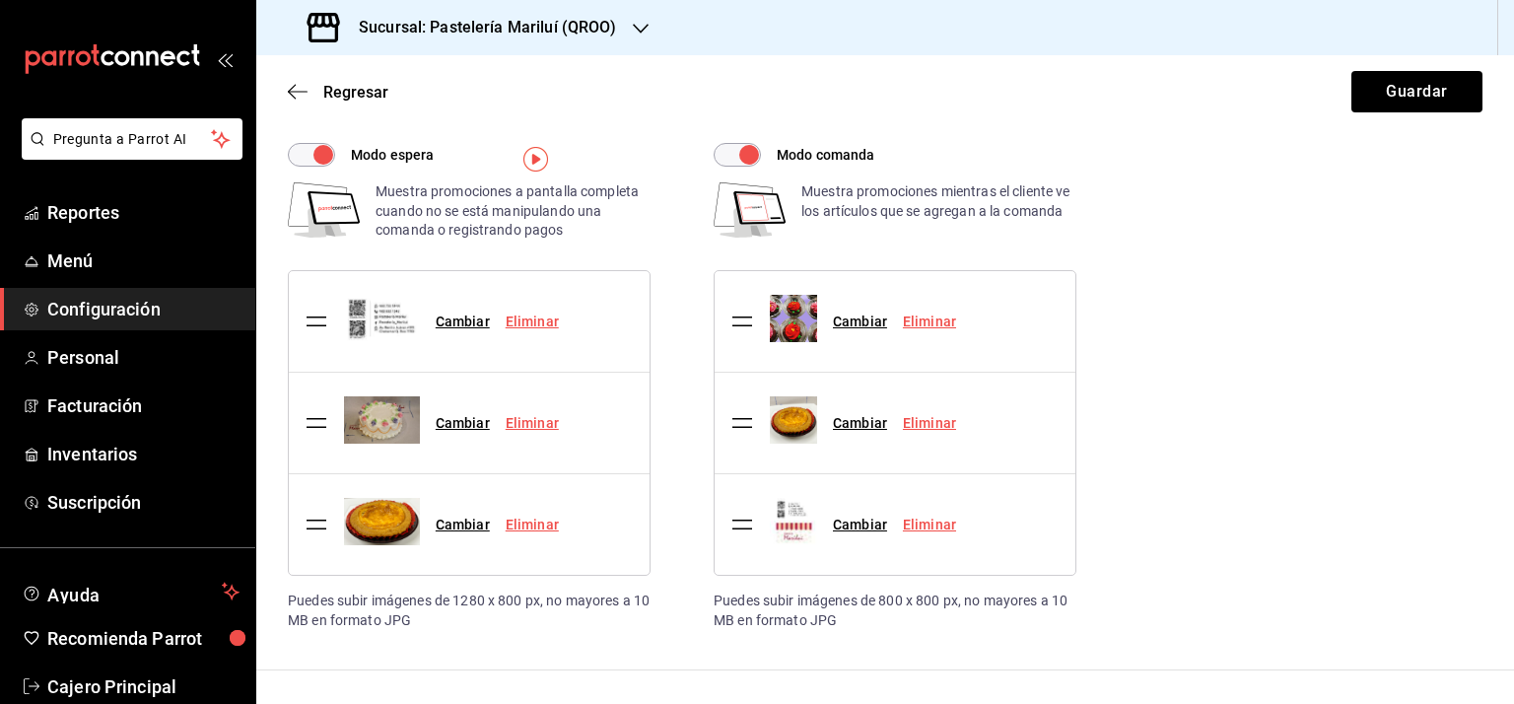
scroll to position [0, 0]
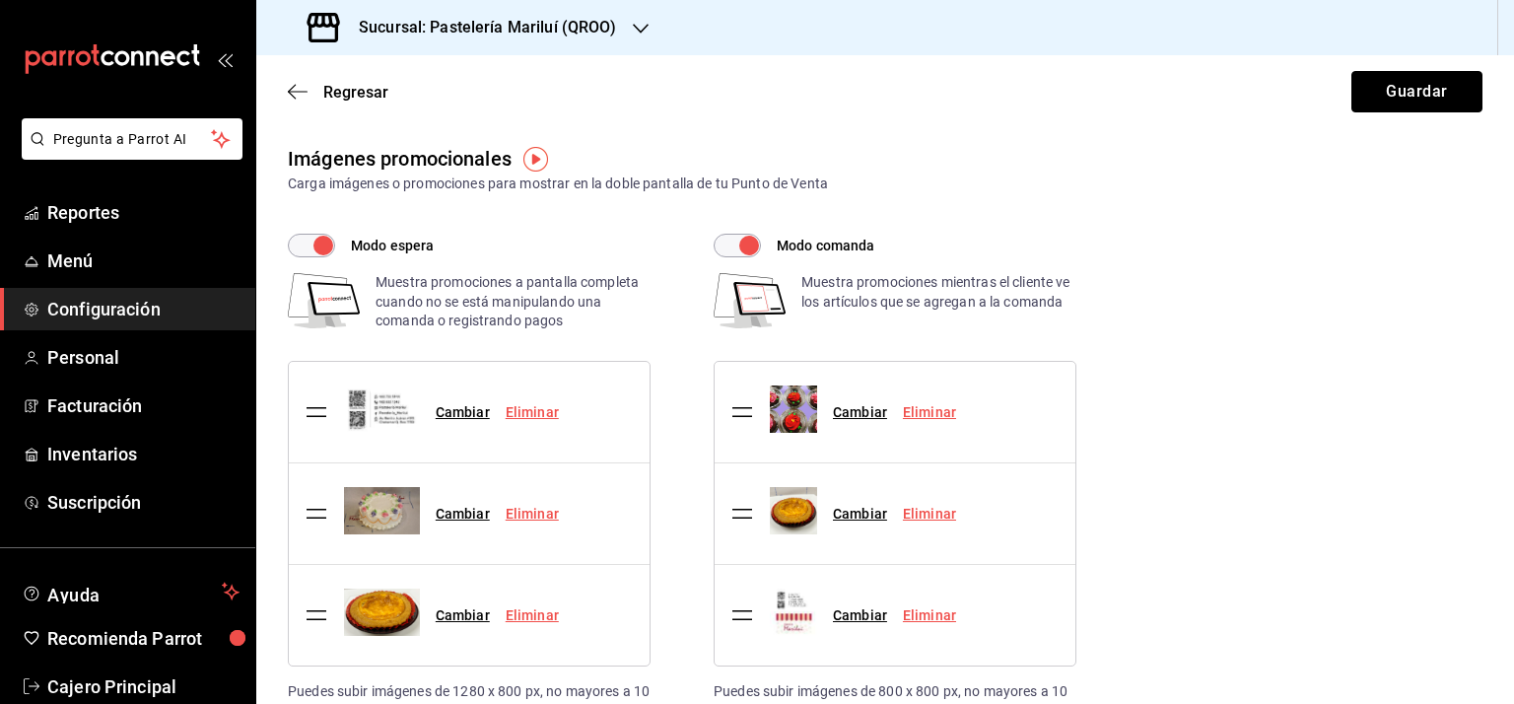
click at [1401, 103] on button "Guardar" at bounding box center [1416, 91] width 131 height 41
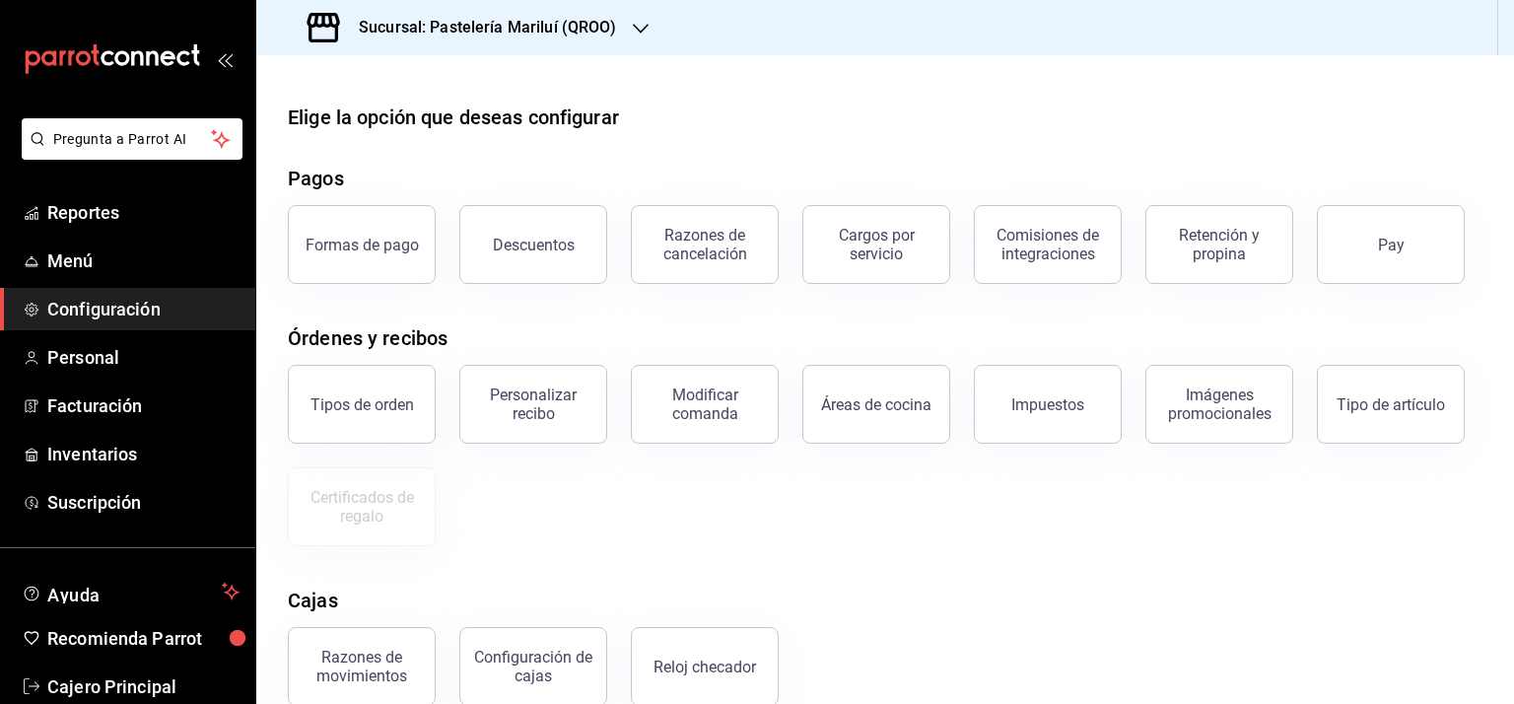
click at [556, 24] on h3 "Sucursal: Pastelería Mariluí (QROO)" at bounding box center [480, 28] width 274 height 24
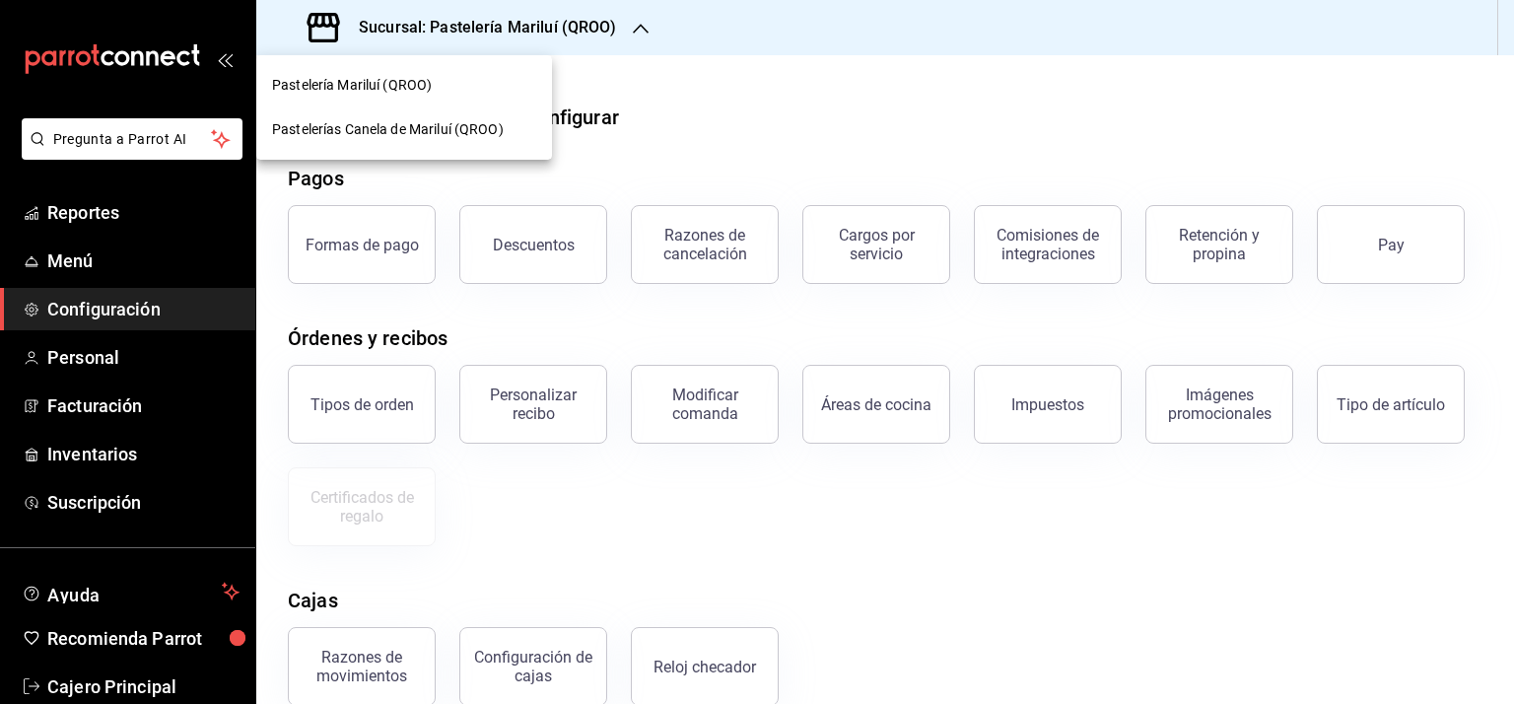
click at [394, 115] on div "Pastelerías Canela de Mariluí (QROO)" at bounding box center [404, 129] width 296 height 44
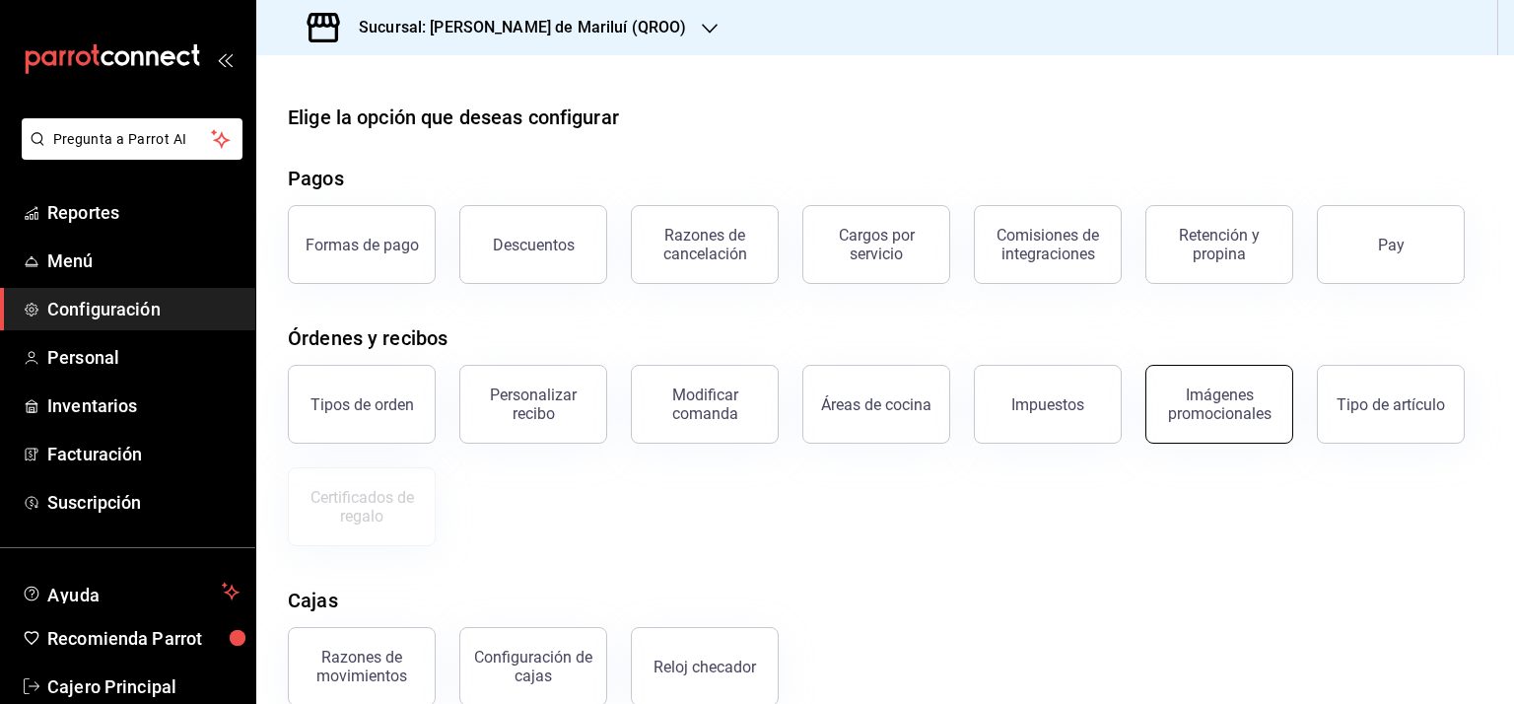
click at [1230, 399] on div "Imágenes promocionales" at bounding box center [1219, 403] width 122 height 37
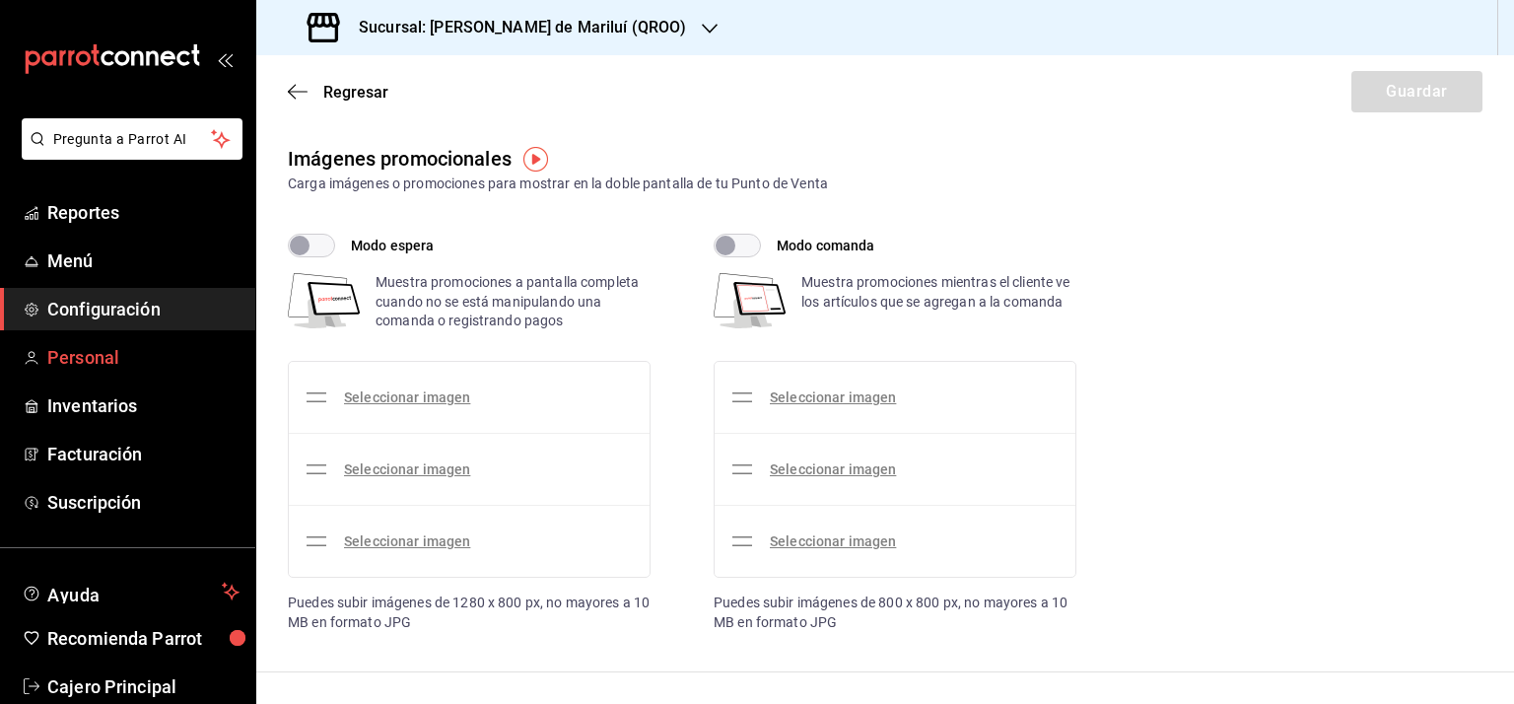
checkbox input "true"
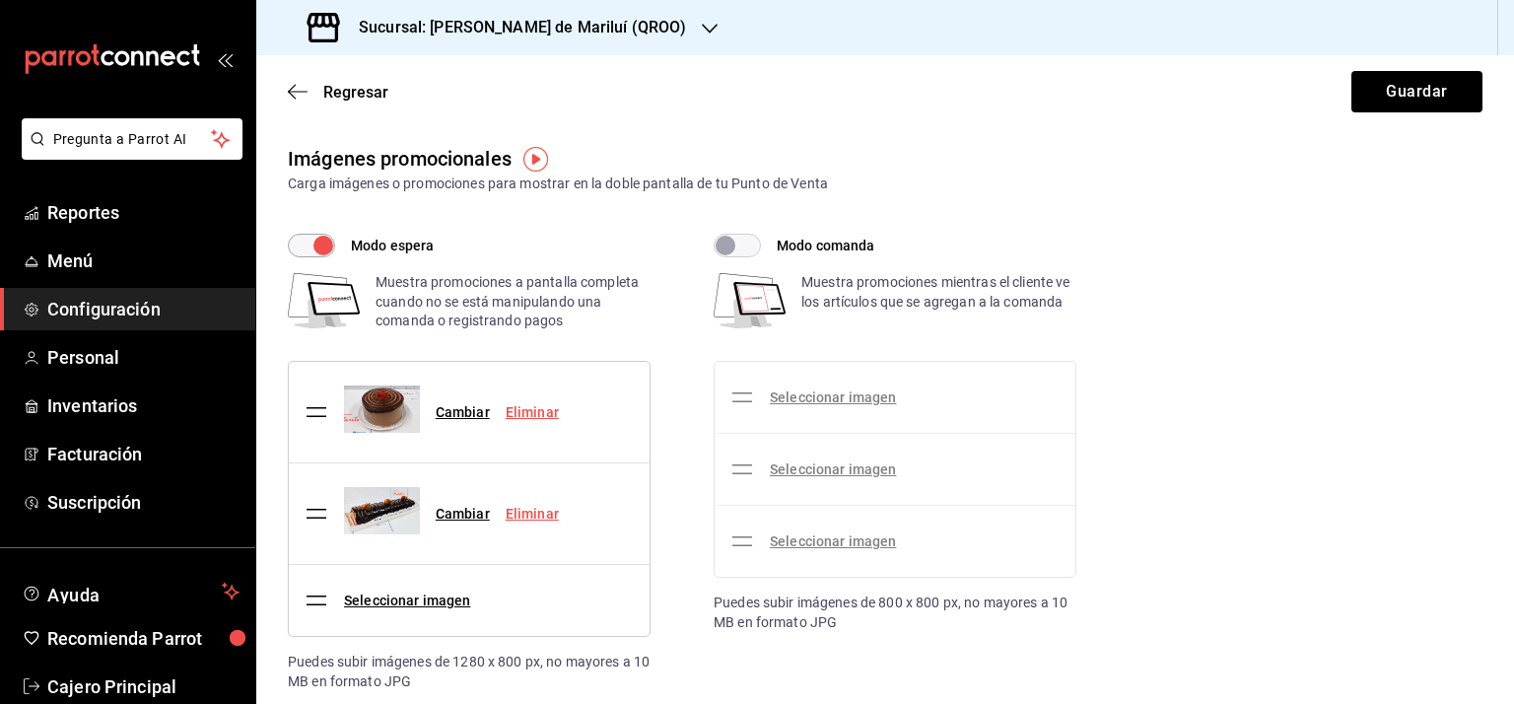
click at [741, 245] on input "Modo comanda" at bounding box center [725, 246] width 71 height 24
checkbox input "true"
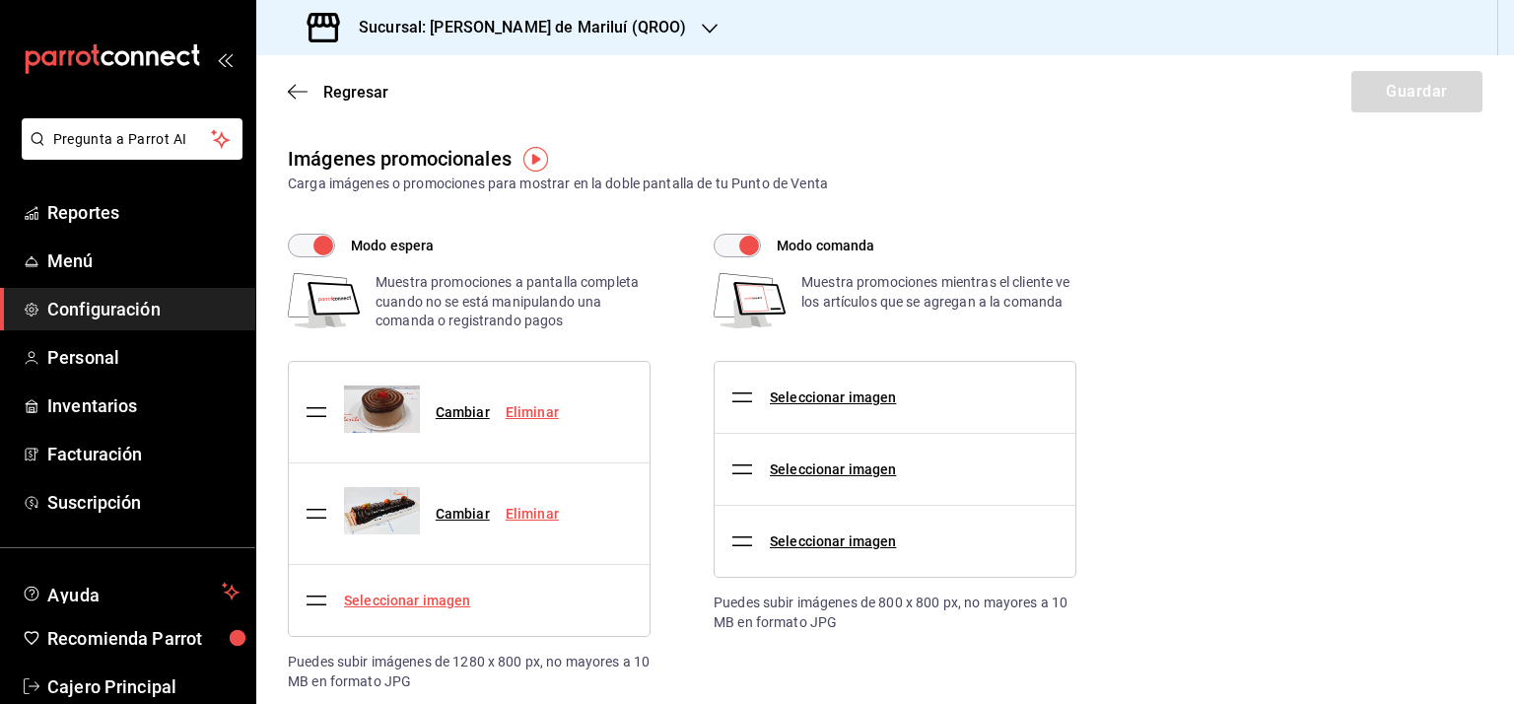
click at [394, 592] on link "Seleccionar imagen" at bounding box center [407, 600] width 126 height 16
click at [0, 0] on input "Seleccionar imagen" at bounding box center [0, 0] width 0 height 0
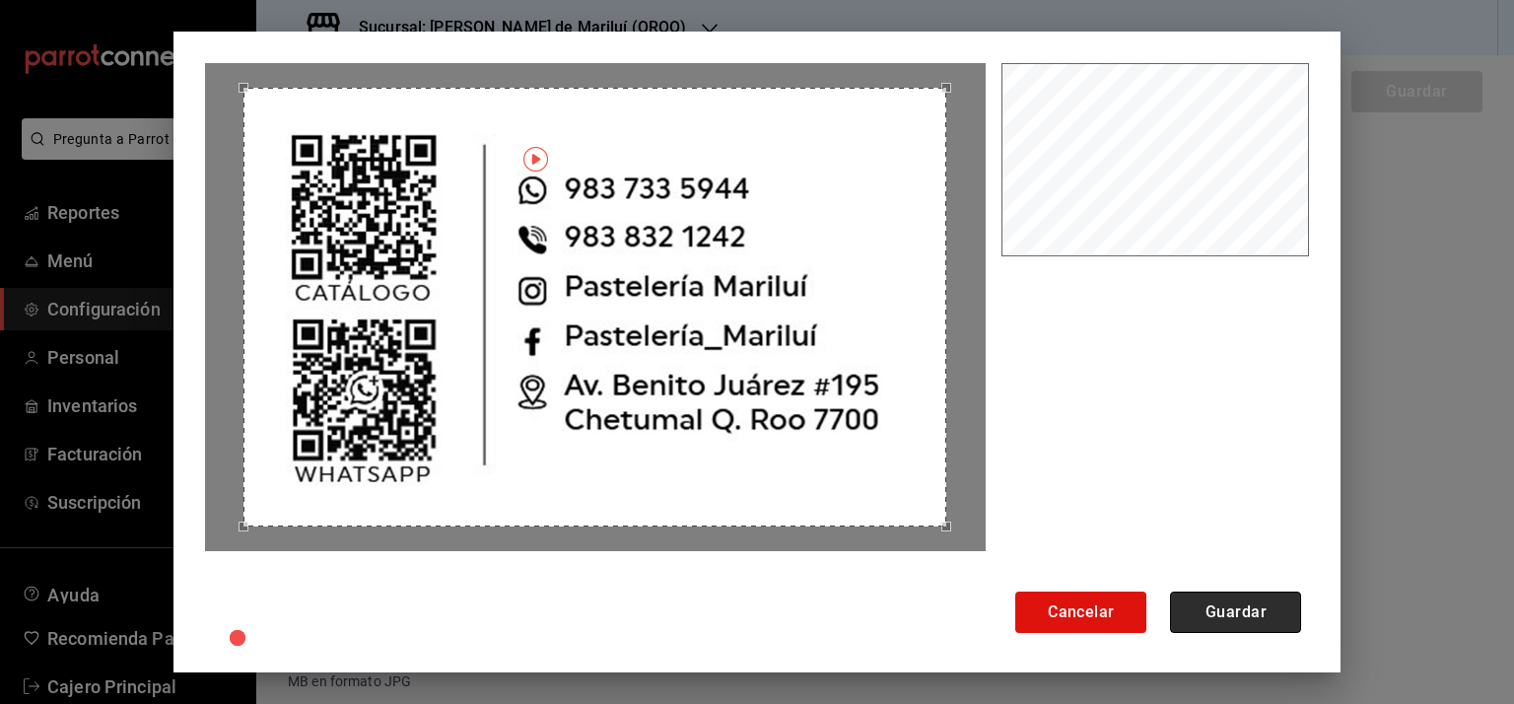
click at [1269, 600] on button "Guardar" at bounding box center [1235, 611] width 131 height 41
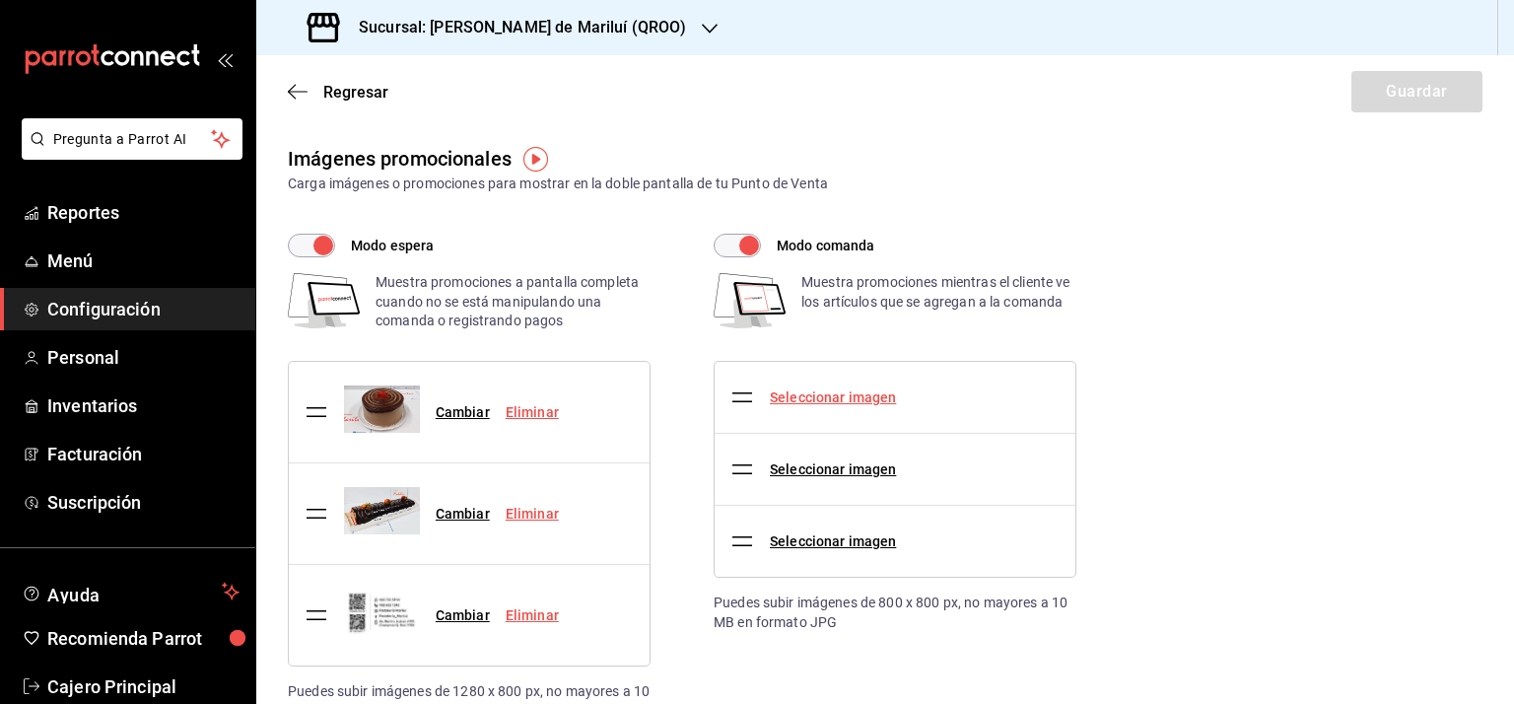
click at [840, 394] on link "Seleccionar imagen" at bounding box center [833, 397] width 126 height 16
click at [0, 0] on input "Seleccionar imagen" at bounding box center [0, 0] width 0 height 0
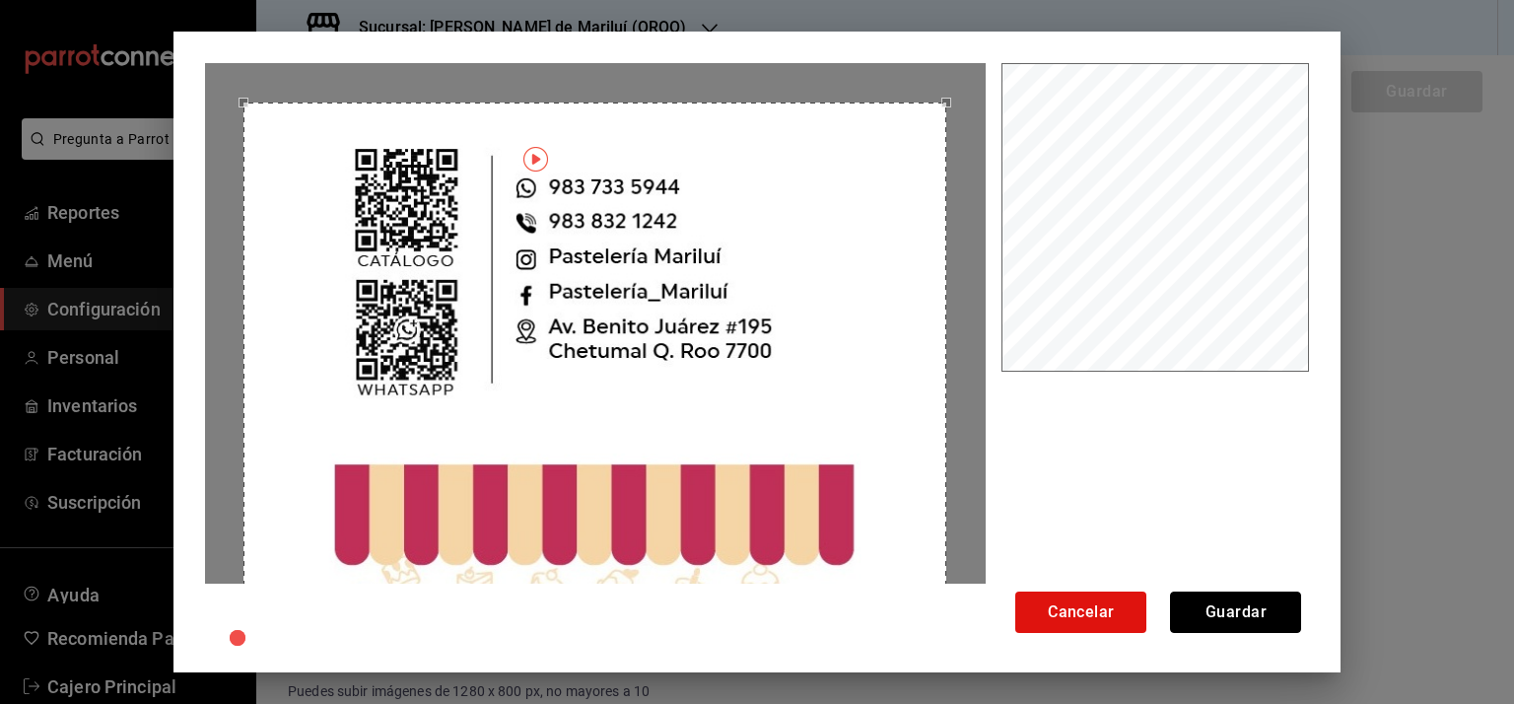
click at [1246, 605] on button "Guardar" at bounding box center [1235, 611] width 131 height 41
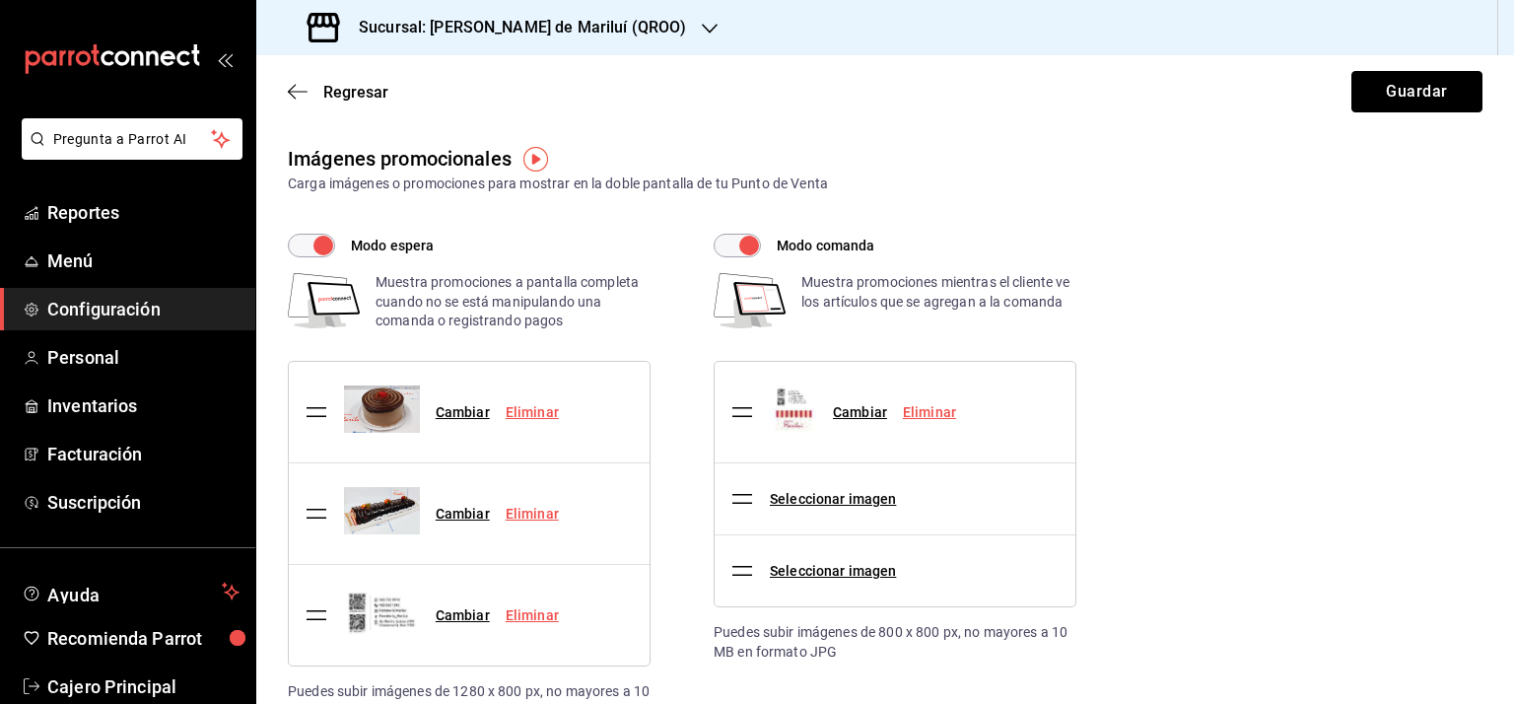
drag, startPoint x: 1404, startPoint y: 84, endPoint x: 930, endPoint y: 149, distance: 478.6
click at [1404, 84] on button "Guardar" at bounding box center [1416, 91] width 131 height 41
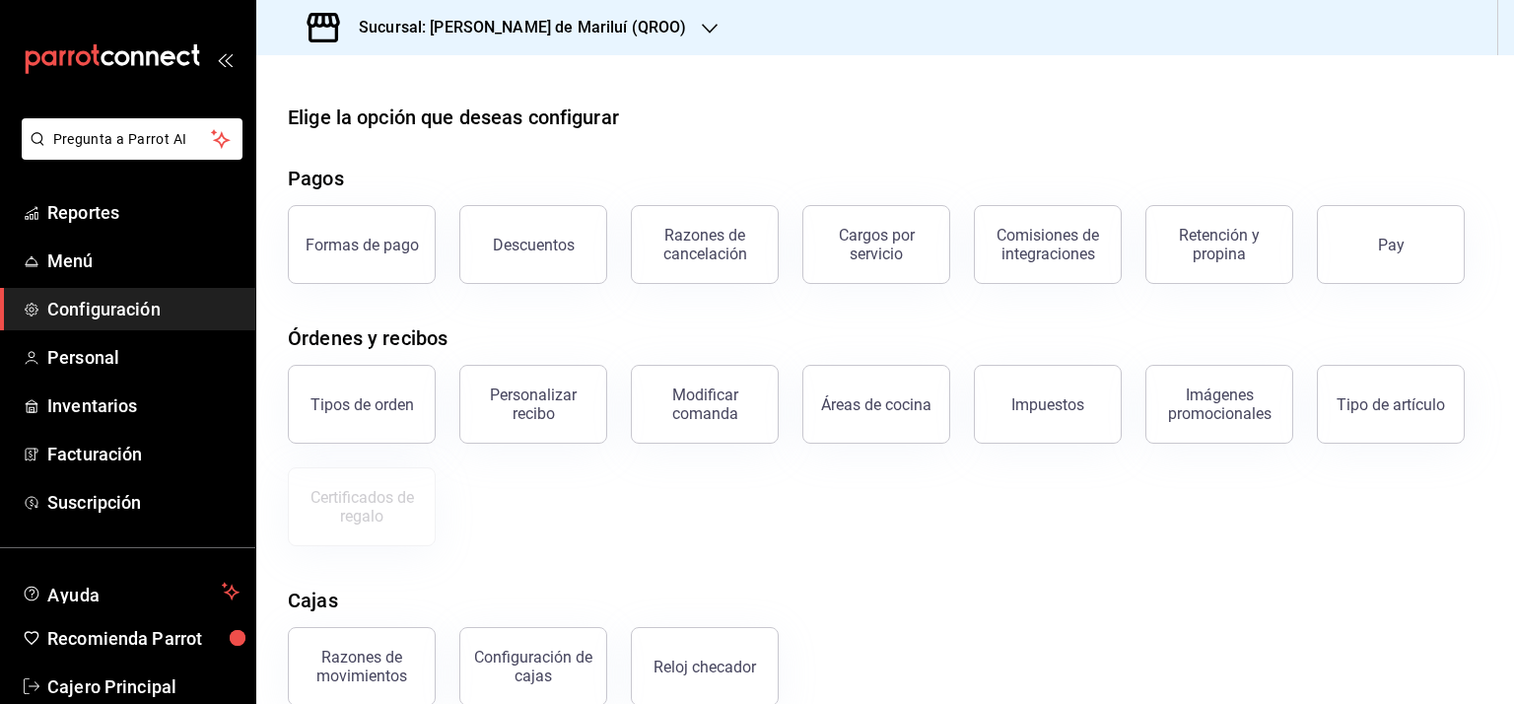
click at [741, 117] on div "Elige la opción que deseas configurar" at bounding box center [885, 118] width 1195 height 30
click at [1229, 404] on div "Imágenes promocionales" at bounding box center [1219, 403] width 122 height 37
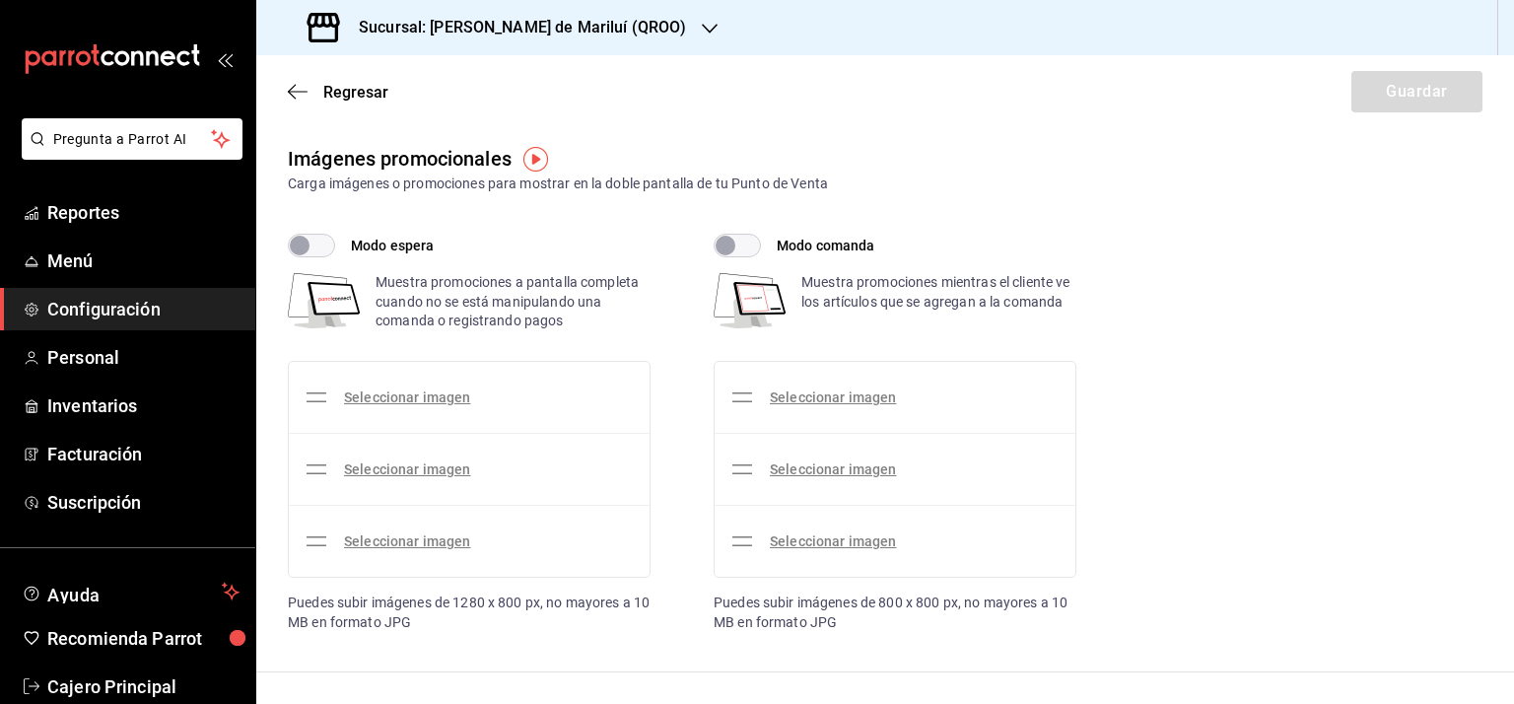
checkbox input "true"
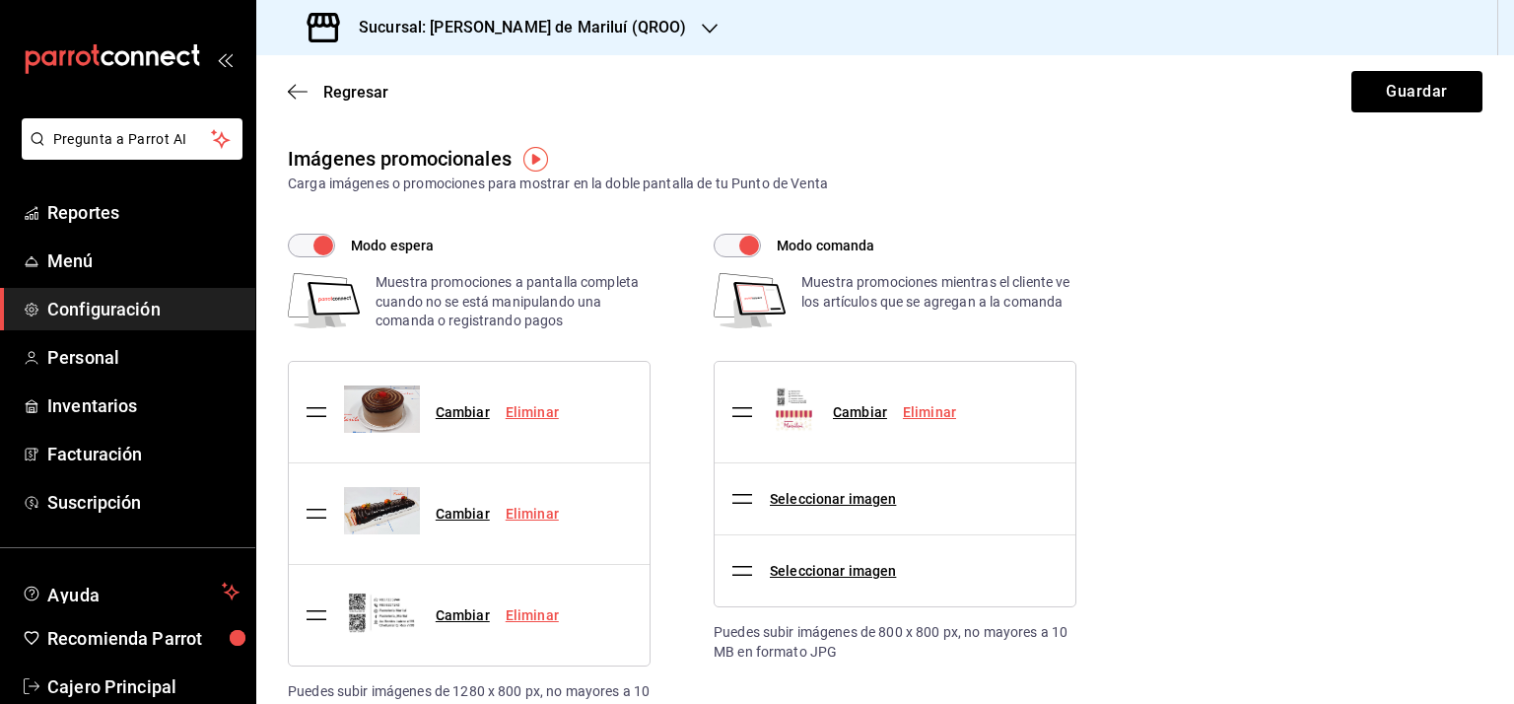
click at [542, 19] on h3 "Sucursal: [PERSON_NAME] de Mariluí (QROO)" at bounding box center [514, 28] width 343 height 24
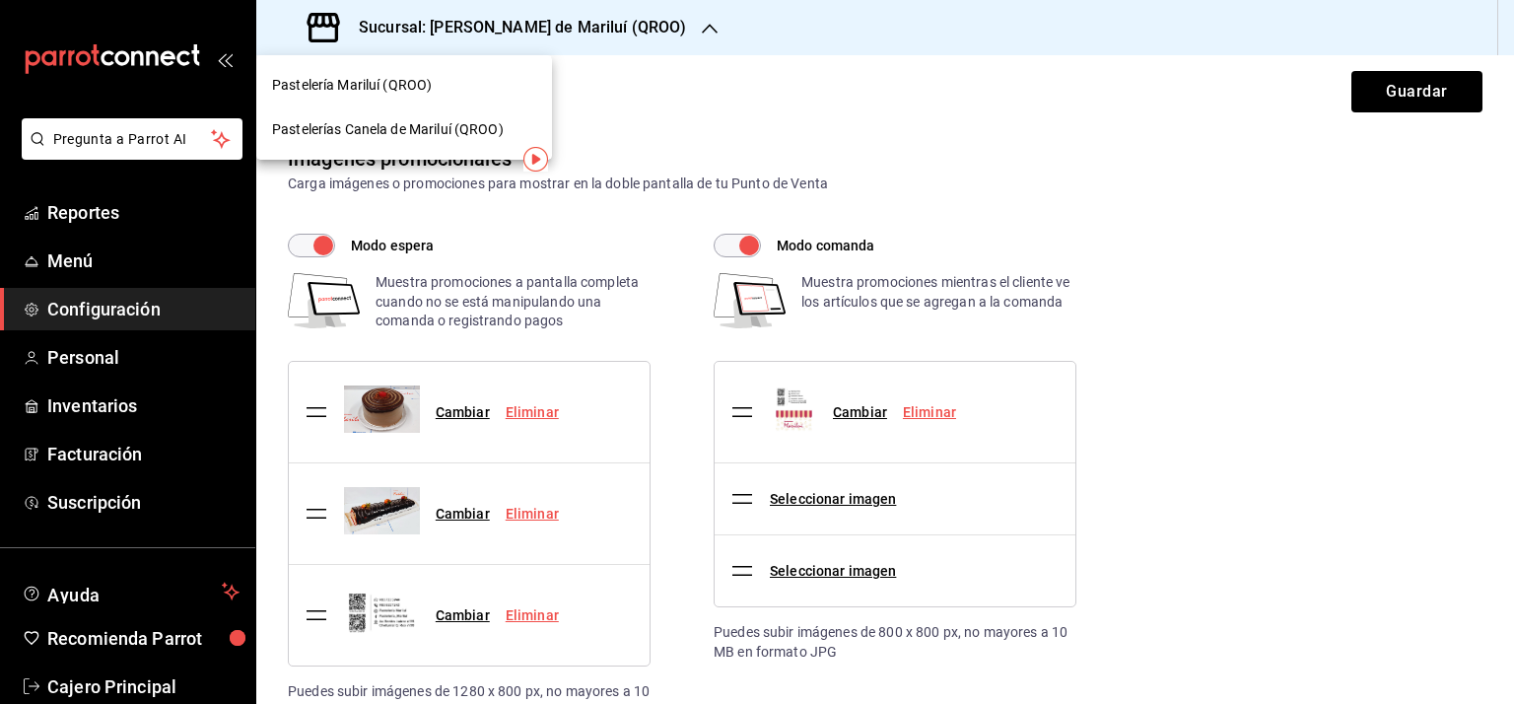
click at [355, 84] on span "Pastelería Mariluí (QROO)" at bounding box center [352, 85] width 160 height 21
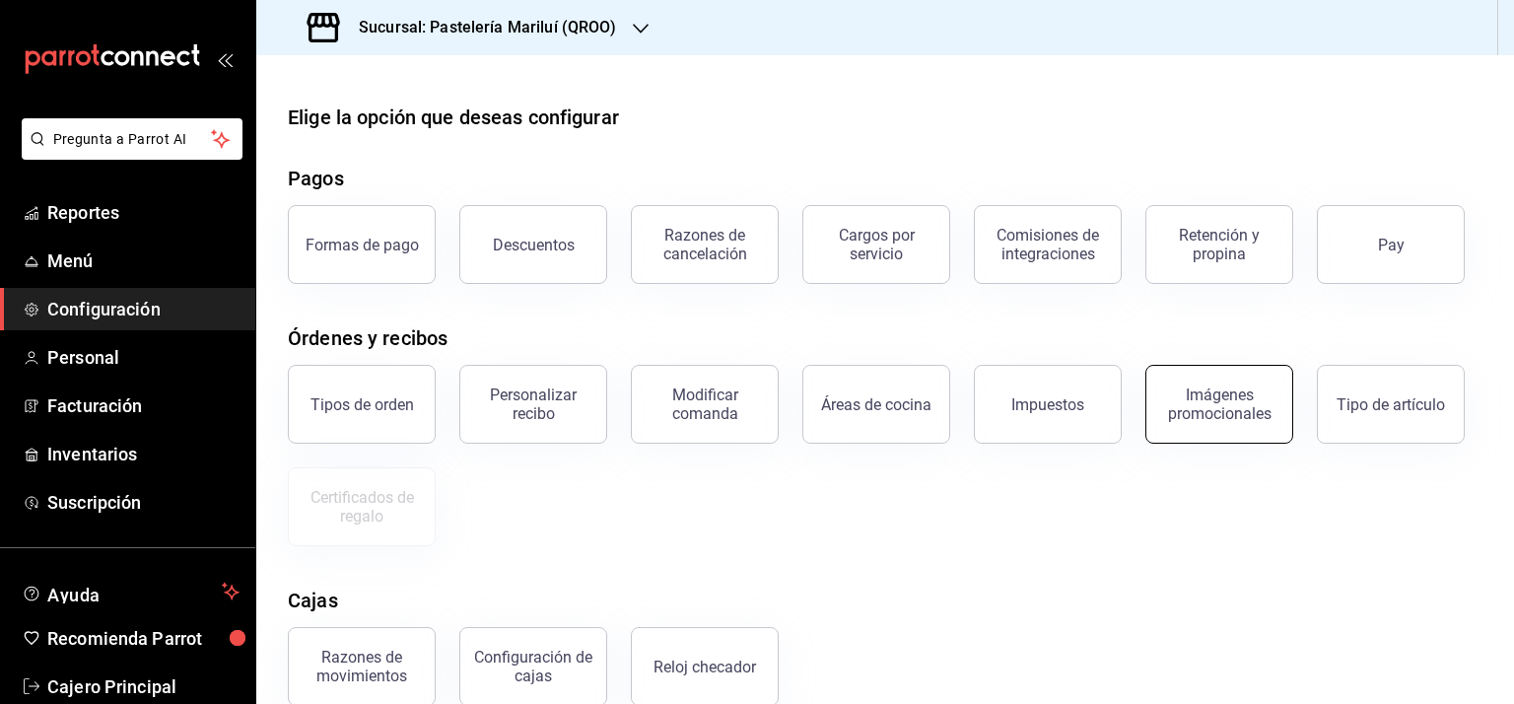
click at [1231, 411] on div "Imágenes promocionales" at bounding box center [1219, 403] width 122 height 37
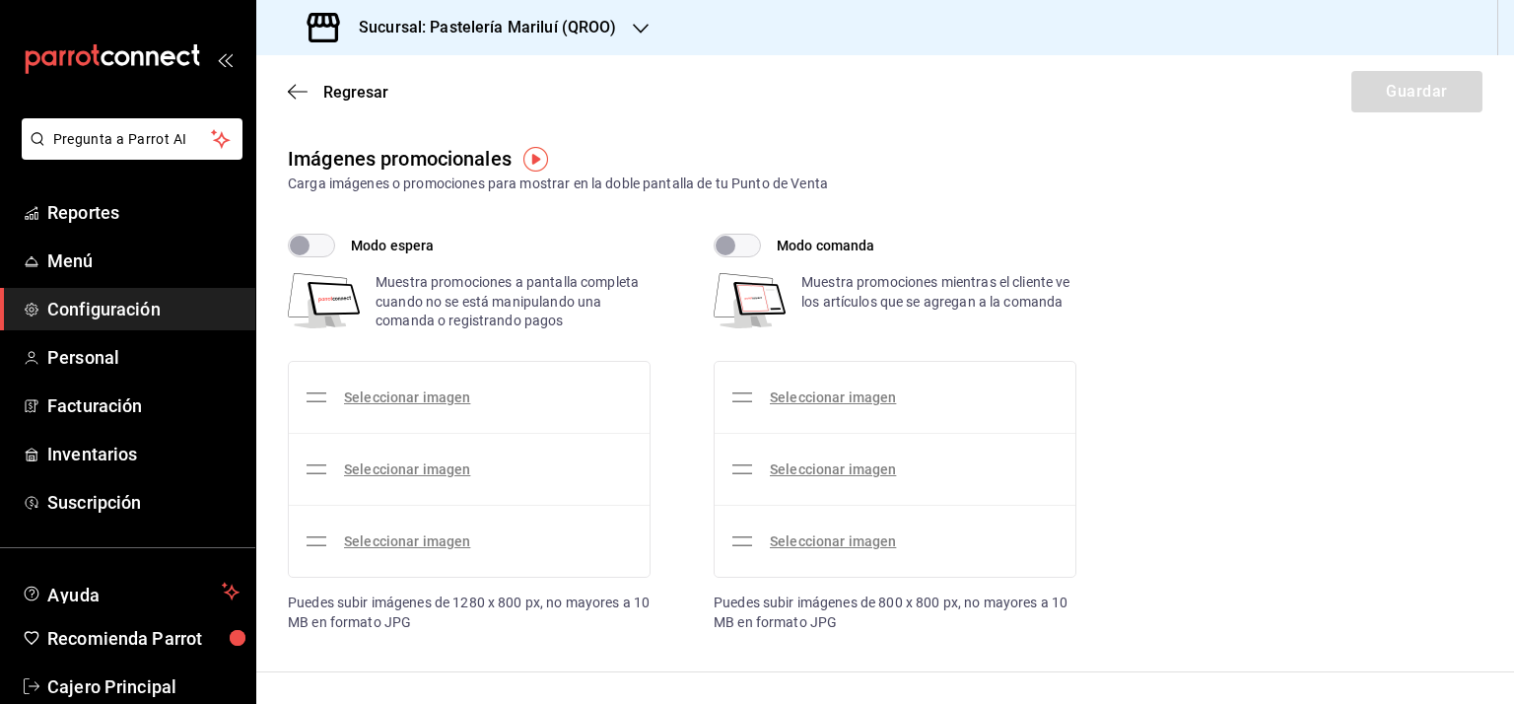
checkbox input "true"
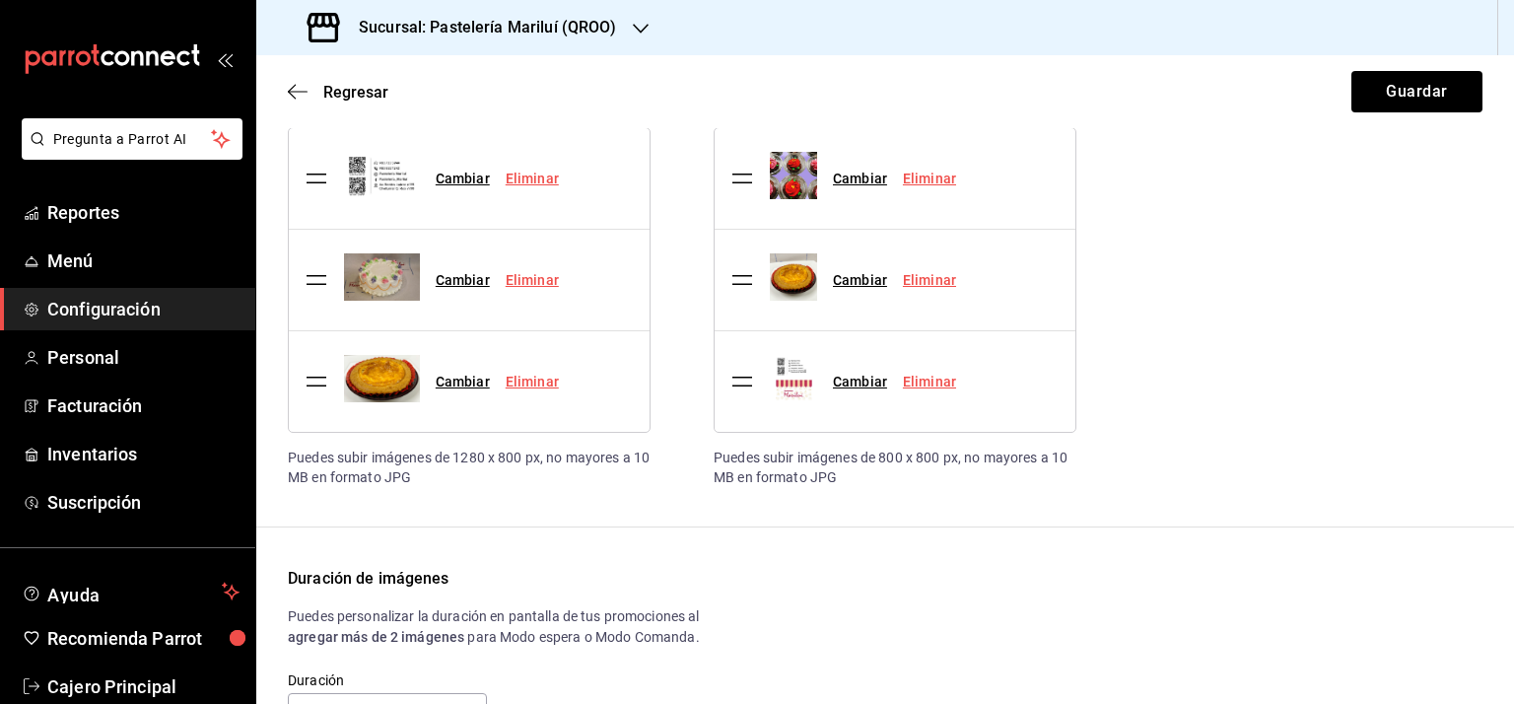
scroll to position [228, 0]
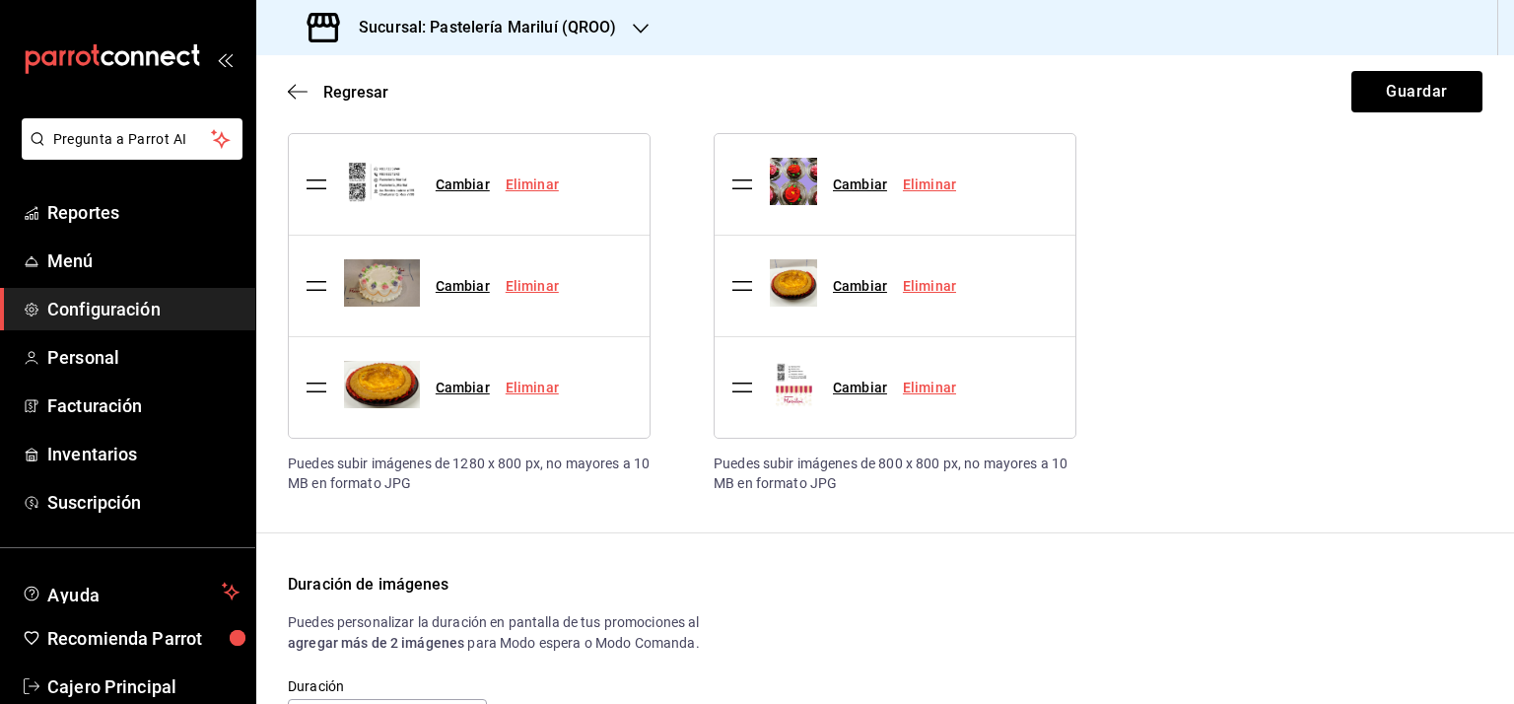
click at [284, 84] on div "Regresar Guardar" at bounding box center [885, 91] width 1258 height 73
click at [300, 87] on icon "button" at bounding box center [298, 92] width 20 height 18
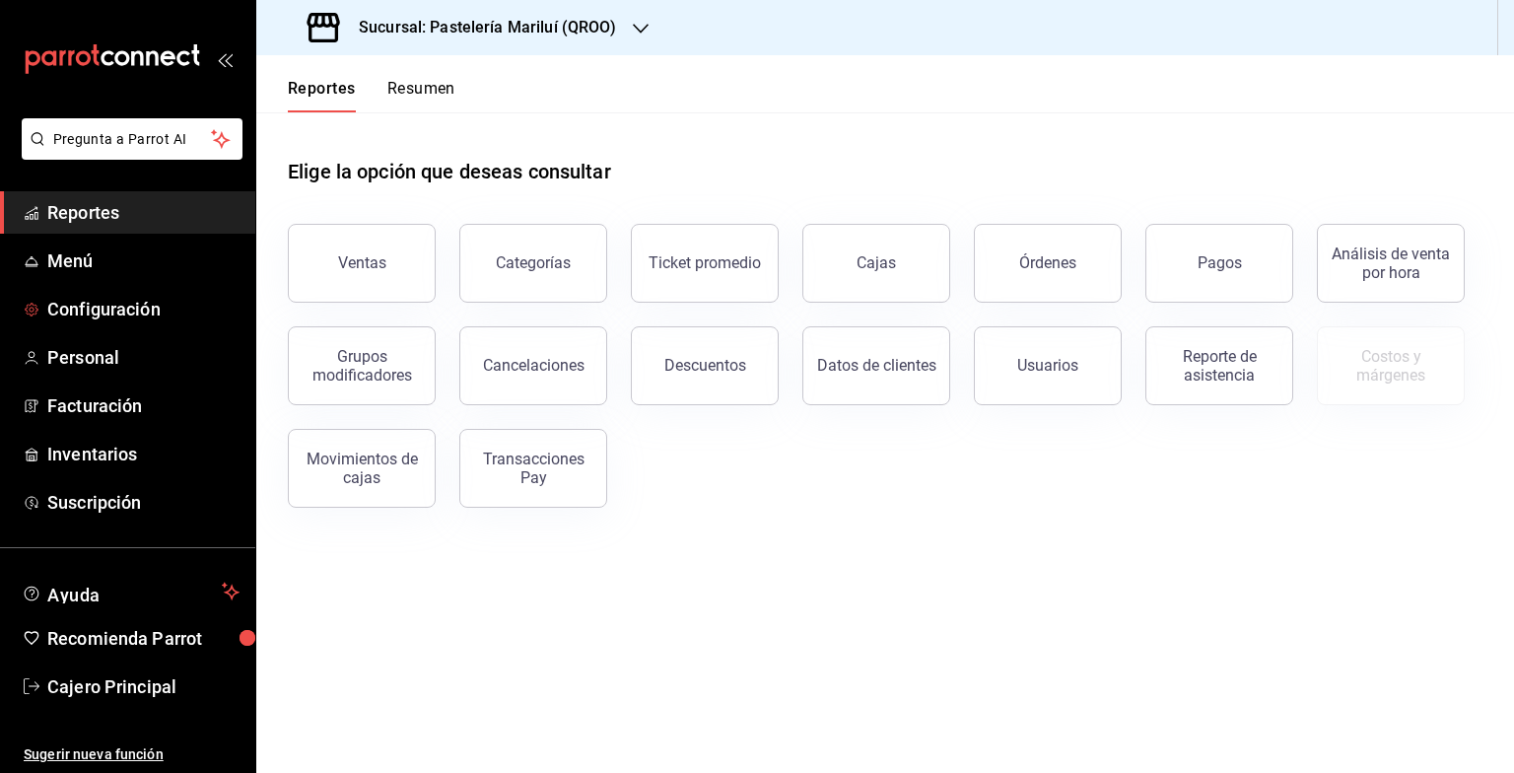
drag, startPoint x: 125, startPoint y: 300, endPoint x: 519, endPoint y: 438, distance: 416.8
click at [125, 300] on span "Configuración" at bounding box center [143, 309] width 192 height 27
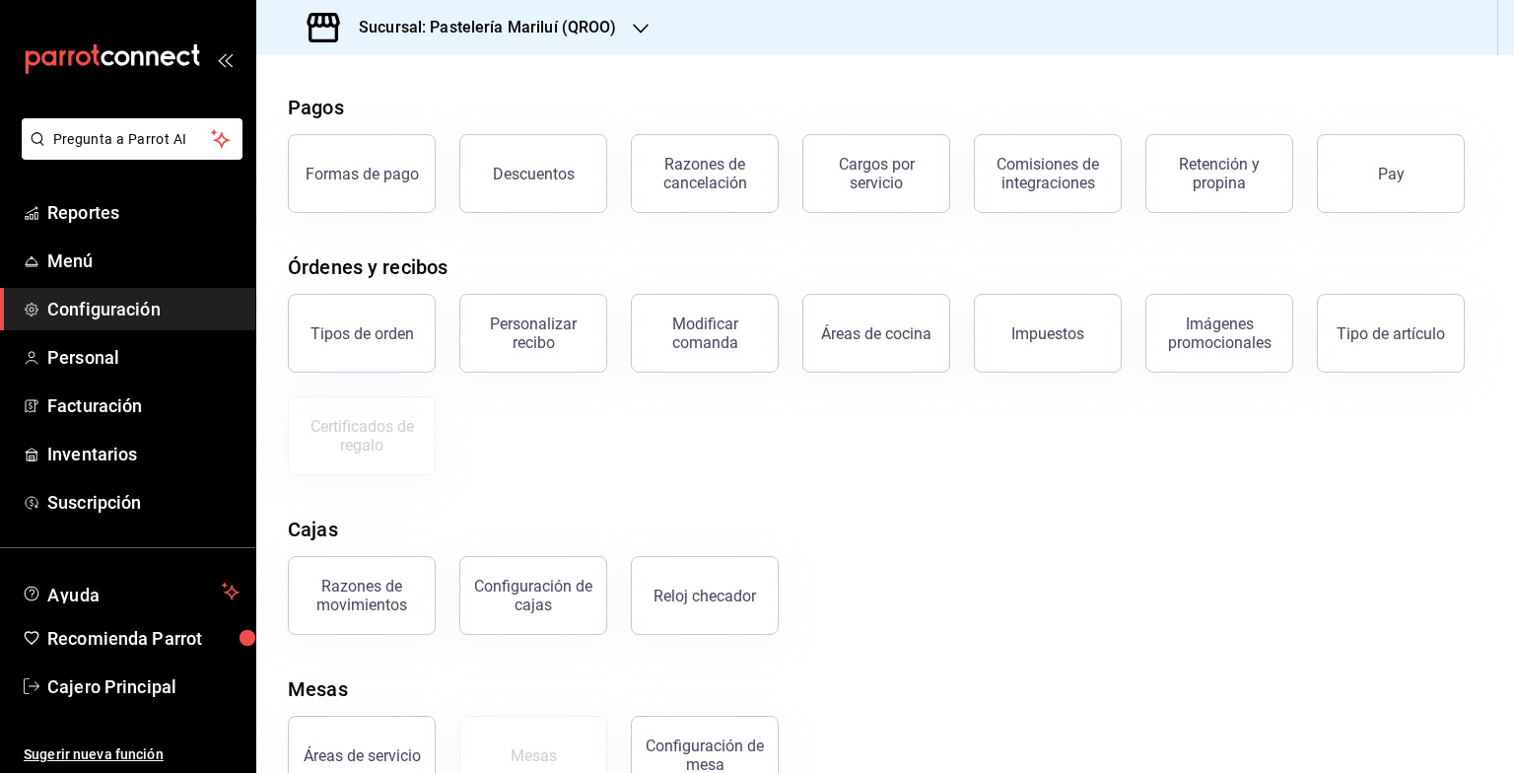
scroll to position [124, 0]
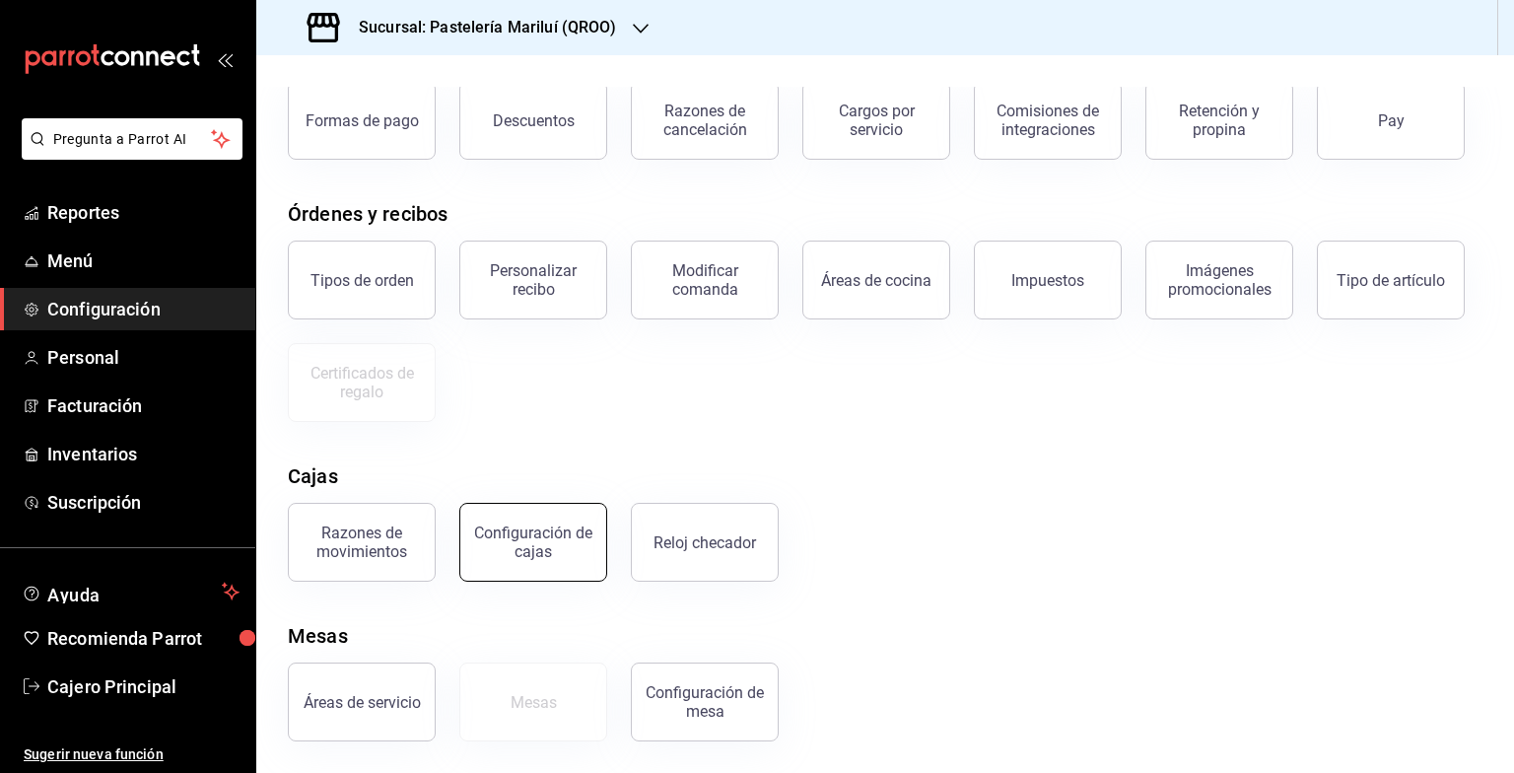
click at [510, 519] on button "Configuración de cajas" at bounding box center [533, 542] width 148 height 79
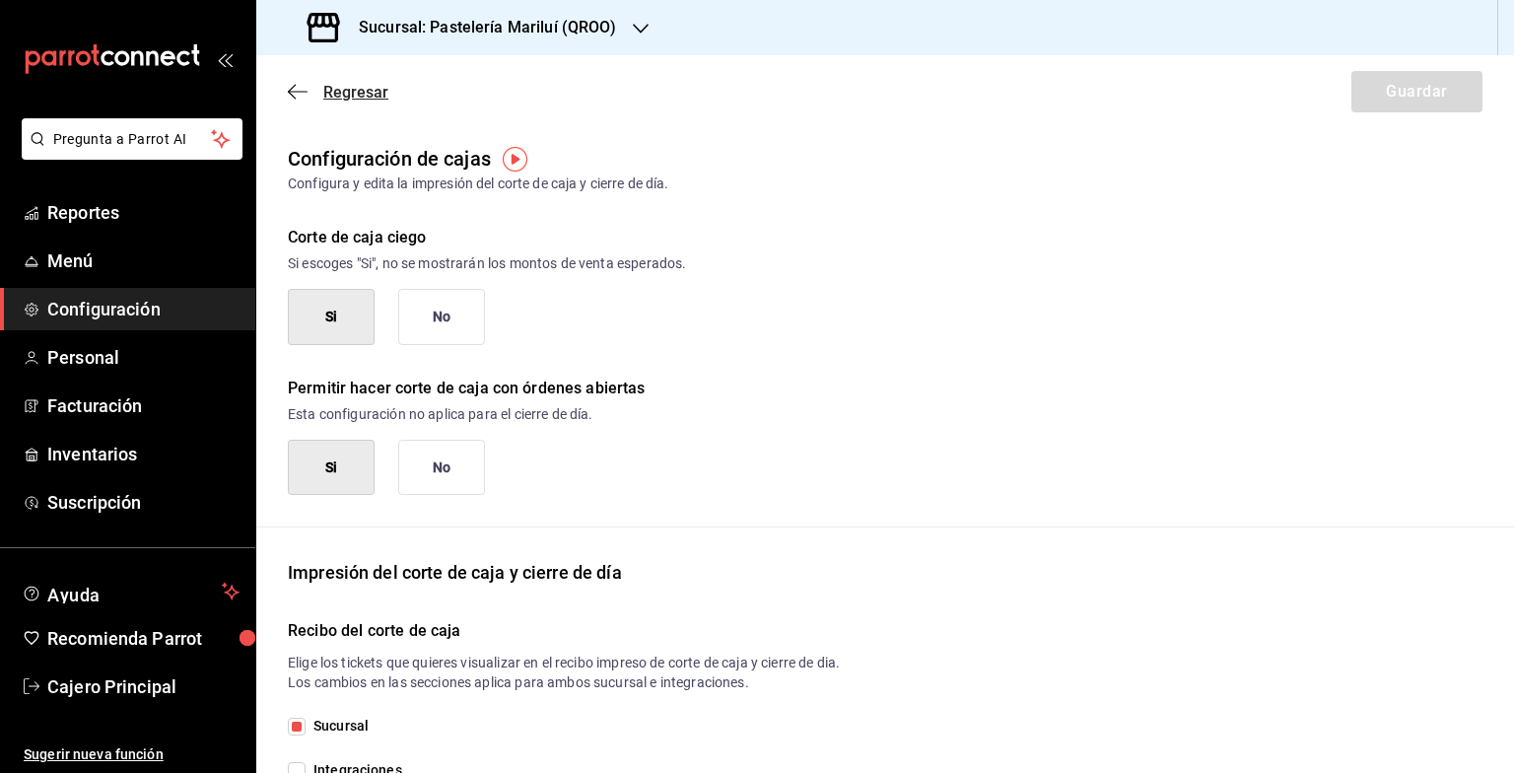
click at [295, 91] on icon "button" at bounding box center [298, 92] width 20 height 18
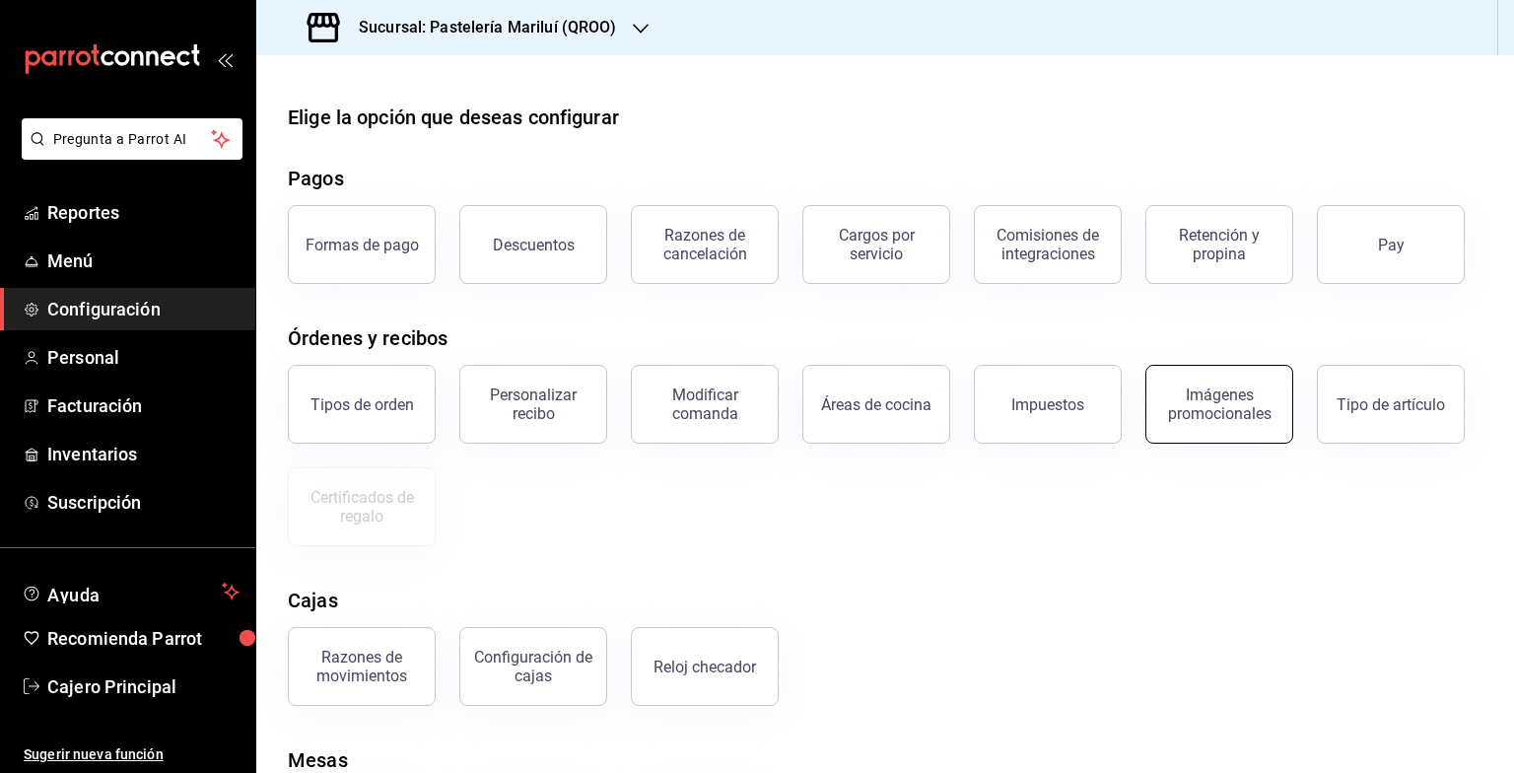
click at [1191, 415] on div "Imágenes promocionales" at bounding box center [1219, 403] width 122 height 37
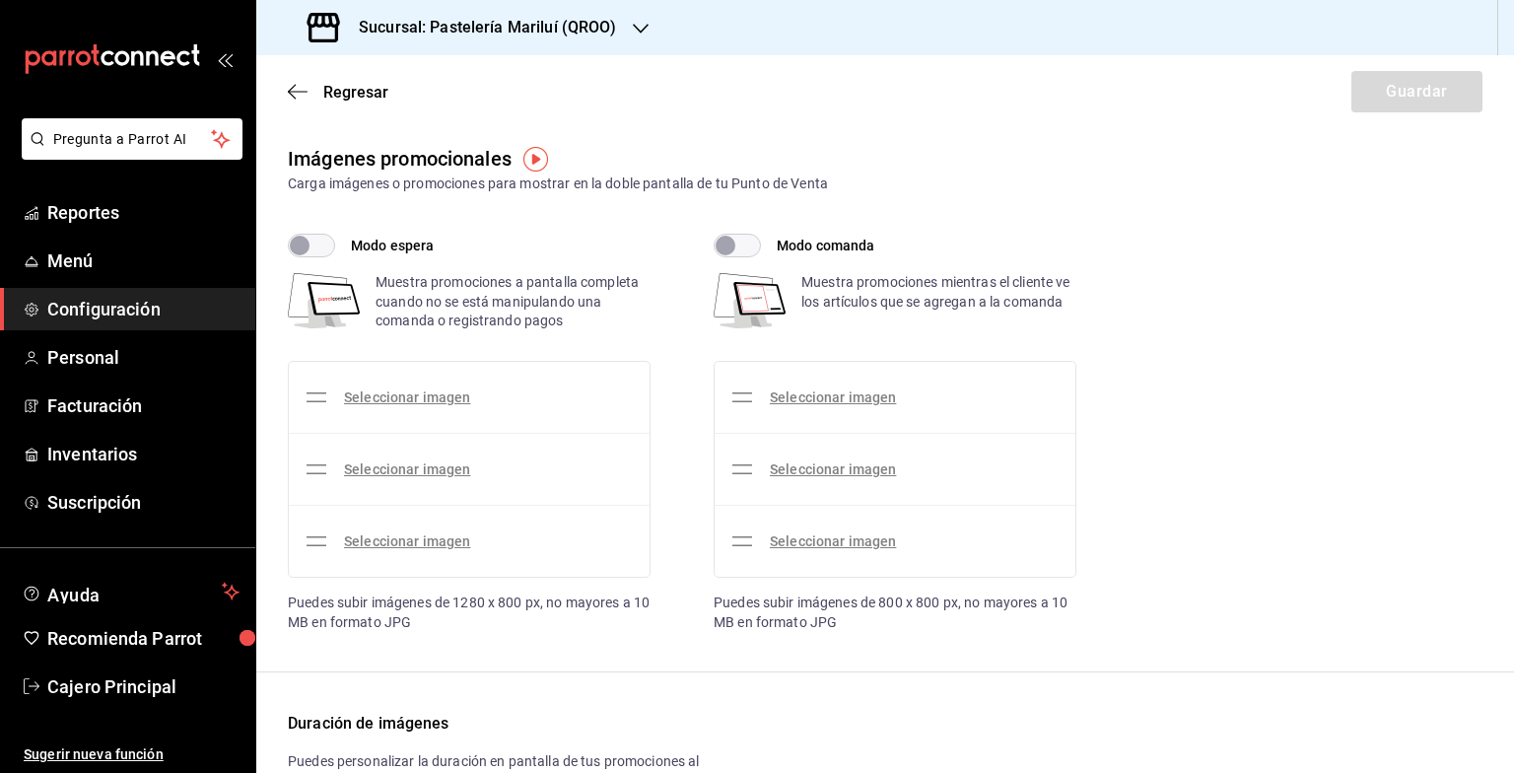
checkbox input "true"
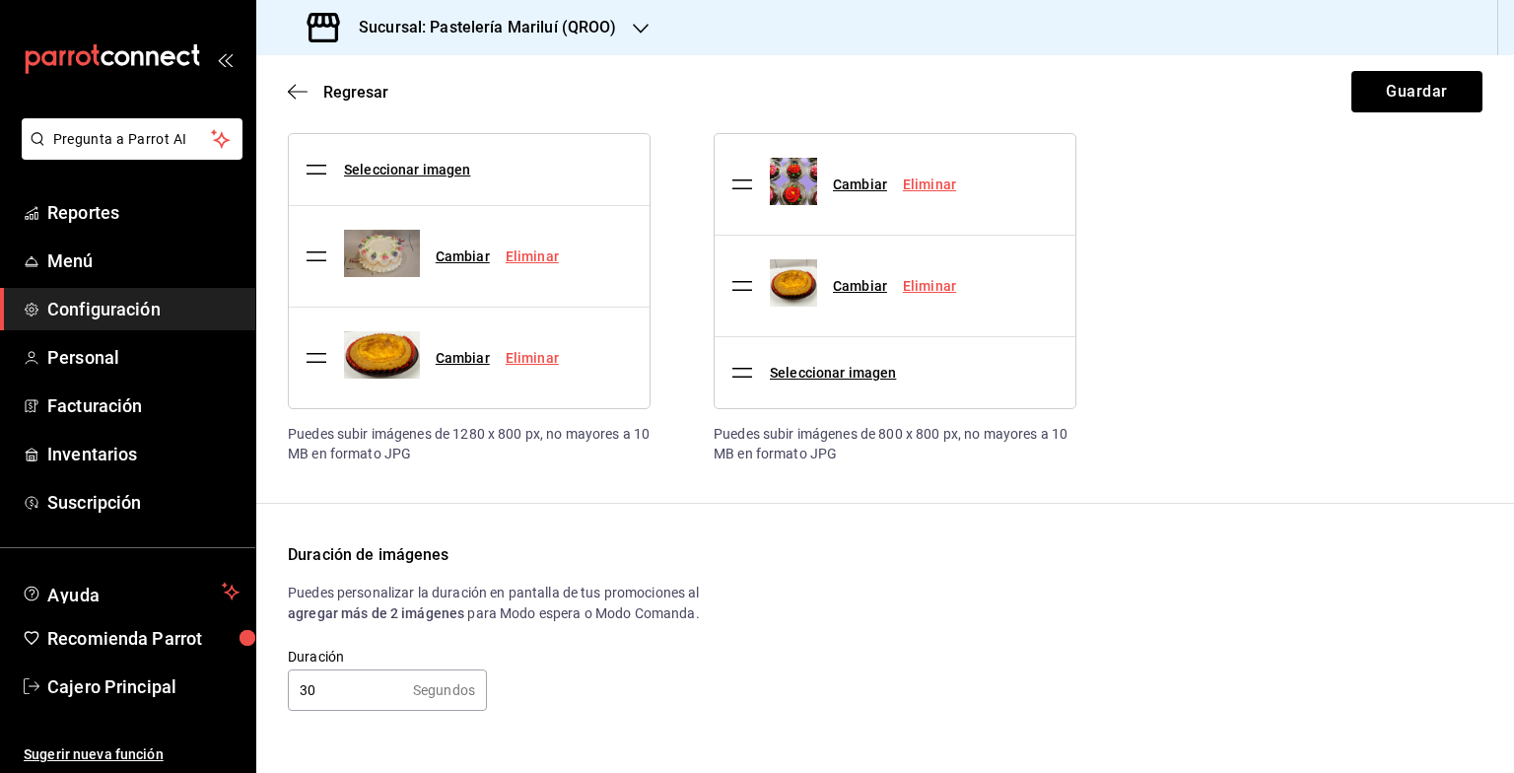
scroll to position [31, 0]
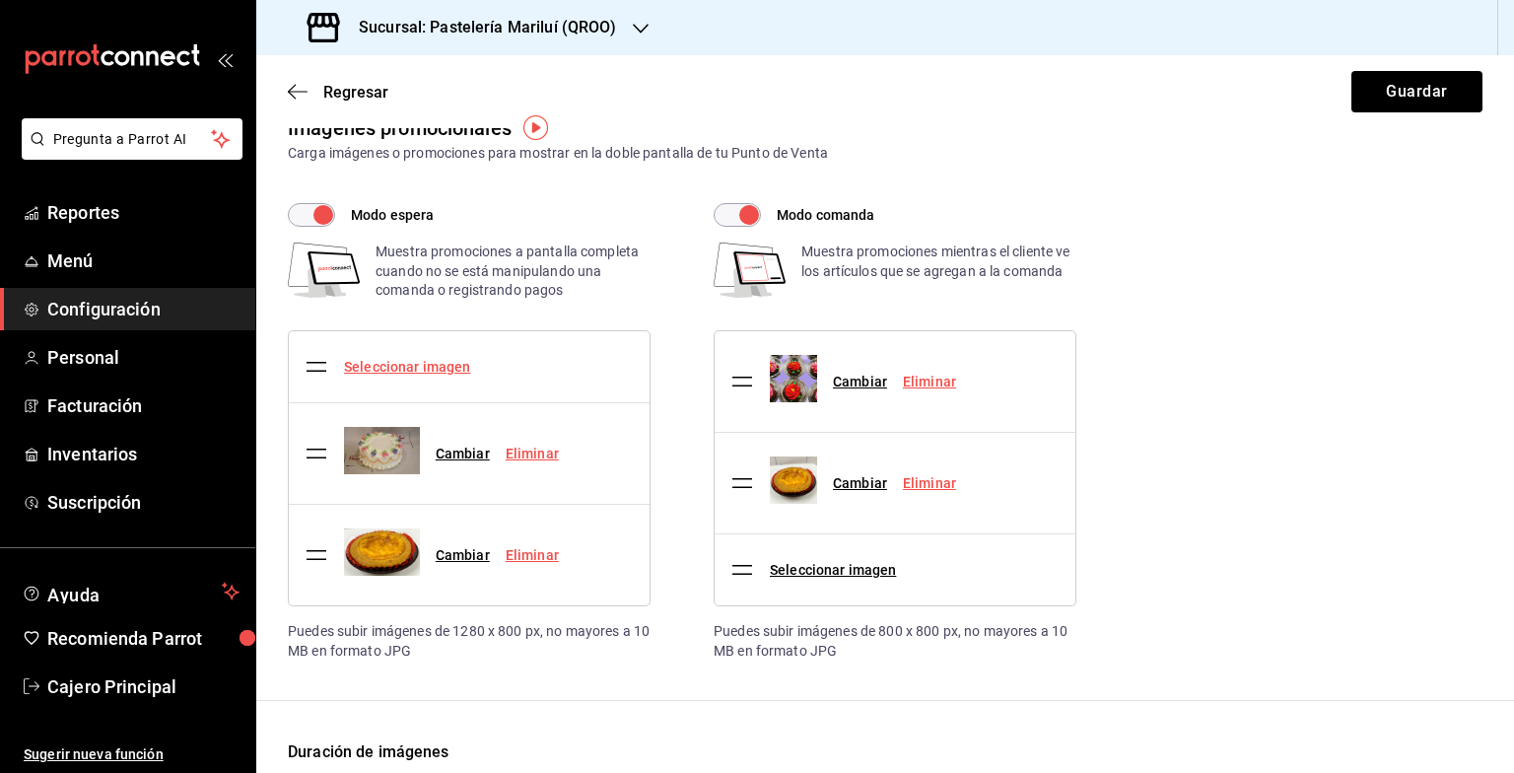
click at [415, 367] on link "Seleccionar imagen" at bounding box center [407, 367] width 126 height 16
click at [0, 0] on input "Seleccionar imagen" at bounding box center [0, 0] width 0 height 0
click at [852, 562] on link "Seleccionar imagen" at bounding box center [833, 570] width 126 height 16
click at [0, 0] on input "Seleccionar imagen" at bounding box center [0, 0] width 0 height 0
click at [387, 363] on link "Seleccionar imagen" at bounding box center [407, 367] width 126 height 16
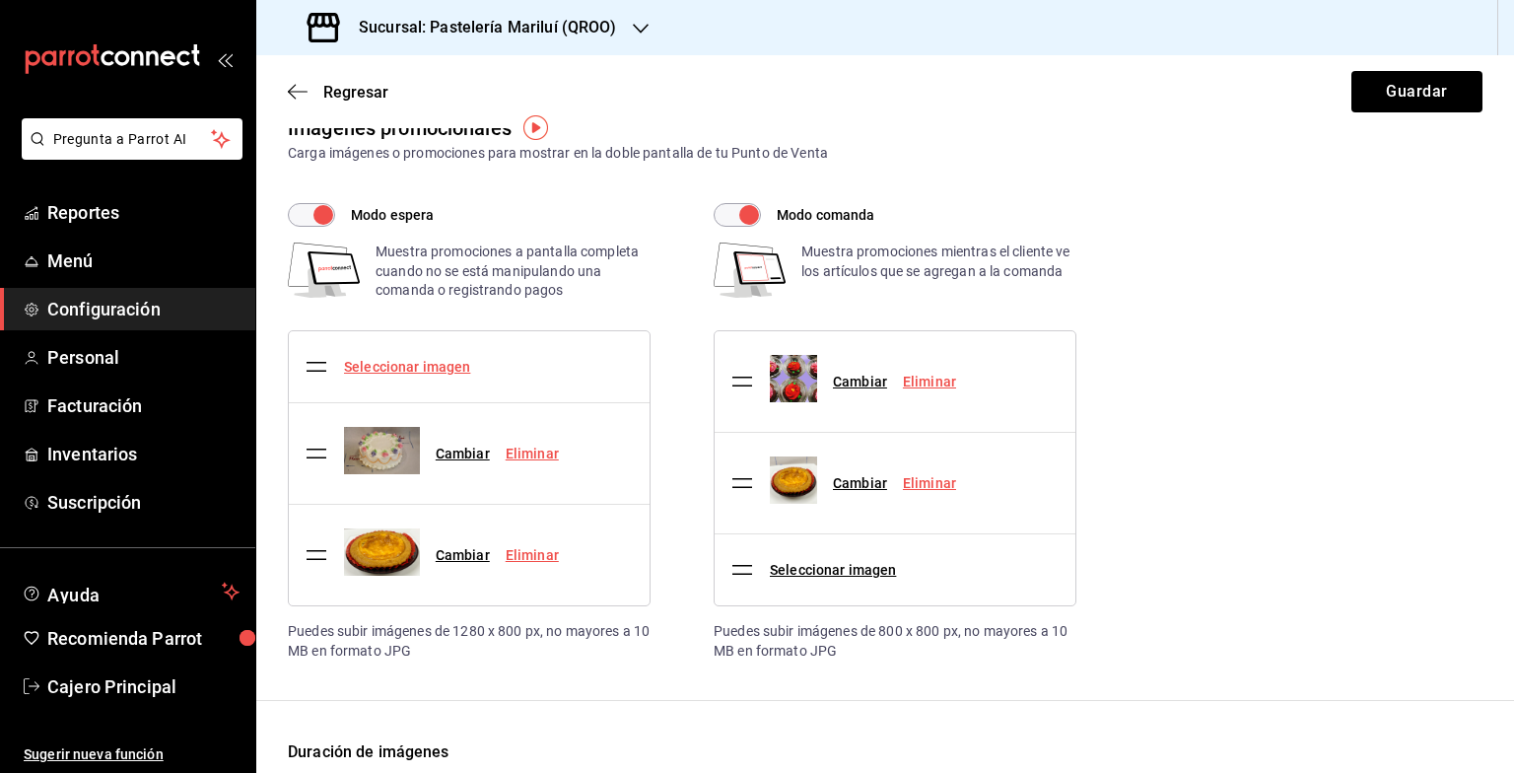
click at [0, 0] on input "Seleccionar imagen" at bounding box center [0, 0] width 0 height 0
click at [430, 363] on link "Seleccionar imagen" at bounding box center [407, 367] width 126 height 16
click at [0, 0] on input "Seleccionar imagen" at bounding box center [0, 0] width 0 height 0
click at [1195, 515] on div "Modo espera Muestra promociones a pantalla completa cuando no se está manipulan…" at bounding box center [885, 431] width 1195 height 457
click at [404, 364] on link "Seleccionar imagen" at bounding box center [407, 367] width 126 height 16
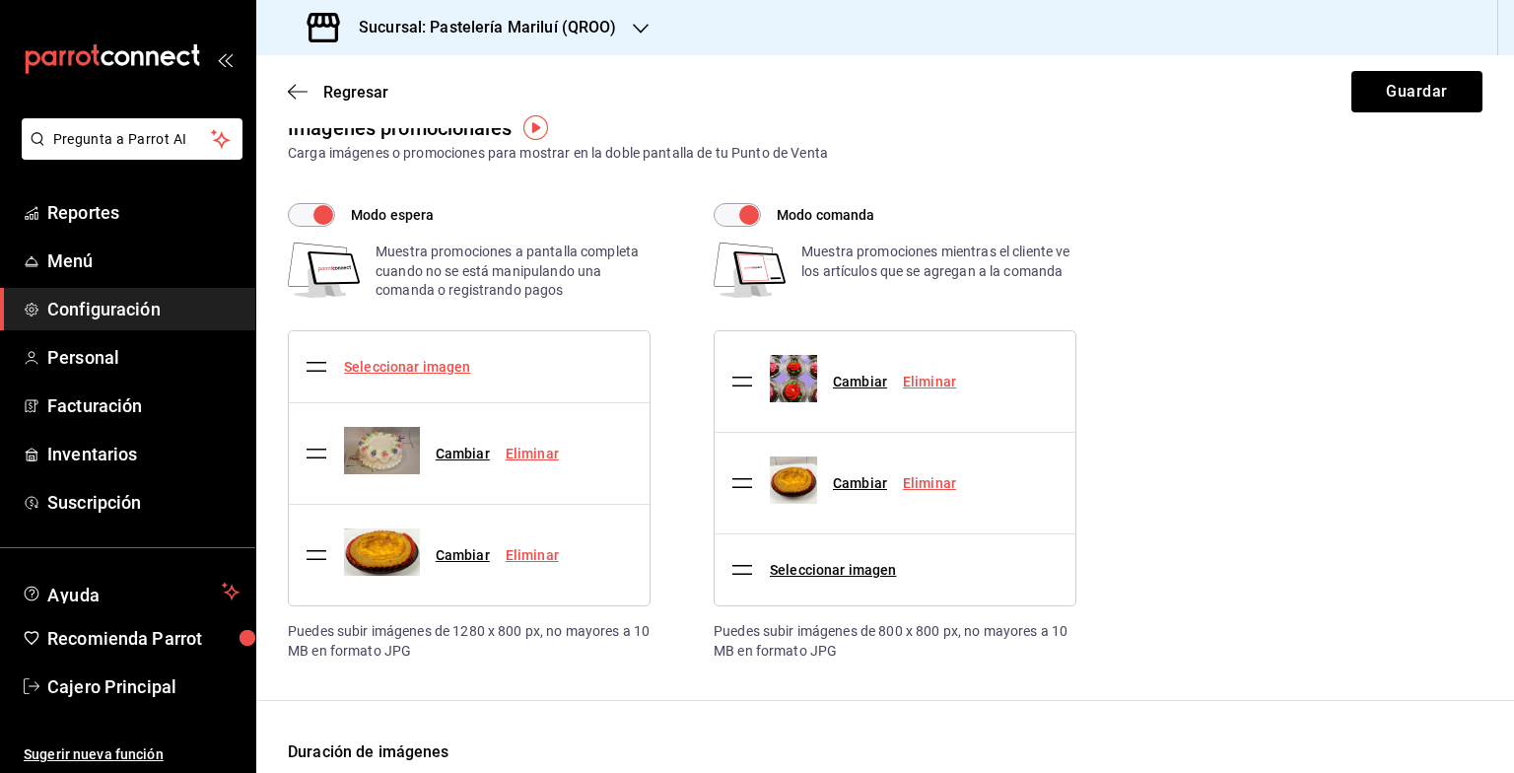
click at [0, 0] on input "Seleccionar imagen" at bounding box center [0, 0] width 0 height 0
click at [1373, 473] on div "Modo espera Muestra promociones a pantalla completa cuando no se está manipulan…" at bounding box center [885, 431] width 1195 height 457
click at [1338, 448] on div "Modo espera Muestra promociones a pantalla completa cuando no se está manipulan…" at bounding box center [885, 431] width 1195 height 457
click at [417, 366] on link "Seleccionar imagen" at bounding box center [407, 367] width 126 height 16
click at [0, 0] on input "Seleccionar imagen" at bounding box center [0, 0] width 0 height 0
